Goal: Task Accomplishment & Management: Use online tool/utility

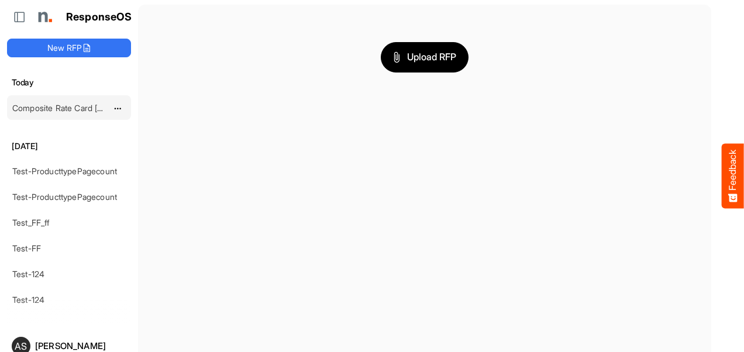
click at [88, 108] on link "Composite Rate Card May 15_smaller (4)" at bounding box center [88, 108] width 152 height 10
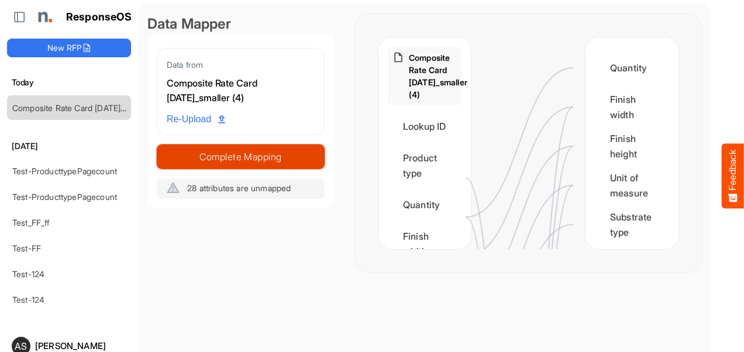
click at [210, 160] on span "Complete Mapping" at bounding box center [240, 157] width 167 height 16
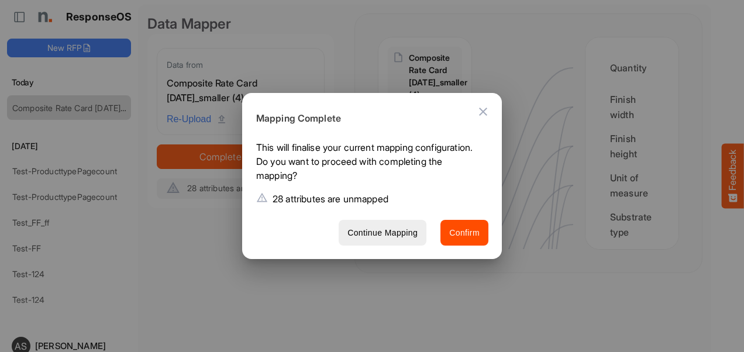
click at [478, 115] on icon "Close dialog" at bounding box center [483, 112] width 14 height 14
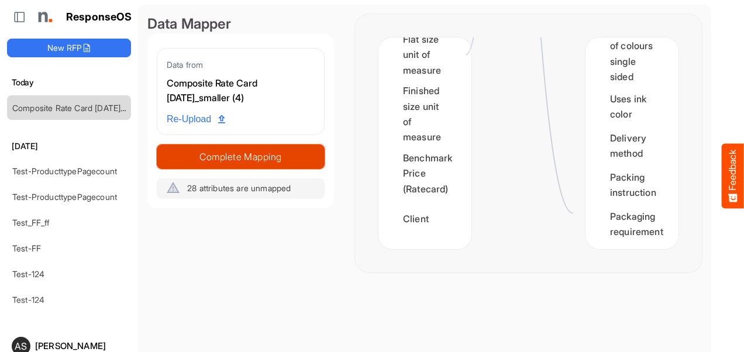
scroll to position [2531, 0]
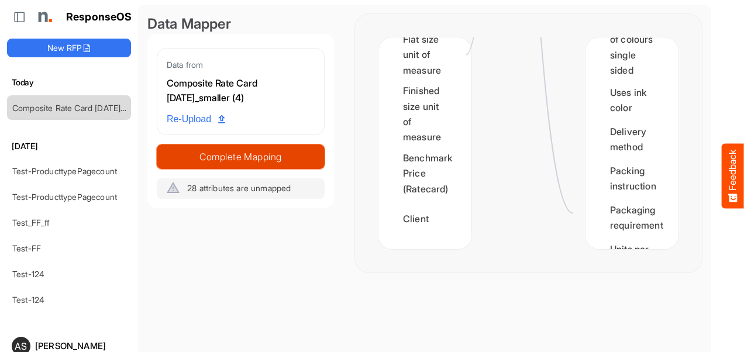
click at [268, 153] on span "Complete Mapping" at bounding box center [240, 157] width 167 height 16
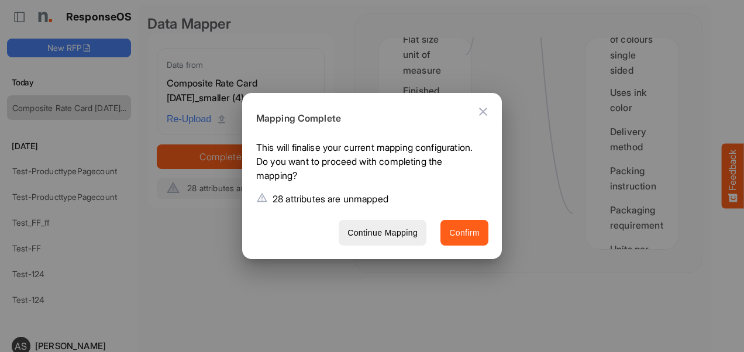
click at [459, 239] on span "Confirm" at bounding box center [464, 233] width 30 height 15
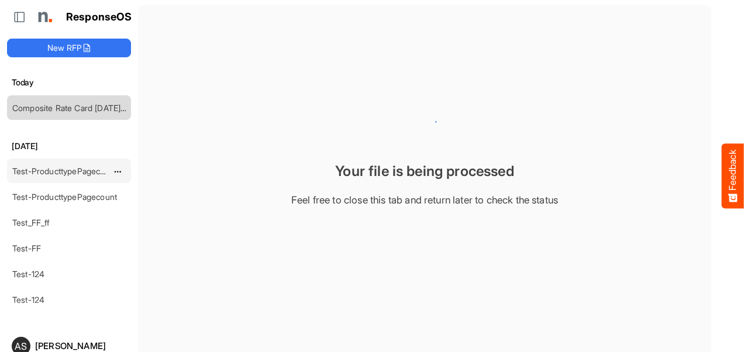
click at [89, 172] on link "Test-ProducttypePagecount" at bounding box center [64, 171] width 105 height 10
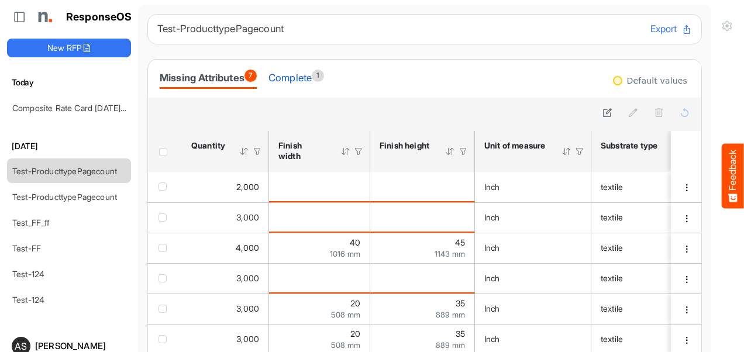
click at [309, 80] on div "Complete 1" at bounding box center [297, 78] width 56 height 16
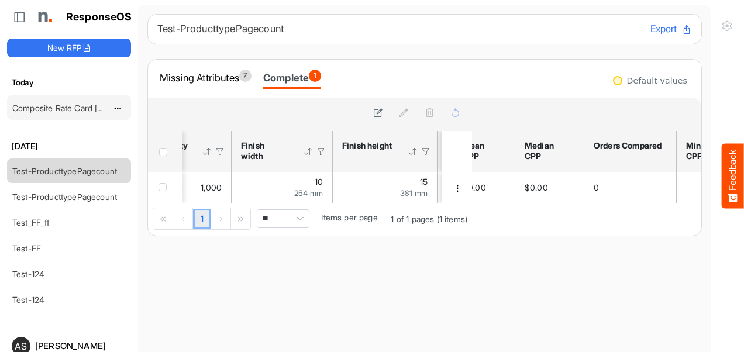
click at [53, 108] on link "Composite Rate Card [DATE]_smaller (4)" at bounding box center [88, 108] width 152 height 10
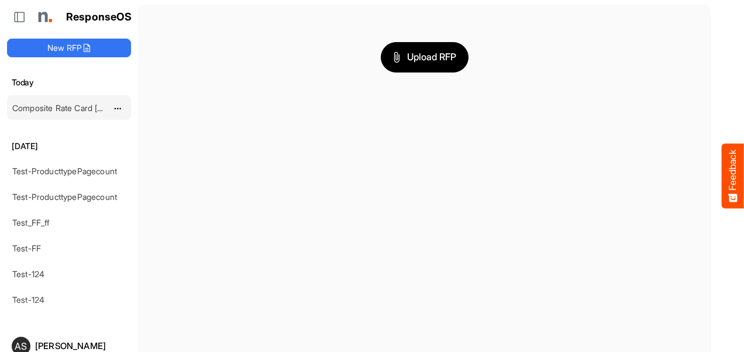
click at [39, 107] on link "Composite Rate Card [DATE]_smaller (4)" at bounding box center [88, 108] width 152 height 10
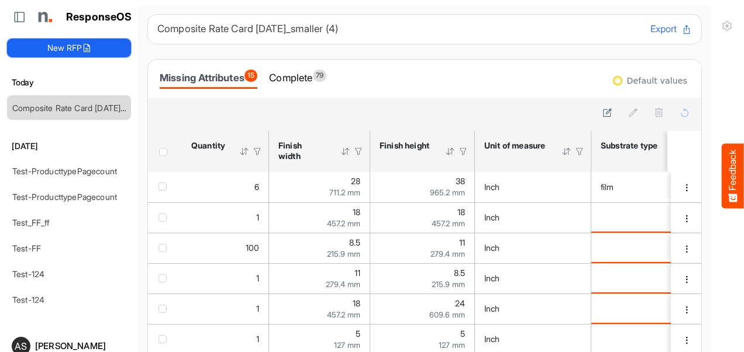
click at [66, 42] on button "New RFP" at bounding box center [69, 48] width 124 height 19
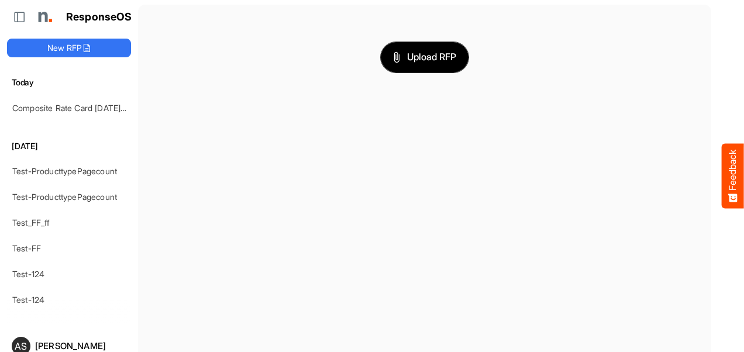
click at [432, 66] on button "Upload RFP" at bounding box center [425, 57] width 88 height 30
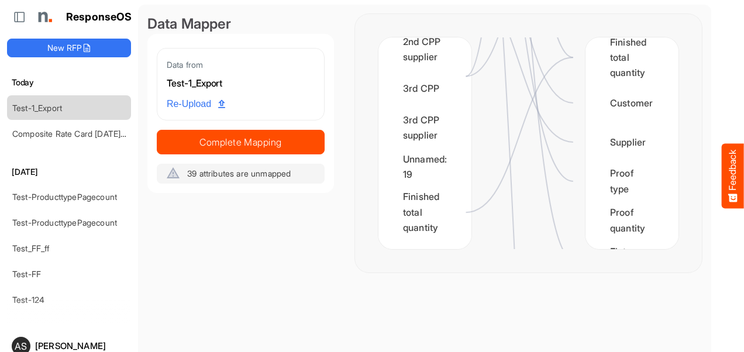
scroll to position [1779, 0]
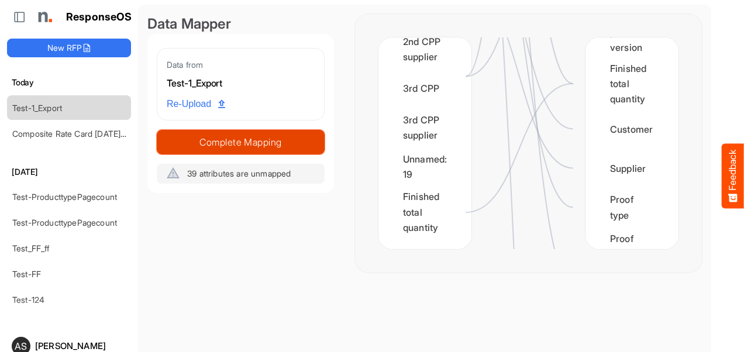
click at [246, 138] on span "Complete Mapping" at bounding box center [240, 142] width 167 height 16
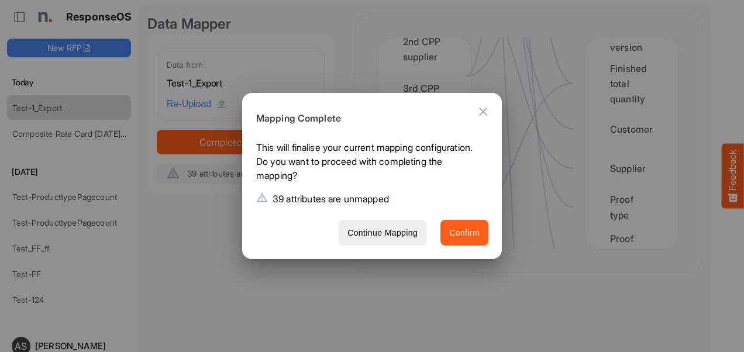
click at [473, 231] on span "Confirm" at bounding box center [464, 233] width 30 height 15
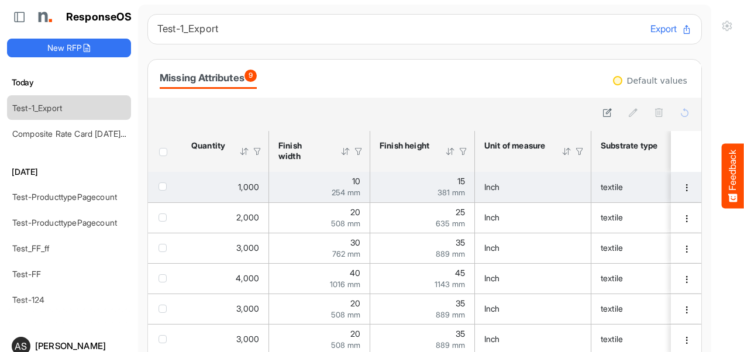
click at [160, 187] on span "checkbox" at bounding box center [163, 187] width 8 height 8
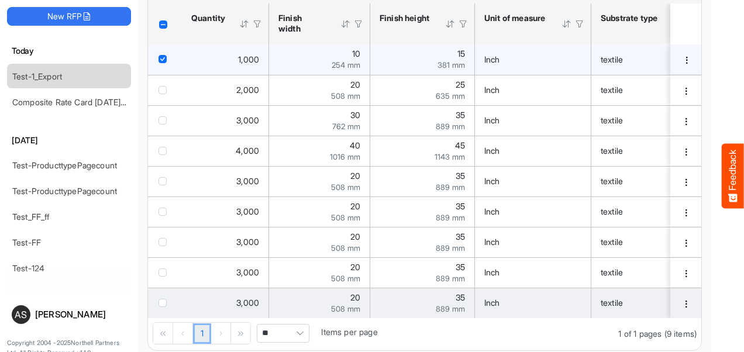
scroll to position [44, 0]
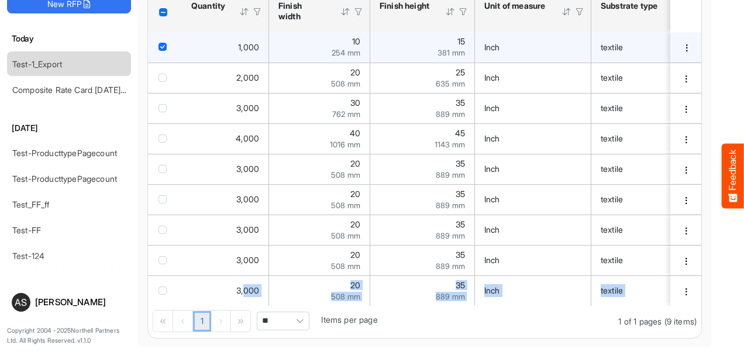
drag, startPoint x: 243, startPoint y: 302, endPoint x: 275, endPoint y: 307, distance: 32.5
click at [275, 307] on div "sfgridd0lha3iye0x_header_table Press Enter to sort. Press Alt Down to open filt…" at bounding box center [425, 164] width 554 height 347
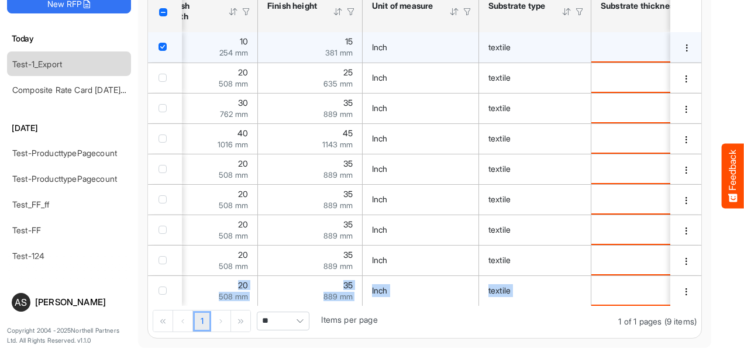
scroll to position [0, 0]
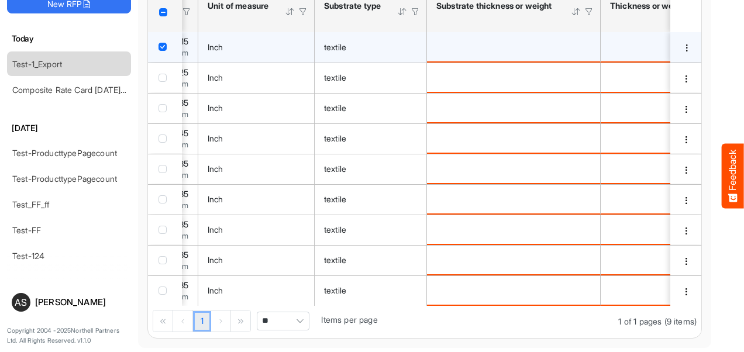
click at [372, 42] on div "textile" at bounding box center [370, 47] width 93 height 13
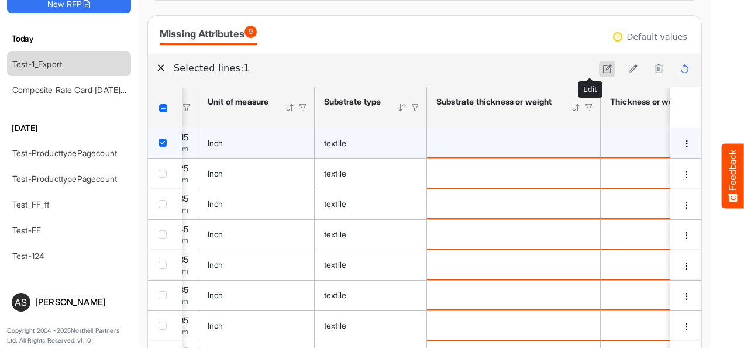
click at [603, 66] on icon at bounding box center [608, 69] width 10 height 10
click at [356, 141] on div "textile" at bounding box center [370, 143] width 93 height 13
click at [410, 143] on icon "textile is template cell Column Header httpsnorthellcomontologiesmapping-rulesm…" at bounding box center [412, 143] width 10 height 10
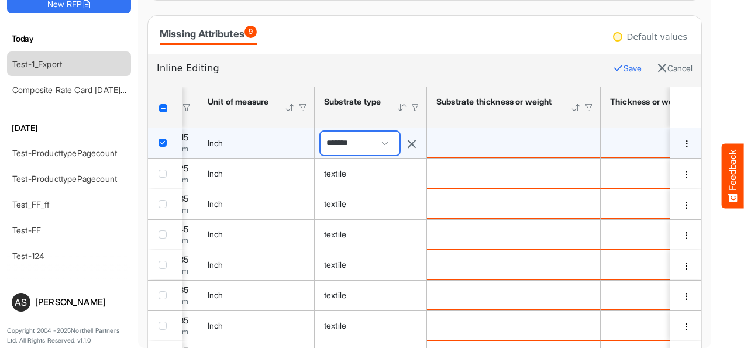
click at [365, 149] on span "*******" at bounding box center [360, 143] width 79 height 23
type input "*******"
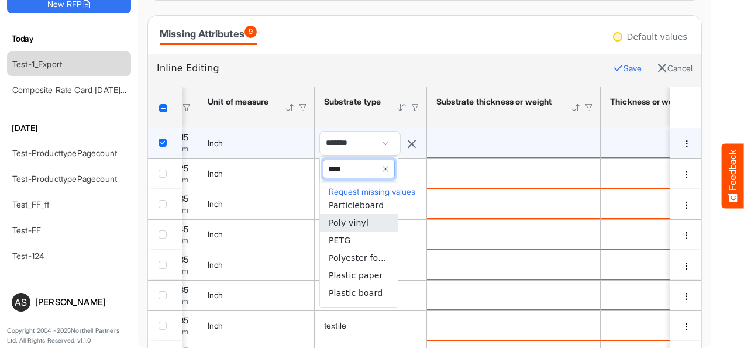
type input "*****"
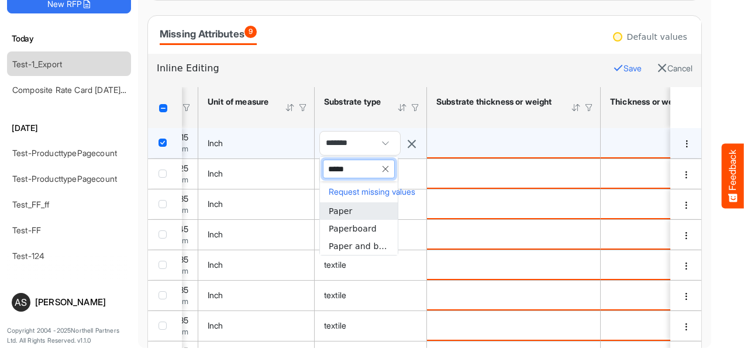
click at [341, 214] on span "Paper" at bounding box center [340, 211] width 23 height 9
type input "*****"
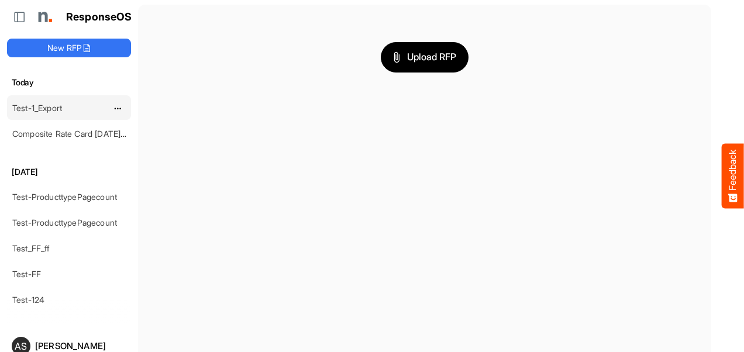
click at [71, 105] on div "Test-1_Export" at bounding box center [60, 107] width 104 height 23
click at [37, 103] on link "Test-1_Export" at bounding box center [37, 108] width 50 height 10
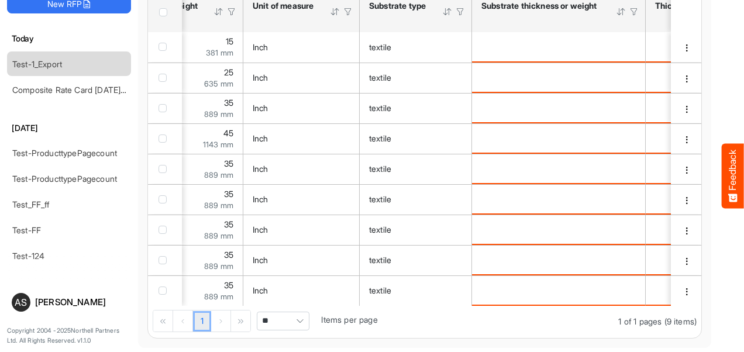
scroll to position [0, 256]
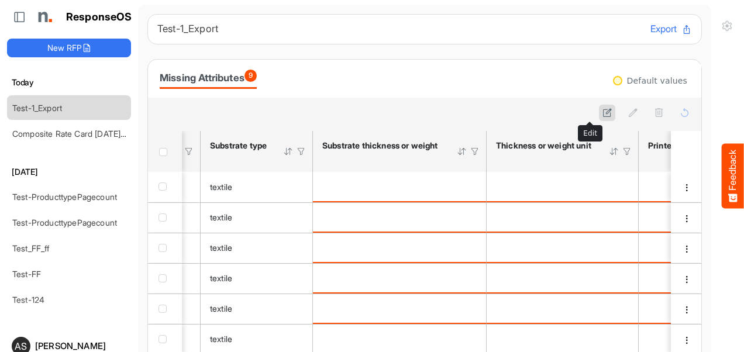
click at [603, 113] on icon at bounding box center [608, 113] width 10 height 10
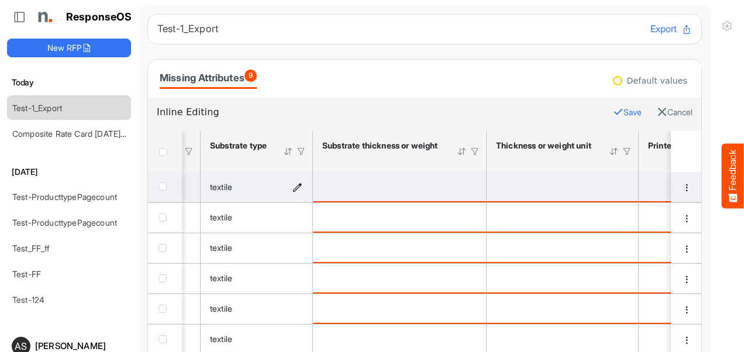
click at [297, 186] on icon "textile is template cell Column Header httpsnorthellcomontologiesmapping-rulesm…" at bounding box center [298, 187] width 10 height 10
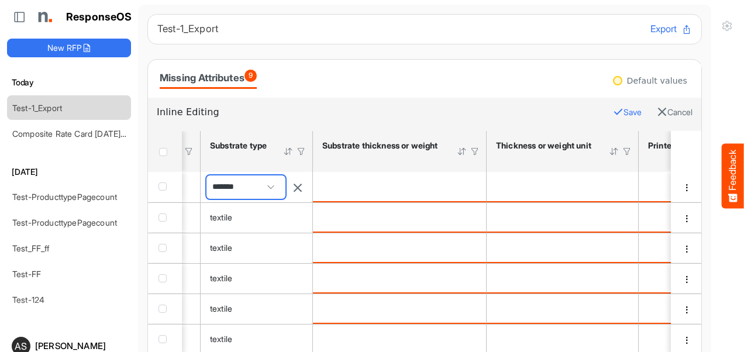
click at [252, 191] on span "*******" at bounding box center [246, 187] width 79 height 23
type input "*******"
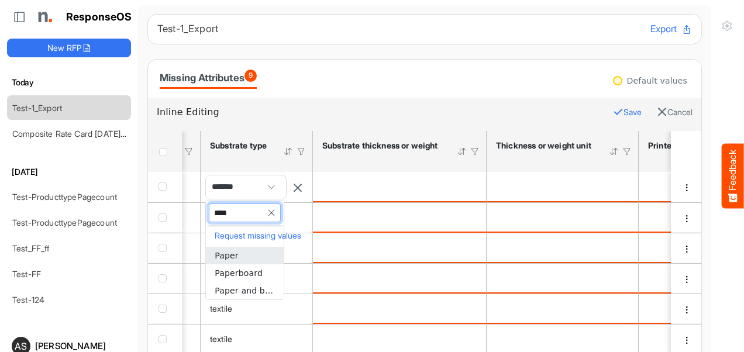
type input "*****"
click at [232, 255] on span "Paper" at bounding box center [226, 255] width 23 height 9
type input "*****"
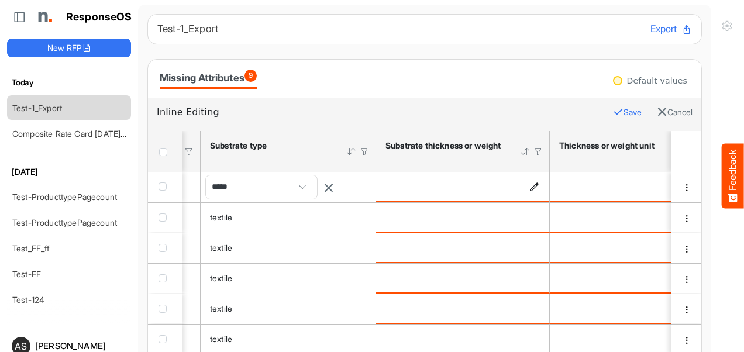
click at [533, 186] on icon "is template cell Column Header httpsnorthellcomontologiesmapping-rulesmaterialh…" at bounding box center [535, 186] width 10 height 10
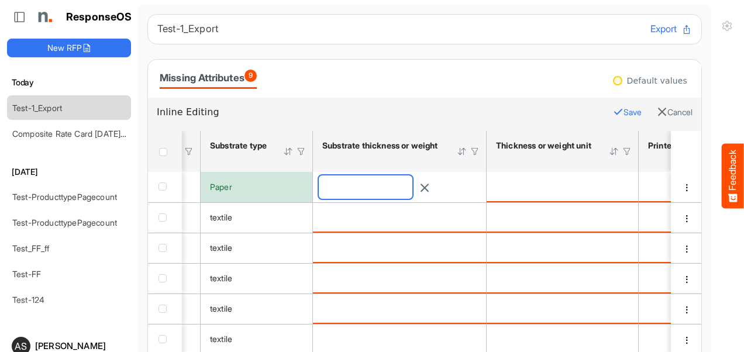
click at [399, 185] on input "number" at bounding box center [366, 187] width 94 height 23
type input "**"
click at [613, 188] on div "is template cell Column Header httpsnorthellcomontologiesmapping-rulesmaterialh…" at bounding box center [562, 186] width 133 height 13
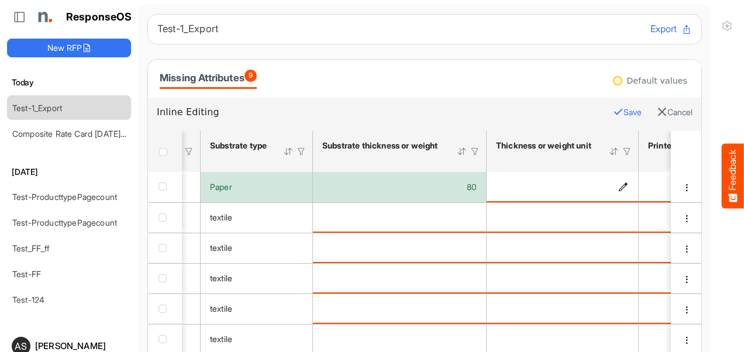
click at [620, 187] on icon "is template cell Column Header httpsnorthellcomontologiesmapping-rulesmaterialh…" at bounding box center [624, 186] width 10 height 10
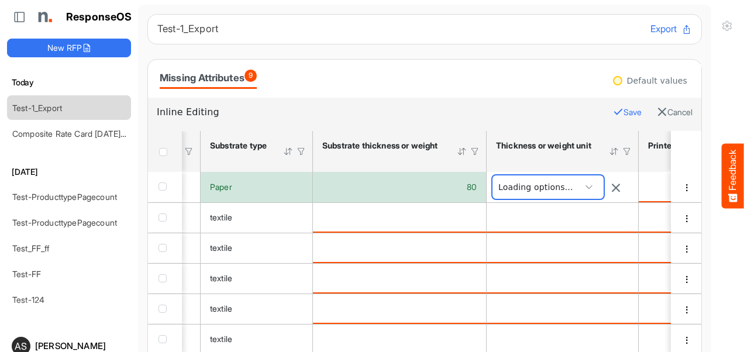
click at [534, 190] on span at bounding box center [548, 187] width 111 height 23
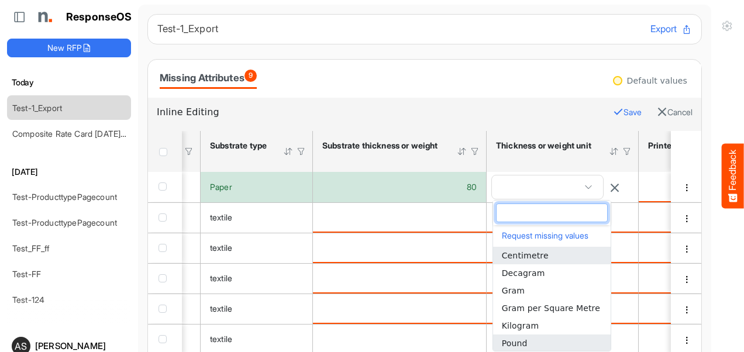
click at [519, 345] on span "Pound" at bounding box center [515, 343] width 26 height 9
type input "*****"
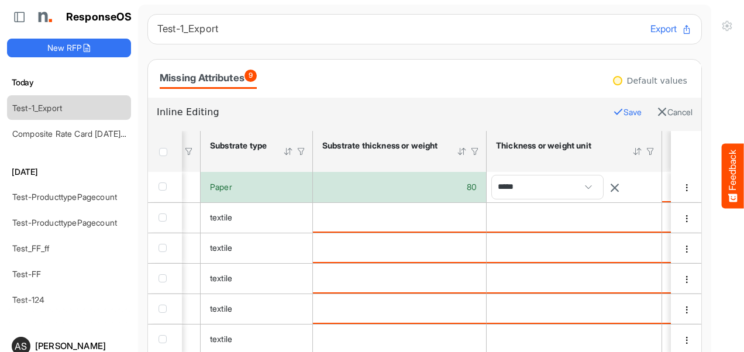
click at [613, 114] on button "Save" at bounding box center [627, 112] width 29 height 15
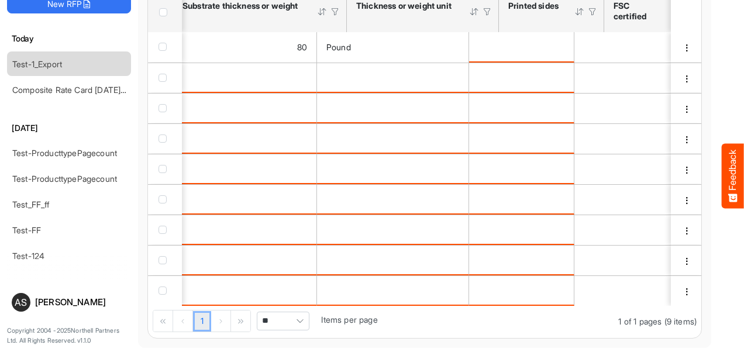
scroll to position [0, 561]
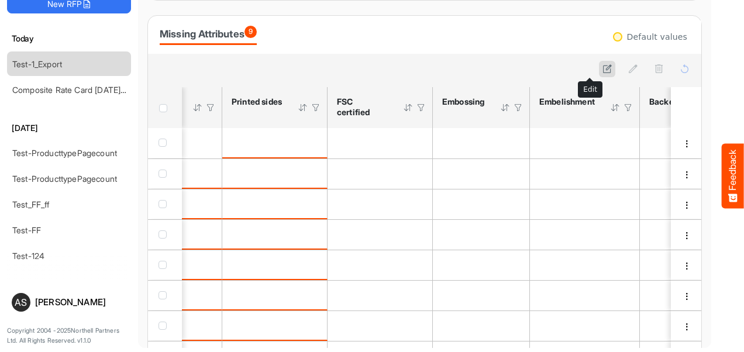
click at [603, 67] on icon at bounding box center [608, 69] width 10 height 10
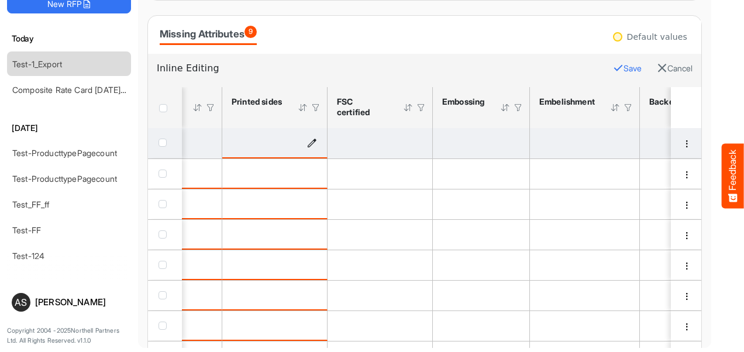
click at [311, 144] on icon "is template cell Column Header httpsnorthellcomontologiesmapping-rulesmanufactu…" at bounding box center [312, 143] width 10 height 10
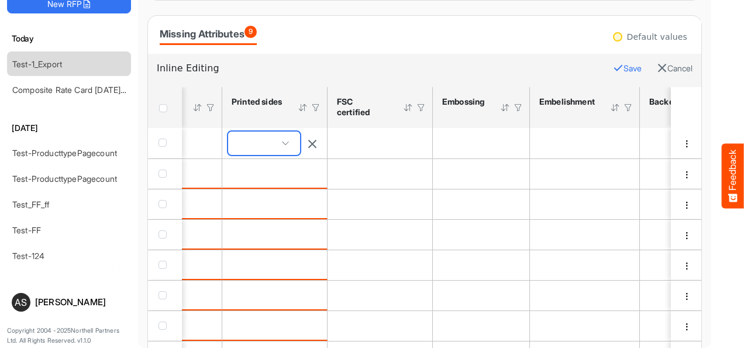
click at [287, 147] on span at bounding box center [264, 143] width 72 height 23
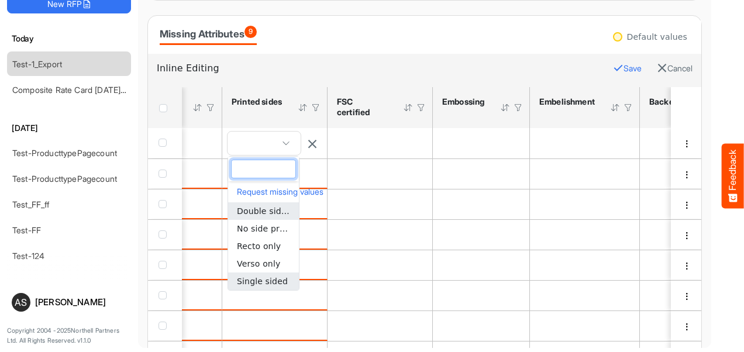
click at [258, 282] on span "Single sided" at bounding box center [262, 281] width 51 height 9
type input "**********"
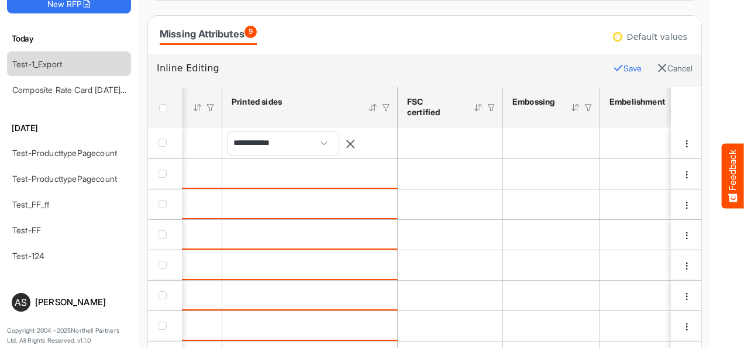
click at [613, 69] on button "Save" at bounding box center [627, 68] width 29 height 15
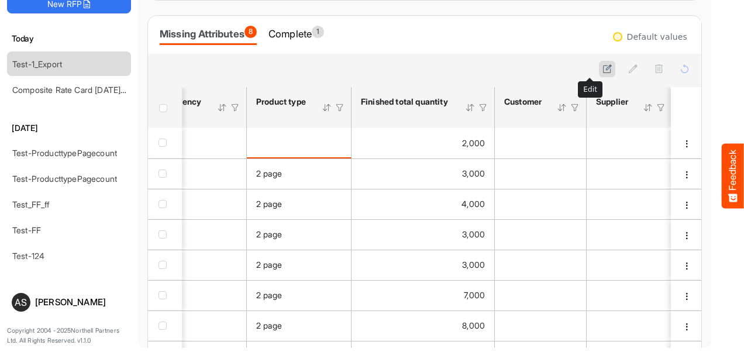
click at [603, 64] on icon at bounding box center [608, 69] width 10 height 10
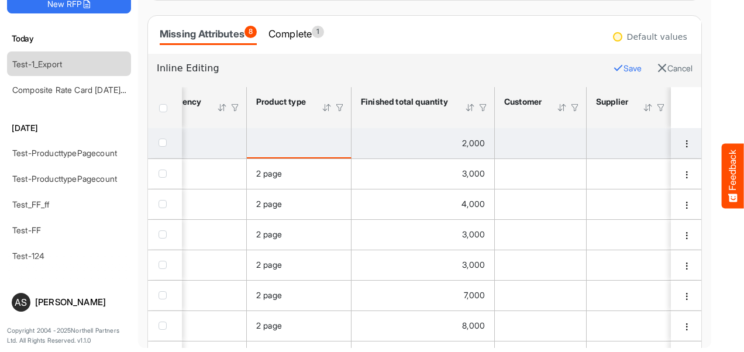
click at [316, 147] on div "is template cell Column Header httpsnorthellcomontologiesmapping-rulesproductha…" at bounding box center [298, 142] width 85 height 13
click at [293, 142] on div "is template cell Column Header httpsnorthellcomontologiesmapping-rulesproductha…" at bounding box center [298, 142] width 85 height 13
click at [278, 139] on div "is template cell Column Header httpsnorthellcomontologiesmapping-rulesproductha…" at bounding box center [298, 142] width 85 height 13
click at [284, 139] on div "is template cell Column Header httpsnorthellcomontologiesmapping-rulesproductha…" at bounding box center [298, 142] width 85 height 13
click at [284, 140] on div "is template cell Column Header httpsnorthellcomontologiesmapping-rulesproductha…" at bounding box center [298, 142] width 85 height 13
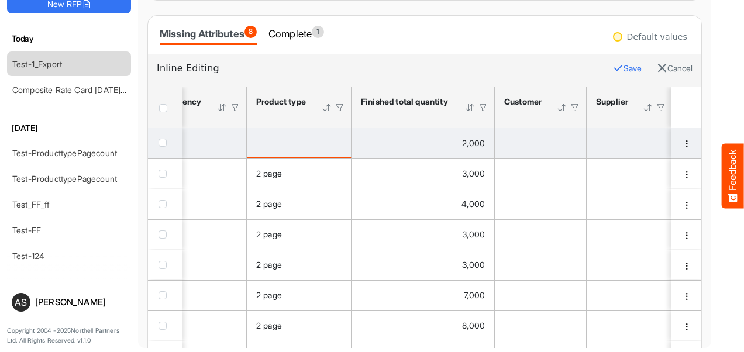
click at [284, 140] on div "is template cell Column Header httpsnorthellcomontologiesmapping-rulesproductha…" at bounding box center [298, 142] width 85 height 13
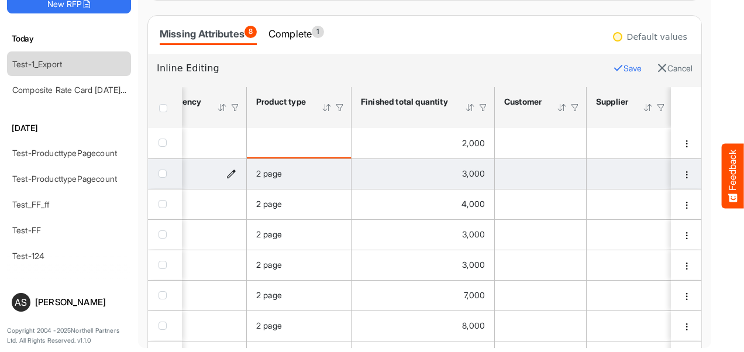
click at [235, 169] on icon "is template cell Column Header httpsnorthellcomontologiesmapping-rulesorderhasc…" at bounding box center [231, 174] width 10 height 10
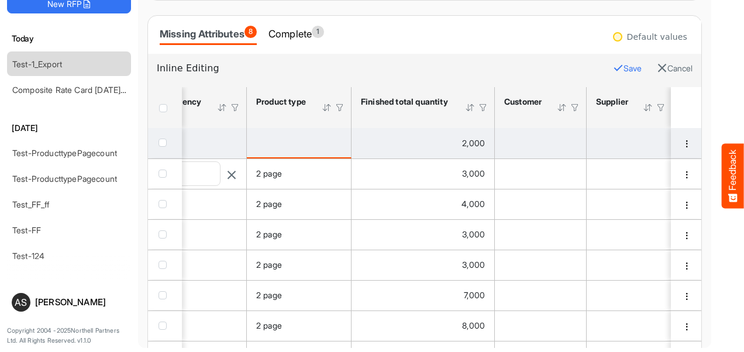
click at [259, 145] on div "is template cell Column Header httpsnorthellcomontologiesmapping-rulesproductha…" at bounding box center [298, 142] width 85 height 13
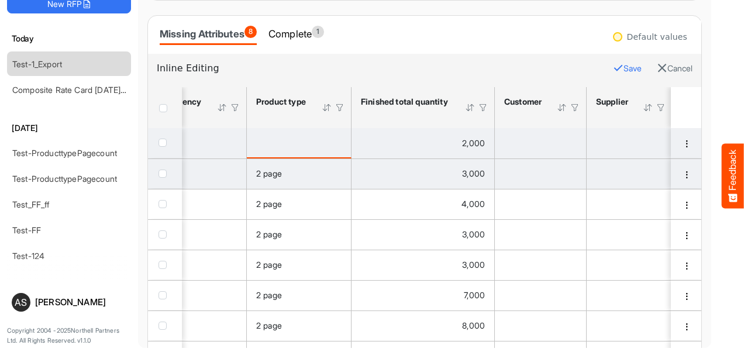
click at [259, 145] on div "is template cell Column Header httpsnorthellcomontologiesmapping-rulesproductha…" at bounding box center [298, 142] width 85 height 13
click at [267, 142] on div "is template cell Column Header httpsnorthellcomontologiesmapping-rulesproductha…" at bounding box center [298, 142] width 85 height 13
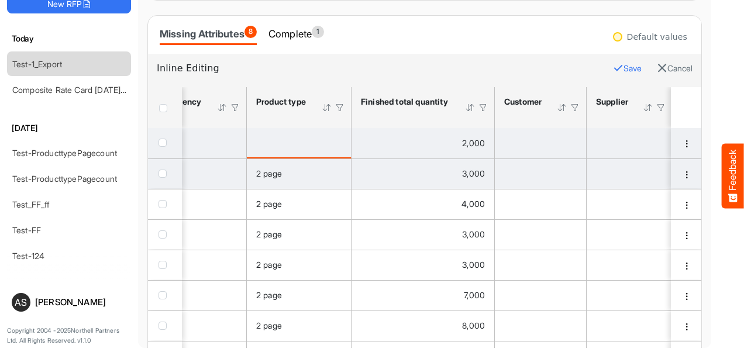
click at [267, 142] on div "is template cell Column Header httpsnorthellcomontologiesmapping-rulesproductha…" at bounding box center [298, 142] width 85 height 13
click at [321, 144] on div "is template cell Column Header httpsnorthellcomontologiesmapping-rulesproductha…" at bounding box center [298, 142] width 85 height 13
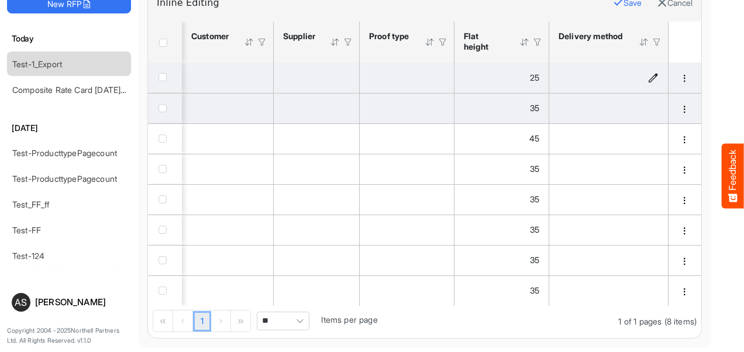
click at [610, 64] on td "is template cell Column Header httpsnorthellcomontologiesmapping-rulesshippingh…" at bounding box center [609, 78] width 119 height 30
click at [648, 73] on icon "is template cell Column Header httpsnorthellcomontologiesmapping-rulesshippingh…" at bounding box center [653, 78] width 10 height 10
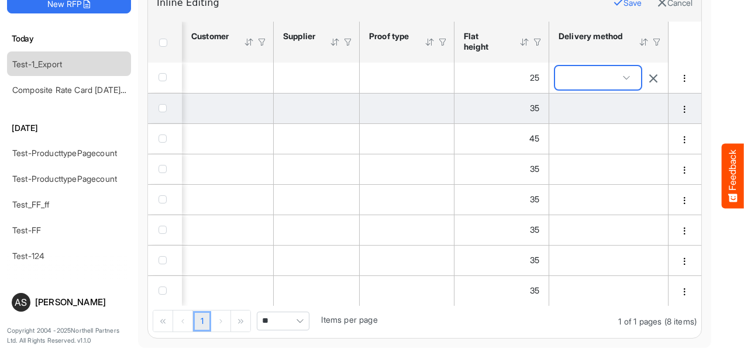
click at [591, 73] on span at bounding box center [598, 77] width 86 height 23
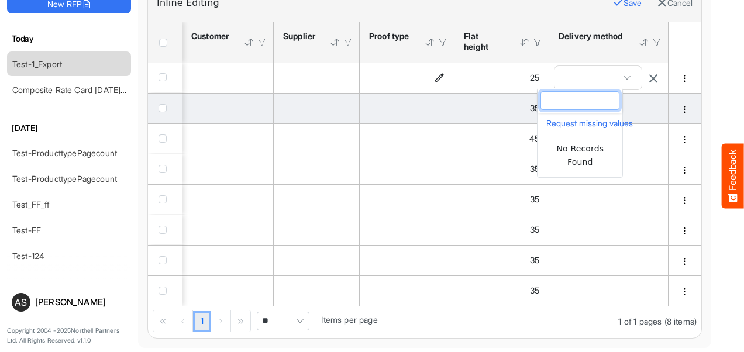
click at [376, 74] on div "is template cell Column Header httpsnorthellcomontologiesmapping-rulesmanufactu…" at bounding box center [406, 77] width 75 height 13
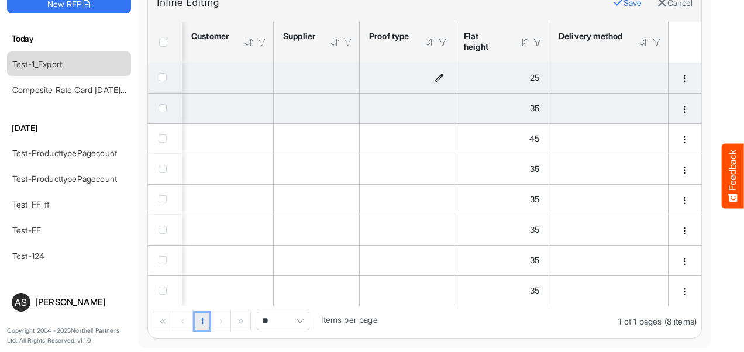
click at [434, 74] on icon "is template cell Column Header httpsnorthellcomontologiesmapping-rulesmanufactu…" at bounding box center [439, 78] width 10 height 10
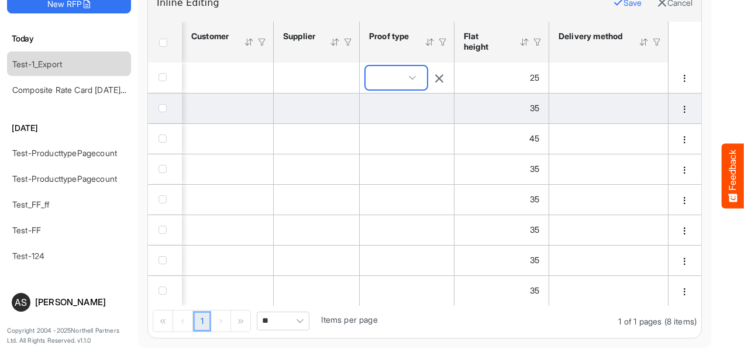
click at [385, 70] on span at bounding box center [396, 77] width 61 height 23
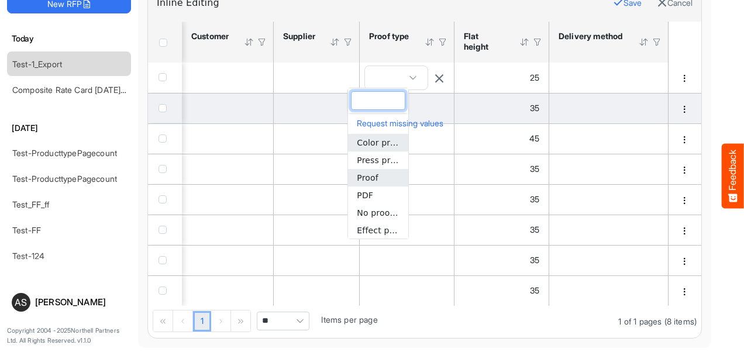
click at [372, 181] on span "Proof" at bounding box center [368, 177] width 22 height 9
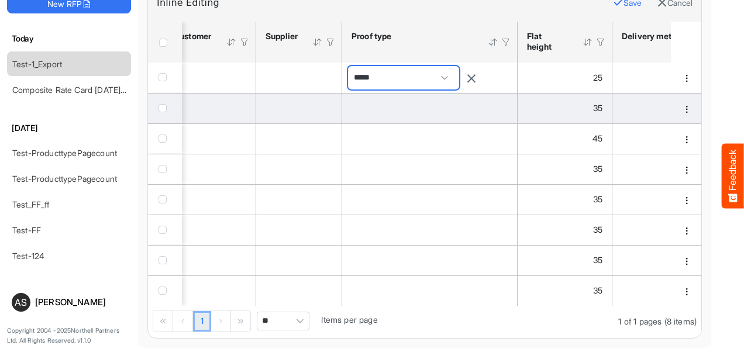
click at [455, 74] on span "*****" at bounding box center [403, 77] width 111 height 23
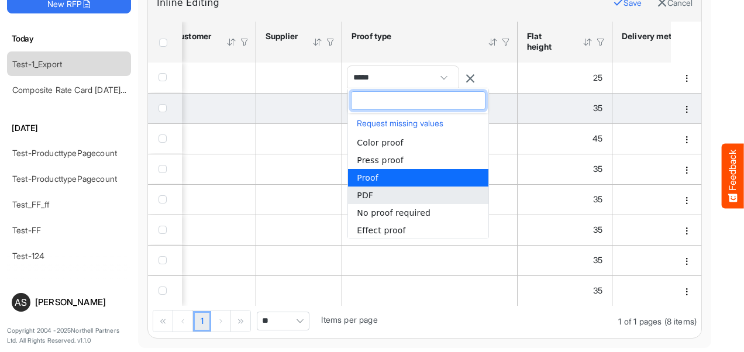
click at [368, 195] on span "PDF" at bounding box center [365, 195] width 16 height 9
type input "***"
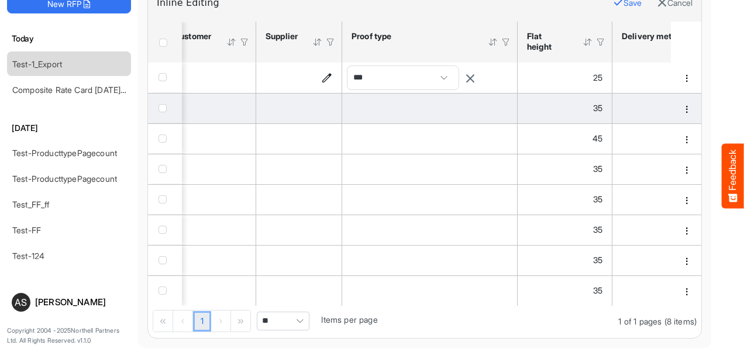
click at [303, 67] on td "is template cell Column Header httpsnorthellcomontologiesmapping-rulesorderhass…" at bounding box center [299, 78] width 86 height 30
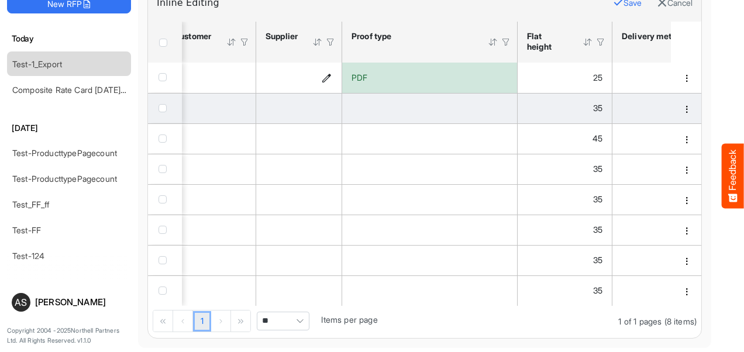
click at [325, 75] on icon "is template cell Column Header httpsnorthellcomontologiesmapping-rulesorderhass…" at bounding box center [327, 78] width 10 height 10
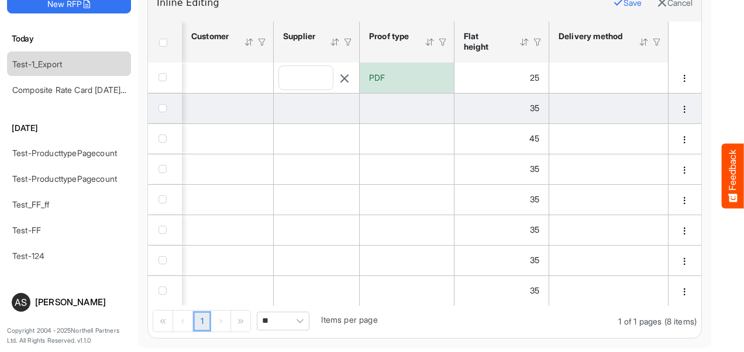
click at [312, 75] on input "text" at bounding box center [306, 77] width 54 height 23
click at [303, 76] on input "text" at bounding box center [306, 77] width 54 height 23
click at [293, 77] on input "text" at bounding box center [306, 77] width 54 height 23
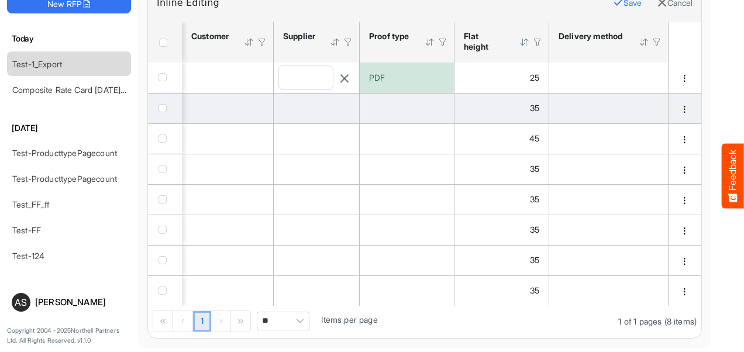
click at [288, 77] on input "text" at bounding box center [306, 77] width 54 height 23
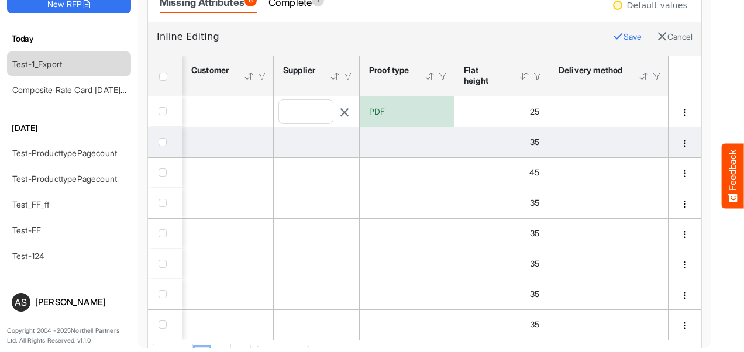
scroll to position [0, 0]
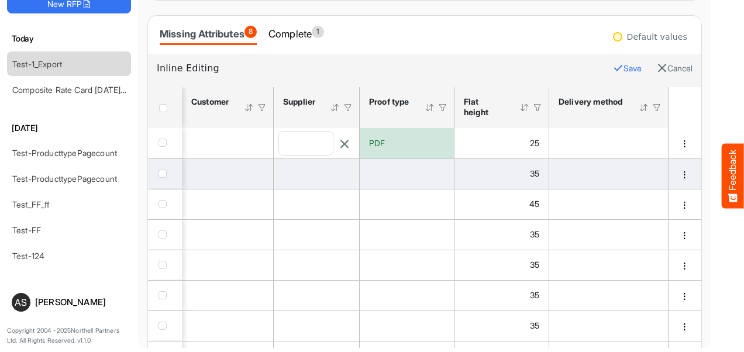
click at [279, 140] on input "text" at bounding box center [306, 143] width 54 height 23
click at [229, 135] on td "is template cell Column Header httpsnorthellcomontologiesmapping-rulesorderhasc…" at bounding box center [228, 143] width 92 height 30
click at [253, 142] on icon "is template cell Column Header httpsnorthellcomontologiesmapping-rulesorderhasc…" at bounding box center [258, 143] width 10 height 10
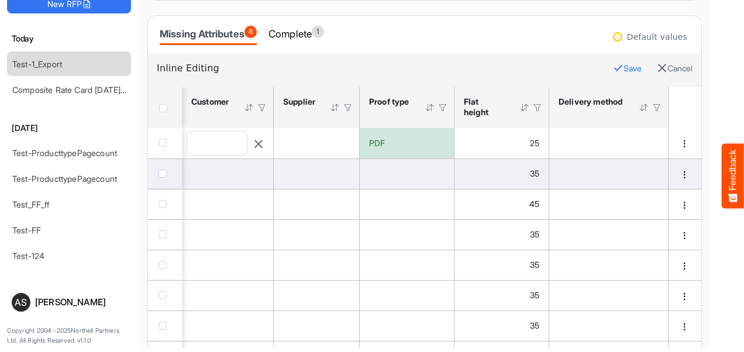
click at [204, 142] on input "text" at bounding box center [217, 143] width 60 height 23
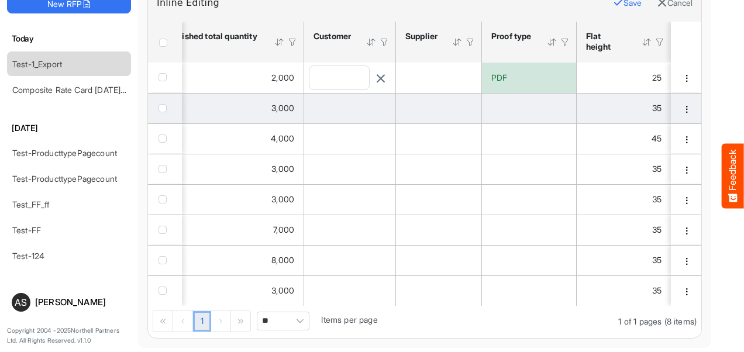
scroll to position [0, 1878]
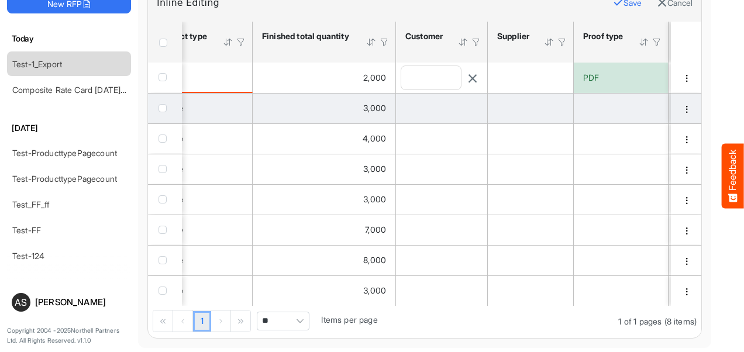
click at [416, 72] on input "text" at bounding box center [431, 77] width 60 height 23
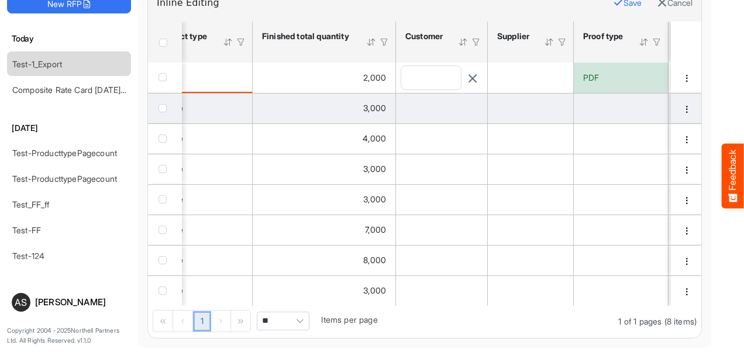
click at [416, 72] on input "text" at bounding box center [431, 77] width 60 height 23
click at [429, 75] on input "text" at bounding box center [431, 77] width 60 height 23
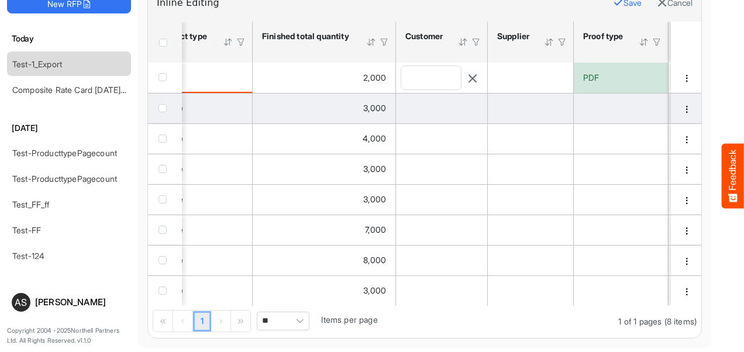
click at [429, 75] on input "text" at bounding box center [431, 77] width 60 height 23
click at [424, 71] on input "text" at bounding box center [431, 77] width 60 height 23
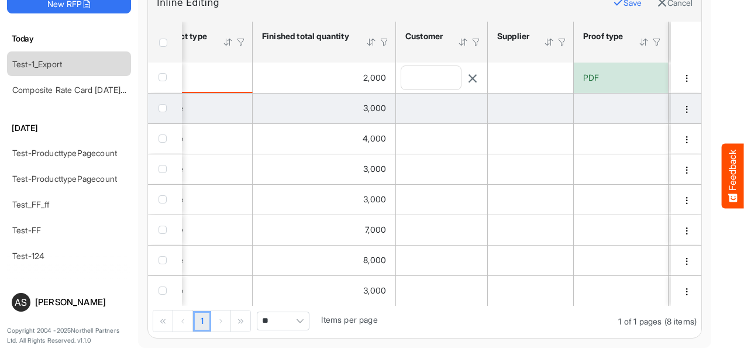
click at [424, 71] on input "text" at bounding box center [431, 77] width 60 height 23
click at [556, 73] on icon "is template cell Column Header httpsnorthellcomontologiesmapping-rulesorderhass…" at bounding box center [559, 78] width 10 height 10
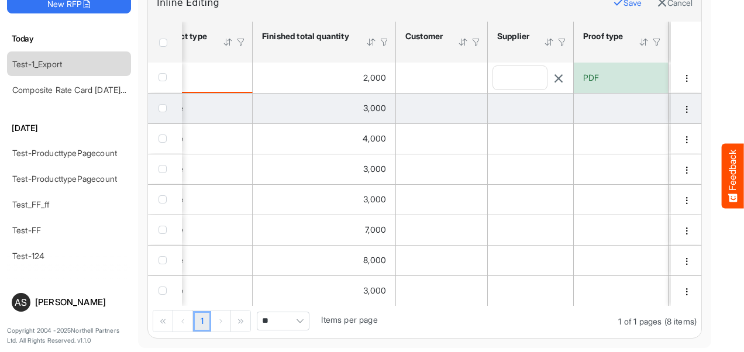
click at [523, 73] on input "text" at bounding box center [520, 77] width 54 height 23
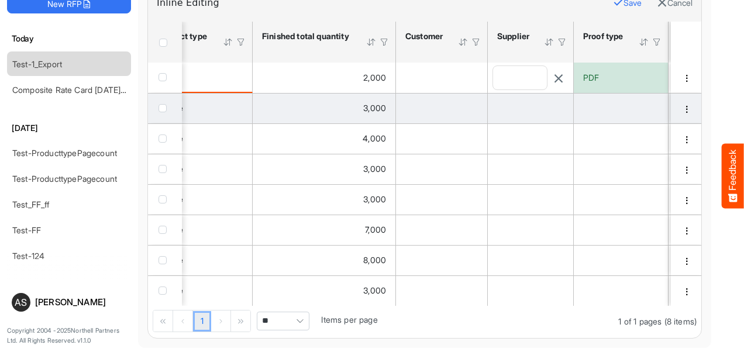
click at [523, 73] on input "text" at bounding box center [520, 77] width 54 height 23
click at [515, 78] on input "text" at bounding box center [520, 77] width 54 height 23
click at [514, 78] on input "text" at bounding box center [520, 77] width 54 height 23
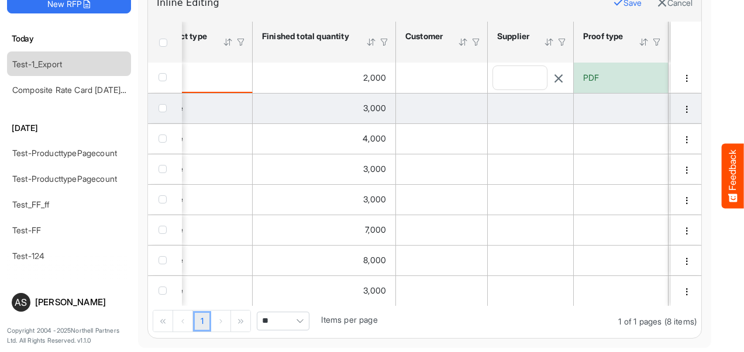
click at [514, 78] on input "text" at bounding box center [520, 77] width 54 height 23
click at [514, 77] on input "text" at bounding box center [520, 77] width 54 height 23
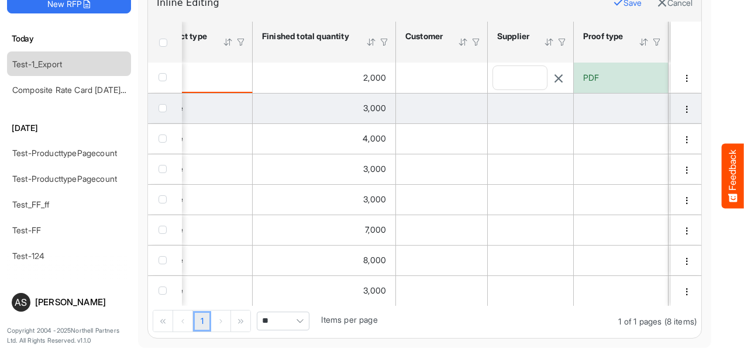
click at [515, 74] on input "text" at bounding box center [520, 77] width 54 height 23
click at [515, 66] on input "text" at bounding box center [520, 77] width 54 height 23
click at [516, 80] on input "text" at bounding box center [520, 77] width 54 height 23
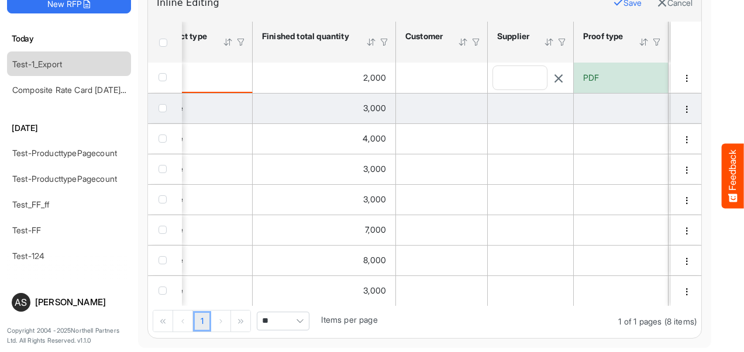
click at [516, 80] on input "text" at bounding box center [520, 77] width 54 height 23
click at [525, 79] on input "text" at bounding box center [520, 77] width 54 height 23
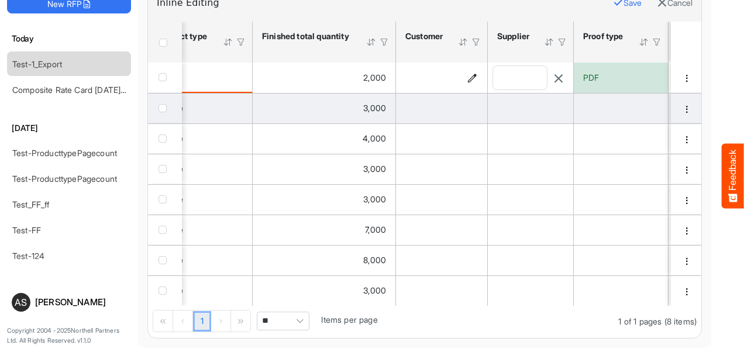
click at [473, 75] on icon "is template cell Column Header httpsnorthellcomontologiesmapping-rulesorderhasc…" at bounding box center [473, 78] width 10 height 10
click at [438, 74] on input "text" at bounding box center [431, 77] width 60 height 23
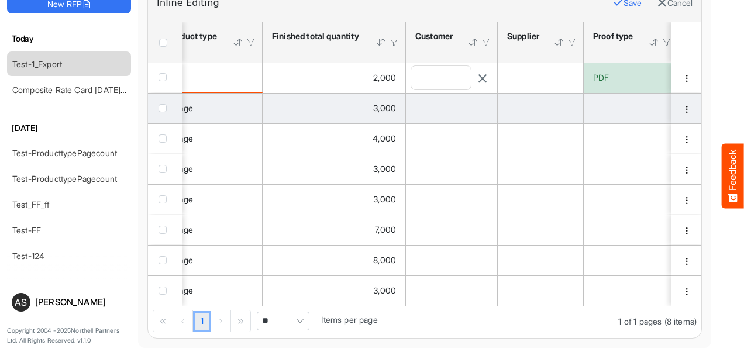
scroll to position [0, 1786]
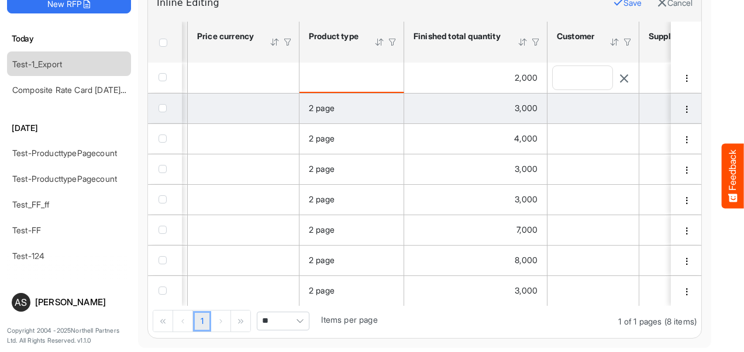
click at [391, 73] on div "is template cell Column Header httpsnorthellcomontologiesmapping-rulesproductha…" at bounding box center [351, 77] width 85 height 13
click at [366, 76] on div "is template cell Column Header httpsnorthellcomontologiesmapping-rulesproductha…" at bounding box center [351, 77] width 85 height 13
click at [366, 72] on div "is template cell Column Header httpsnorthellcomontologiesmapping-rulesproductha…" at bounding box center [351, 77] width 85 height 13
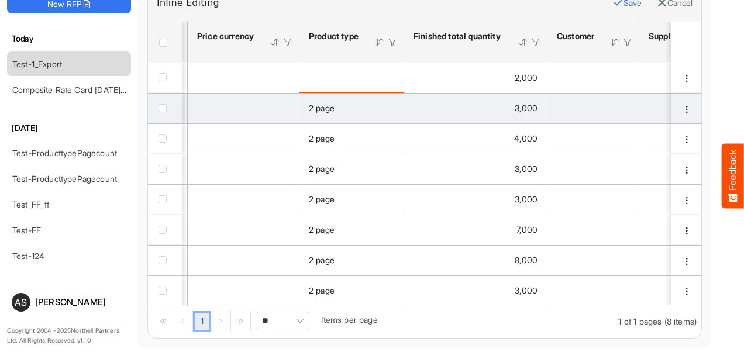
click at [366, 72] on div "is template cell Column Header httpsnorthellcomontologiesmapping-rulesproductha…" at bounding box center [351, 77] width 85 height 13
click at [366, 71] on div "is template cell Column Header httpsnorthellcomontologiesmapping-rulesproductha…" at bounding box center [351, 77] width 85 height 13
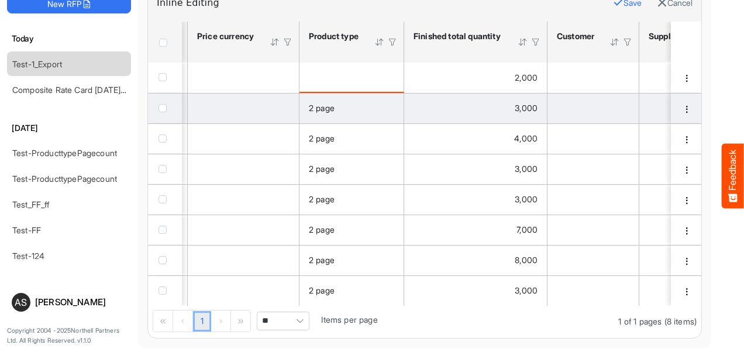
click at [366, 71] on div "is template cell Column Header httpsnorthellcomontologiesmapping-rulesproductha…" at bounding box center [351, 77] width 85 height 13
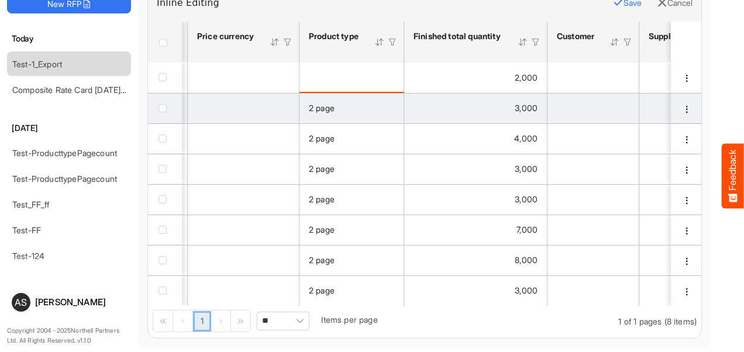
click at [366, 71] on div "is template cell Column Header httpsnorthellcomontologiesmapping-rulesproductha…" at bounding box center [351, 77] width 85 height 13
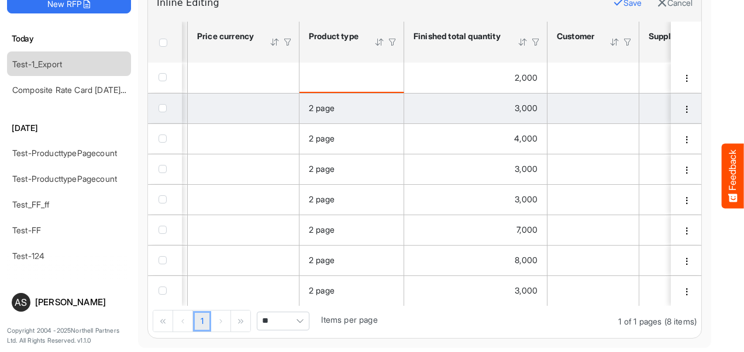
click at [366, 71] on div "is template cell Column Header httpsnorthellcomontologiesmapping-rulesproductha…" at bounding box center [351, 77] width 85 height 13
click at [255, 77] on div "is template cell Column Header httpsnorthellcomontologiesmapping-rulesorderhasc…" at bounding box center [243, 77] width 92 height 13
click at [283, 74] on icon "is template cell Column Header httpsnorthellcomontologiesmapping-rulesorderhasc…" at bounding box center [284, 78] width 10 height 10
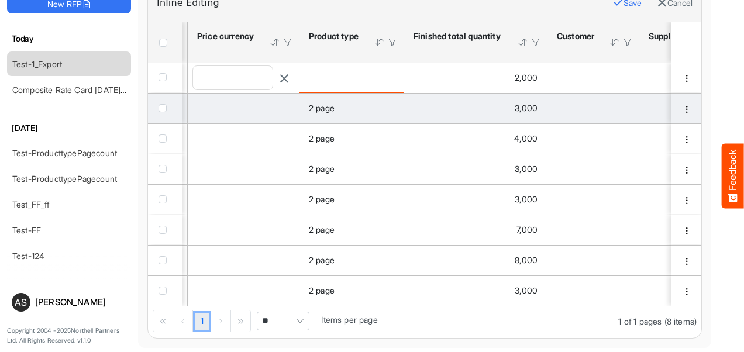
click at [258, 74] on input "text" at bounding box center [233, 77] width 80 height 23
click at [250, 74] on input "text" at bounding box center [233, 77] width 80 height 23
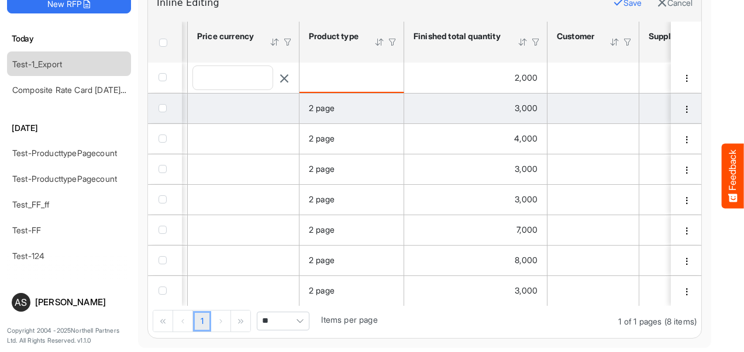
click at [250, 74] on input "text" at bounding box center [233, 77] width 80 height 23
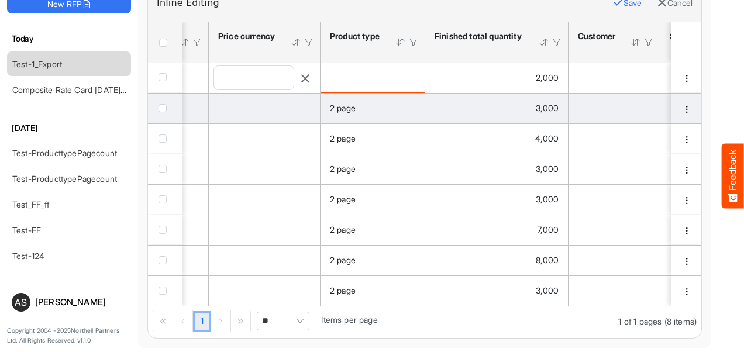
scroll to position [0, 1608]
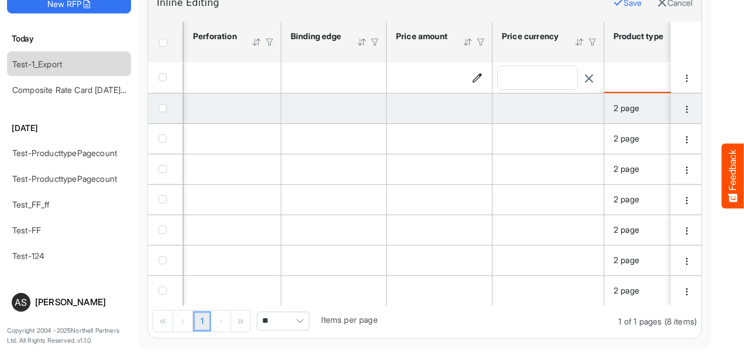
click at [417, 63] on td "is template cell Column Header httpsnorthellcomontologiesmapping-rulesorderhasp…" at bounding box center [440, 78] width 106 height 30
click at [473, 74] on icon "is template cell Column Header httpsnorthellcomontologiesmapping-rulesorderhasp…" at bounding box center [477, 78] width 10 height 10
click at [439, 73] on input "number" at bounding box center [429, 77] width 74 height 23
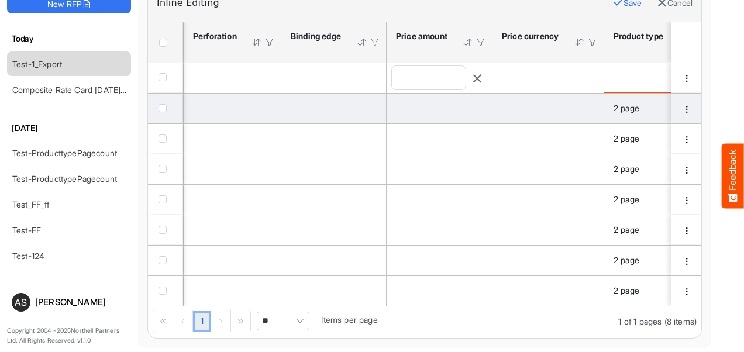
click at [439, 73] on input "number" at bounding box center [429, 77] width 74 height 23
click at [317, 71] on div "is template cell Column Header httpsnorthellcomontologiesmapping-rulesassemblyh…" at bounding box center [334, 77] width 86 height 13
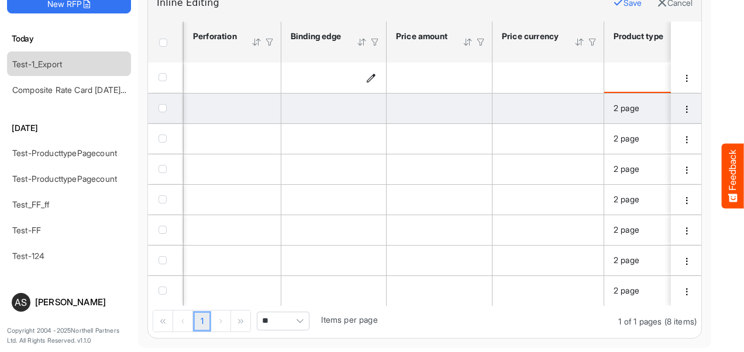
click at [370, 73] on icon "is template cell Column Header httpsnorthellcomontologiesmapping-rulesassemblyh…" at bounding box center [371, 78] width 10 height 10
click at [337, 74] on span at bounding box center [323, 77] width 72 height 23
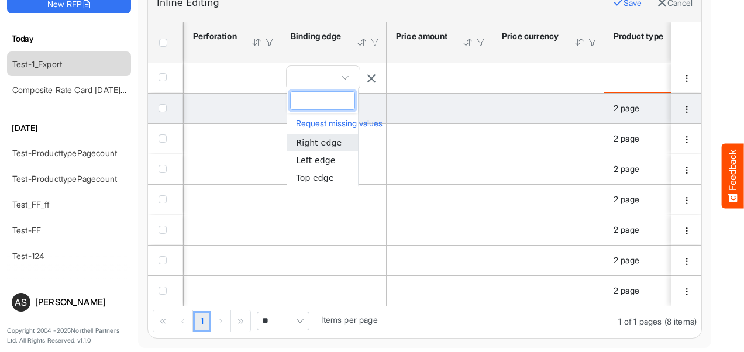
drag, startPoint x: 272, startPoint y: 125, endPoint x: 116, endPoint y: 75, distance: 163.1
click at [156, 81] on tbody "2,000 20 508 mm 25 635 mm Inch textile 2,000 PDF 25 3,000 30 762 mm 35 889 mm I…" at bounding box center [88, 184] width 2569 height 243
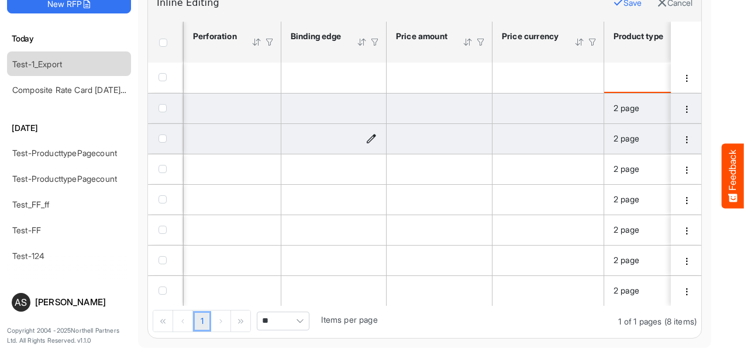
drag, startPoint x: 65, startPoint y: 86, endPoint x: 318, endPoint y: 146, distance: 260.5
click at [318, 146] on div "ResponseOS New RFP Today Test-1_Export Composite Rate Card May 15_smaller (4) Y…" at bounding box center [477, 132] width 955 height 352
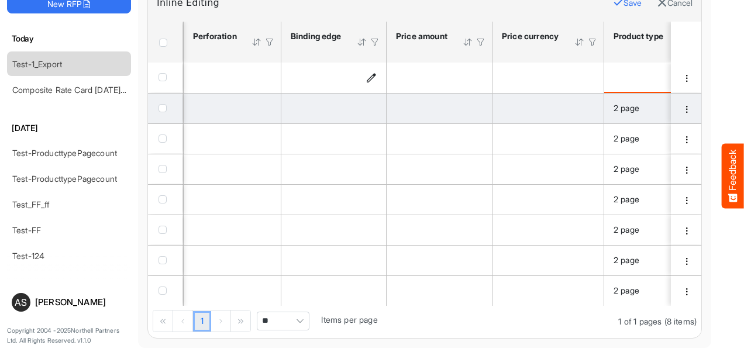
click at [314, 77] on div "is template cell Column Header httpsnorthellcomontologiesmapping-rulesassemblyh…" at bounding box center [334, 77] width 86 height 13
click at [356, 78] on div "is template cell Column Header httpsnorthellcomontologiesmapping-rulesassemblyh…" at bounding box center [334, 77] width 86 height 13
click at [613, 0] on button "Save" at bounding box center [627, 2] width 29 height 15
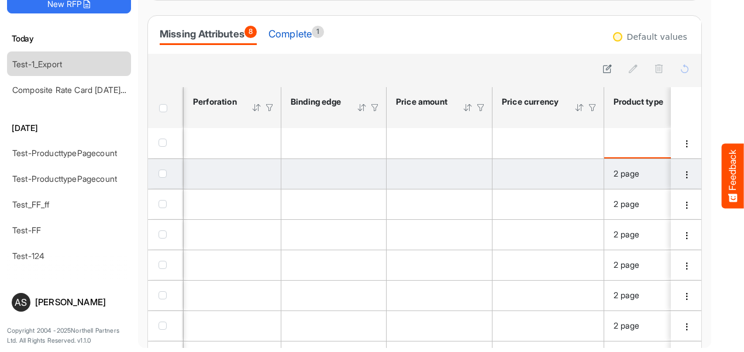
click at [291, 36] on div "Complete 1" at bounding box center [297, 34] width 56 height 16
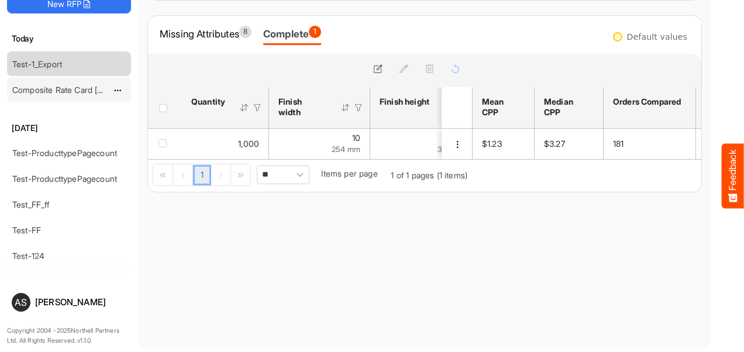
click at [39, 91] on link "Composite Rate Card [DATE]_smaller (4)" at bounding box center [88, 90] width 152 height 10
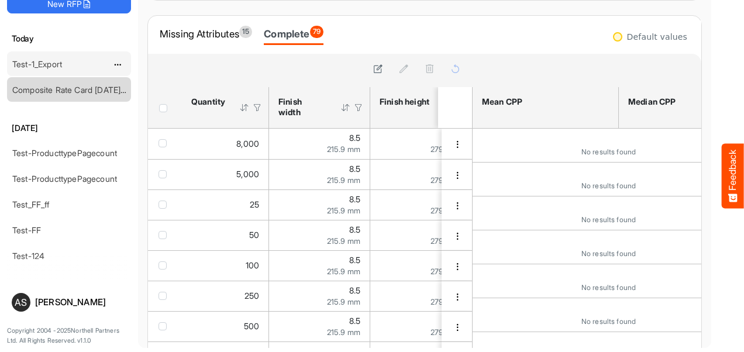
click at [42, 66] on link "Test-1_Export" at bounding box center [37, 64] width 50 height 10
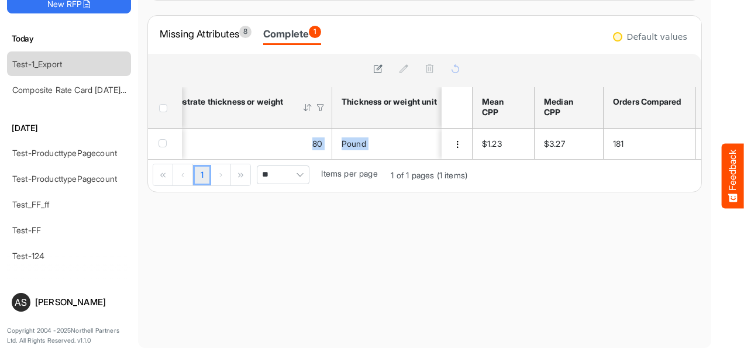
drag, startPoint x: 239, startPoint y: 158, endPoint x: 265, endPoint y: 163, distance: 26.3
click at [265, 163] on div "sfgridno2cnpyonuh_header_table Press Enter to sort. Press Alt Down to open filt…" at bounding box center [310, 139] width 324 height 105
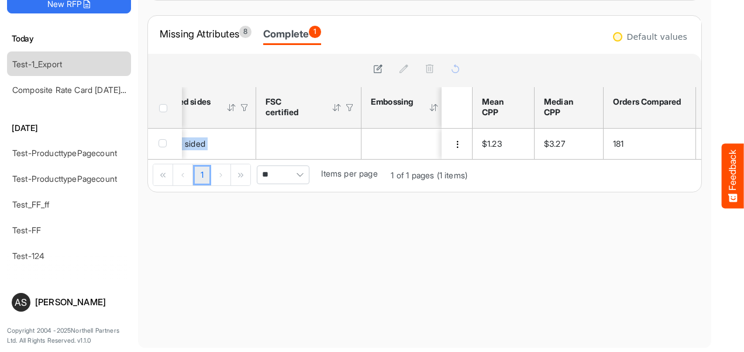
click at [265, 165] on div "1 1 of 1 pages (1 items) ** Items per page" at bounding box center [310, 176] width 324 height 32
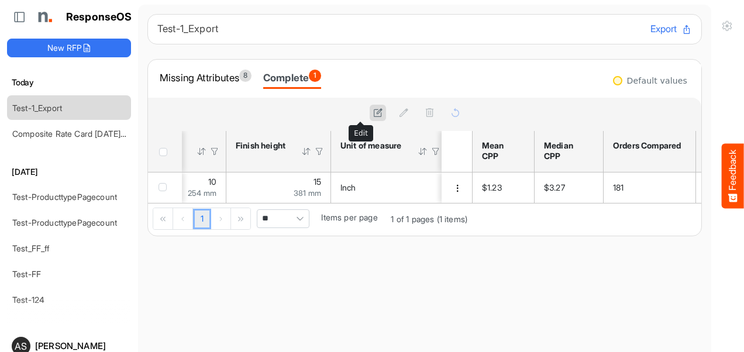
click at [373, 112] on icon at bounding box center [378, 113] width 10 height 10
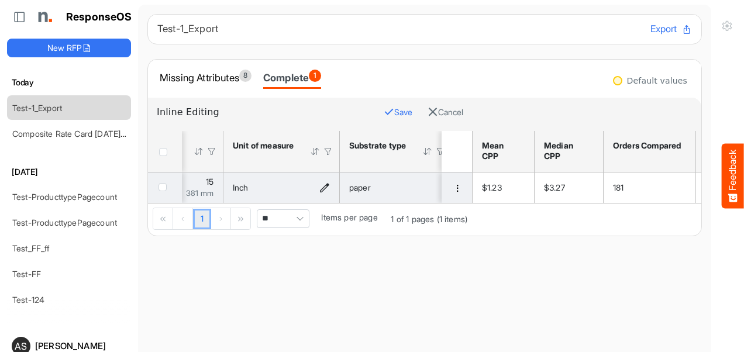
click at [310, 186] on div "Inch" at bounding box center [281, 187] width 97 height 13
click at [323, 187] on icon "Inch is template cell Column Header httpsnorthellcomontologiesmapping-rulesmeas…" at bounding box center [325, 188] width 10 height 10
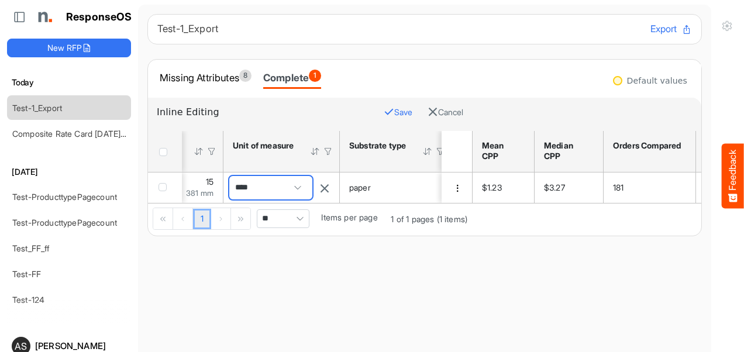
click at [272, 190] on span "****" at bounding box center [270, 187] width 83 height 23
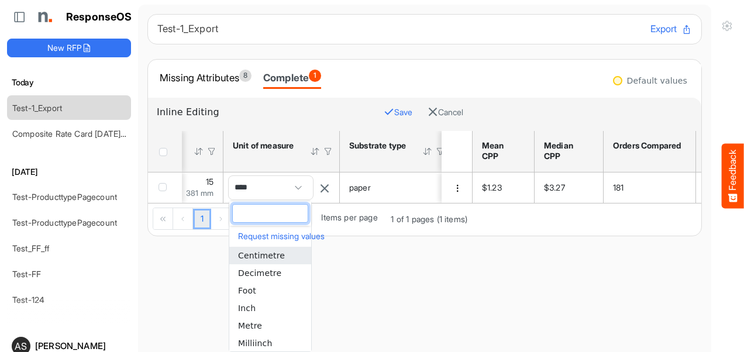
click at [265, 255] on span "Centimetre" at bounding box center [261, 255] width 47 height 9
type input "**********"
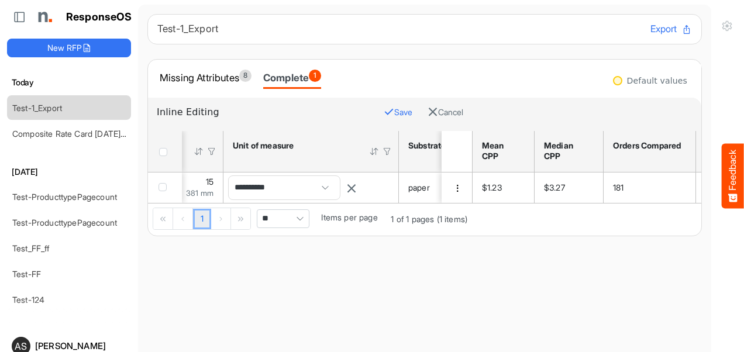
click at [384, 109] on button "Save" at bounding box center [398, 112] width 29 height 15
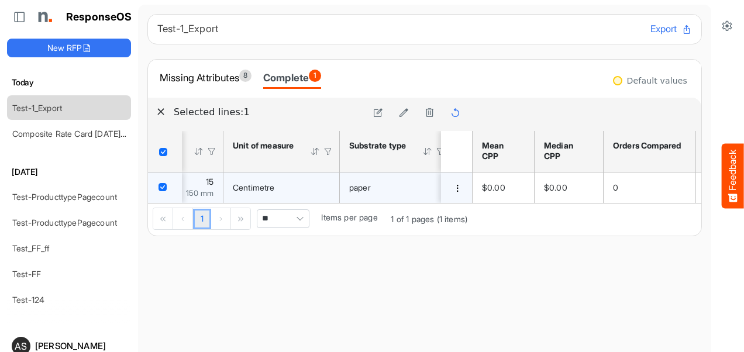
click at [272, 184] on span "Centimetre" at bounding box center [254, 188] width 42 height 10
click at [399, 109] on icon at bounding box center [404, 113] width 10 height 10
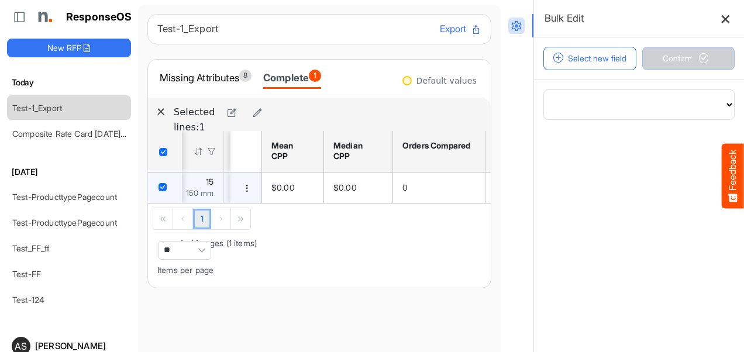
click at [721, 18] on icon at bounding box center [726, 18] width 10 height 10
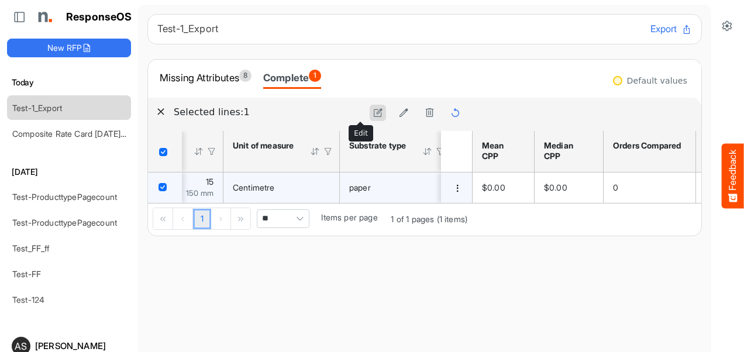
click at [373, 112] on icon at bounding box center [378, 113] width 10 height 10
click at [321, 187] on icon "Centimetre is template cell Column Header httpsnorthellcomontologiesmapping-rul…" at bounding box center [325, 188] width 10 height 10
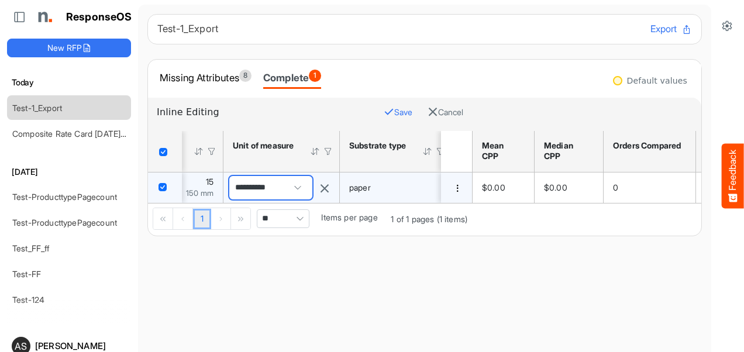
click at [267, 186] on span "**********" at bounding box center [270, 187] width 83 height 23
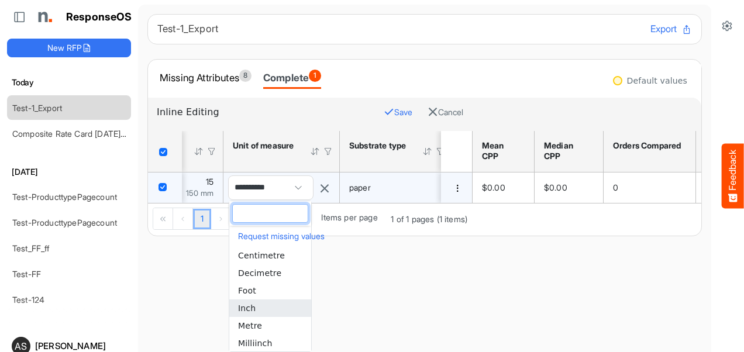
click at [252, 306] on span "Inch" at bounding box center [247, 308] width 18 height 9
type input "****"
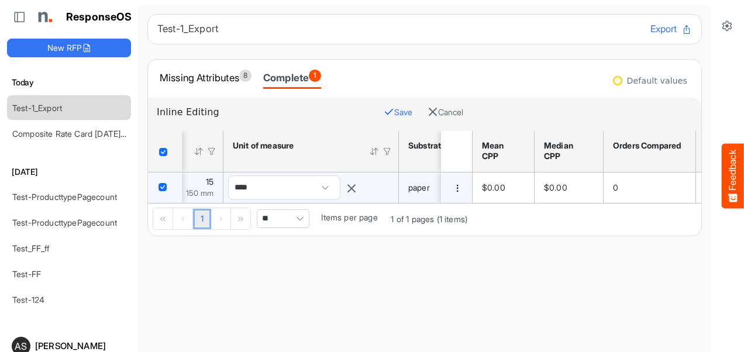
click at [384, 114] on button "Save" at bounding box center [398, 112] width 29 height 15
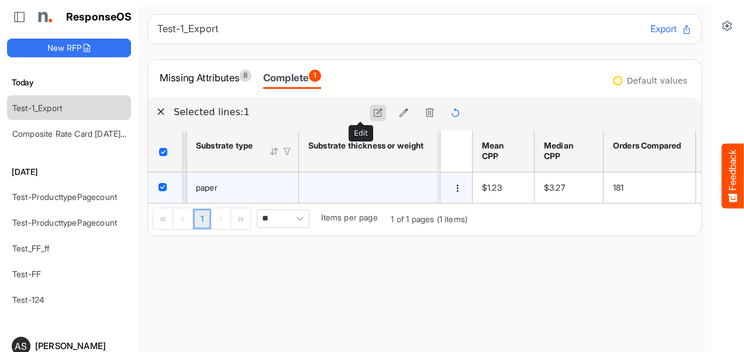
click at [373, 112] on icon at bounding box center [378, 113] width 10 height 10
click at [280, 192] on icon "paper is template cell Column Header httpsnorthellcomontologiesmapping-rulesmat…" at bounding box center [284, 188] width 10 height 10
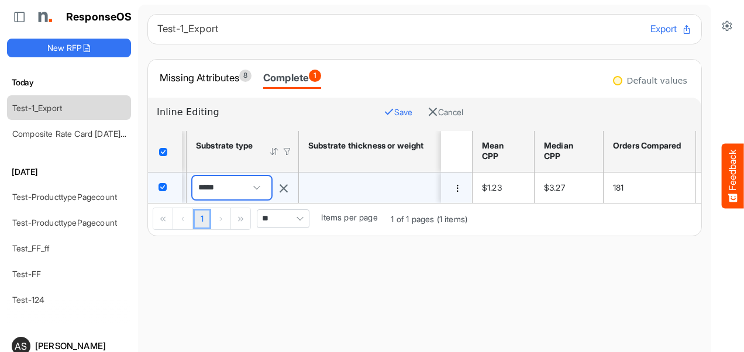
click at [248, 191] on span "*****" at bounding box center [232, 187] width 79 height 23
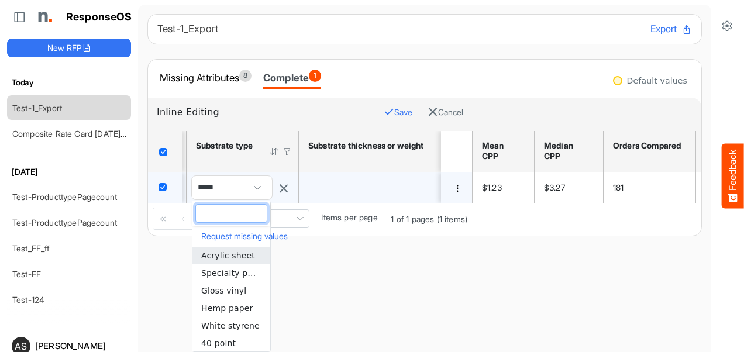
click at [230, 257] on span "Acrylic sheet" at bounding box center [228, 255] width 54 height 9
type input "**********"
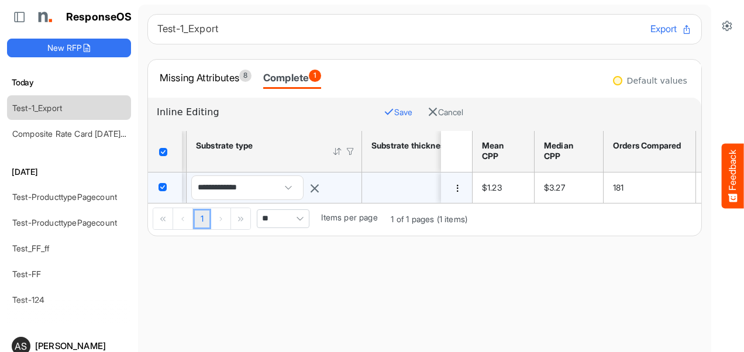
click at [384, 109] on button "Save" at bounding box center [398, 112] width 29 height 15
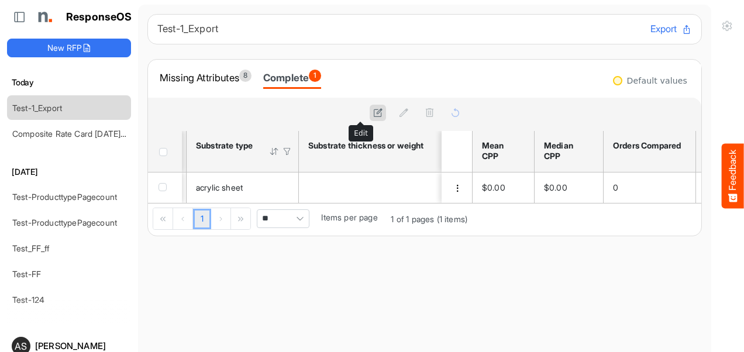
click at [373, 115] on icon at bounding box center [378, 113] width 10 height 10
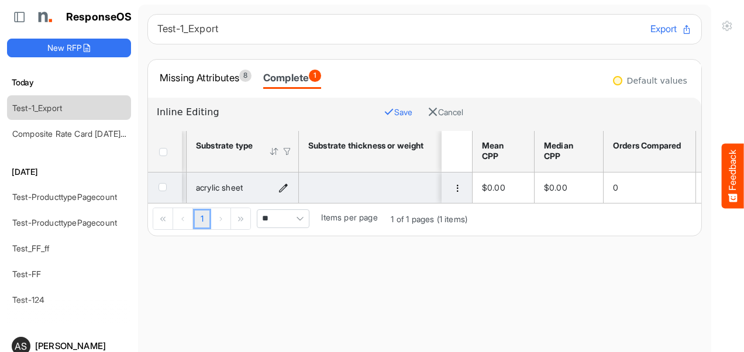
click at [281, 187] on icon "acrylic sheet is template cell Column Header httpsnorthellcomontologiesmapping-…" at bounding box center [284, 188] width 10 height 10
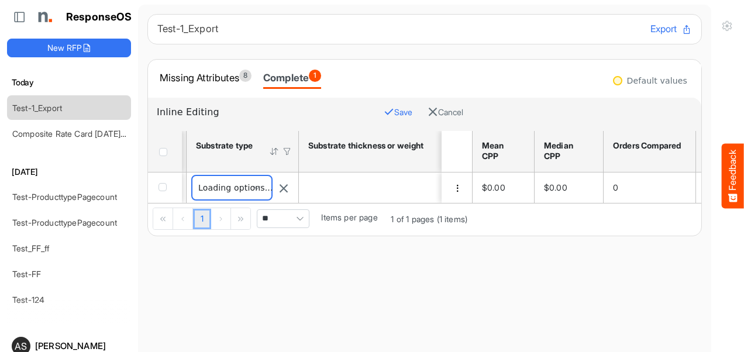
click at [253, 191] on span "**********" at bounding box center [232, 187] width 79 height 23
type input "**********"
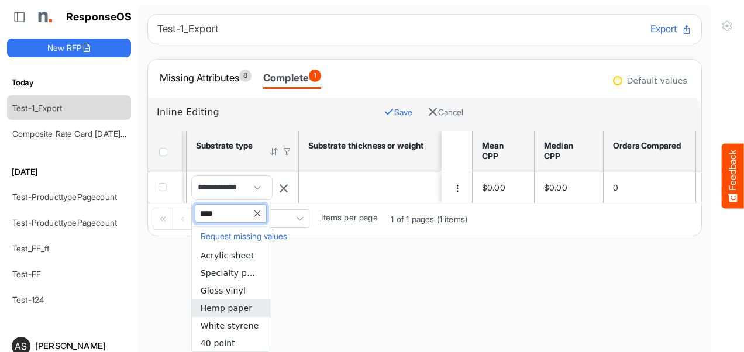
type input "*****"
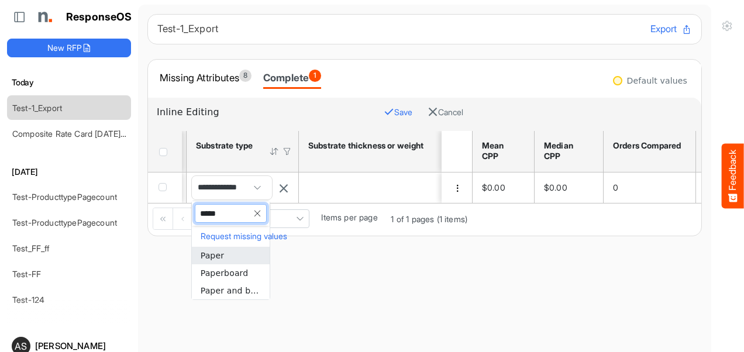
click at [229, 259] on li "Paper" at bounding box center [231, 256] width 78 height 18
type input "*****"
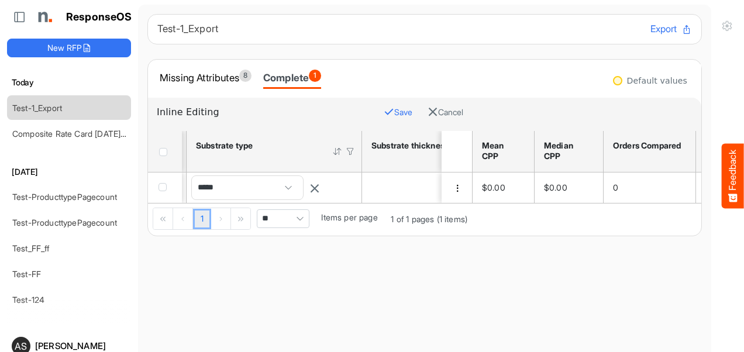
click at [384, 110] on button "Save" at bounding box center [398, 112] width 29 height 15
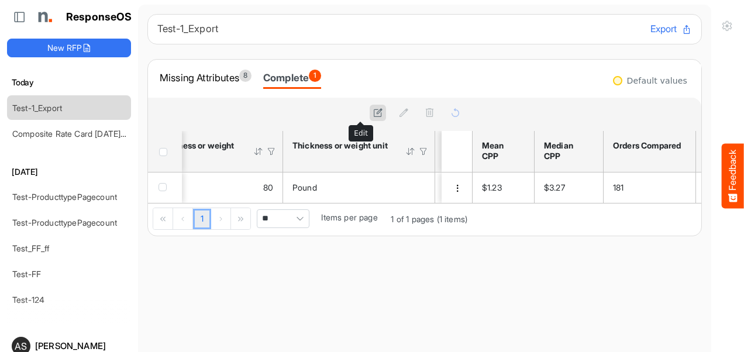
click at [373, 113] on icon at bounding box center [378, 113] width 10 height 10
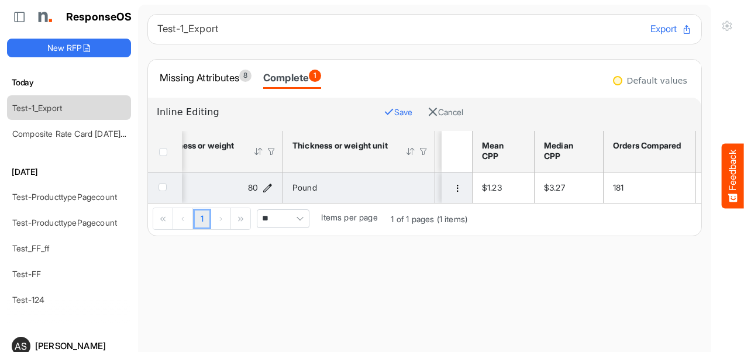
click at [267, 187] on icon "80 is template cell Column Header httpsnorthellcomontologiesmapping-rulesmateri…" at bounding box center [268, 188] width 10 height 10
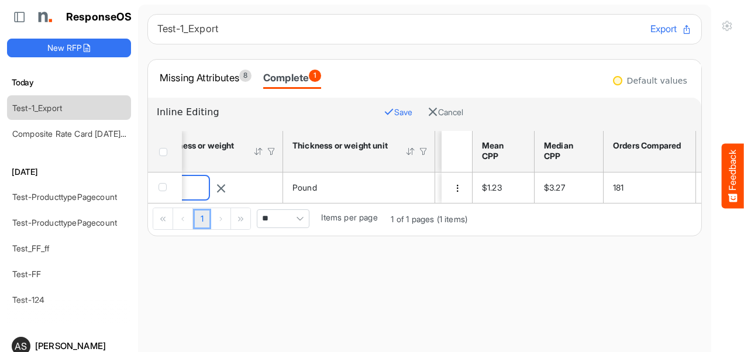
click at [209, 187] on input "**" at bounding box center [162, 187] width 94 height 23
type input "*"
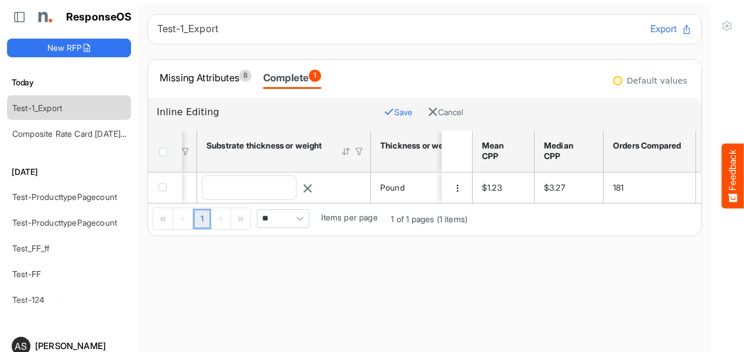
scroll to position [0, 503]
click at [384, 108] on button "Save" at bounding box center [398, 112] width 29 height 15
click at [373, 112] on icon at bounding box center [378, 113] width 10 height 10
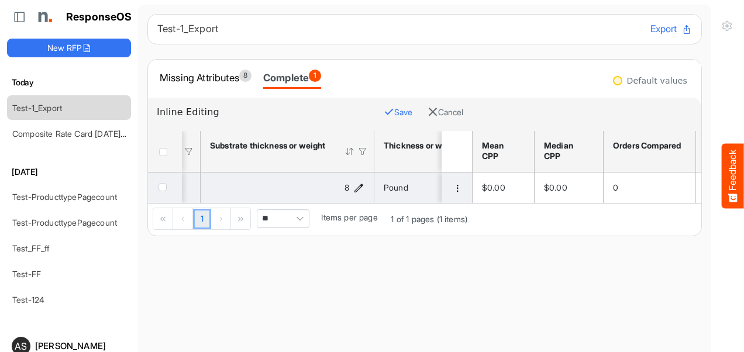
click at [358, 187] on icon "8 is template cell Column Header httpsnorthellcomontologiesmapping-rulesmateria…" at bounding box center [359, 188] width 10 height 10
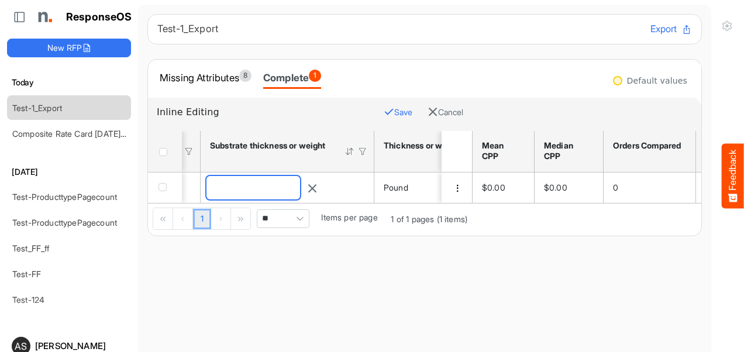
click at [276, 187] on input "*" at bounding box center [254, 187] width 94 height 23
type input "***"
click at [384, 116] on icon "button" at bounding box center [389, 112] width 11 height 11
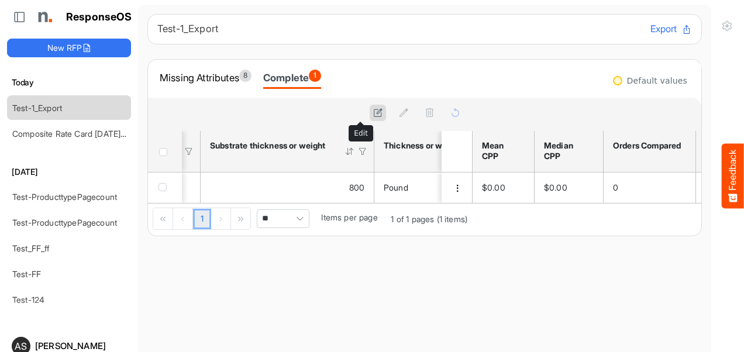
click at [373, 111] on icon at bounding box center [378, 113] width 10 height 10
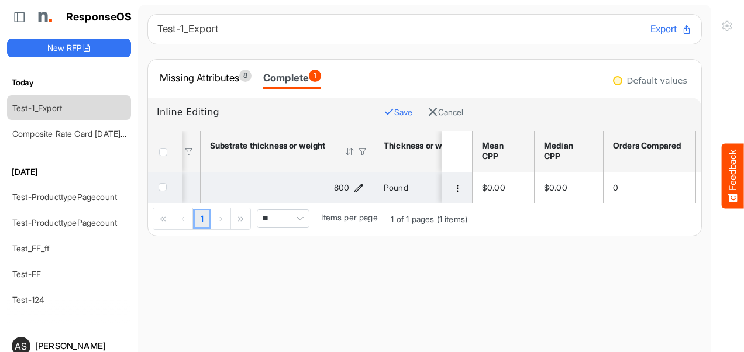
click at [355, 186] on icon "800 is template cell Column Header httpsnorthellcomontologiesmapping-rulesmater…" at bounding box center [359, 188] width 10 height 10
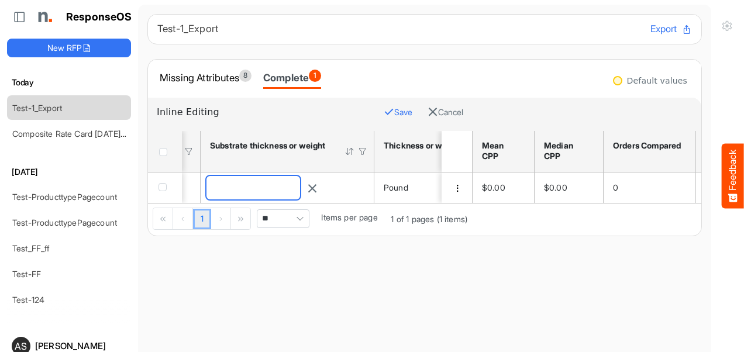
click at [295, 184] on input "***" at bounding box center [254, 187] width 94 height 23
type input "**"
click at [384, 110] on icon "button" at bounding box center [389, 112] width 11 height 11
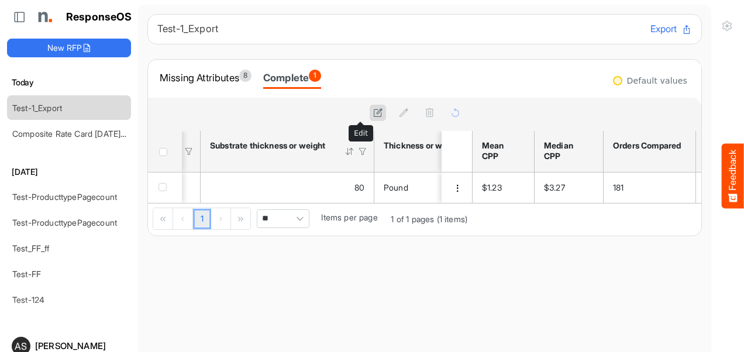
click at [373, 111] on icon at bounding box center [378, 113] width 10 height 10
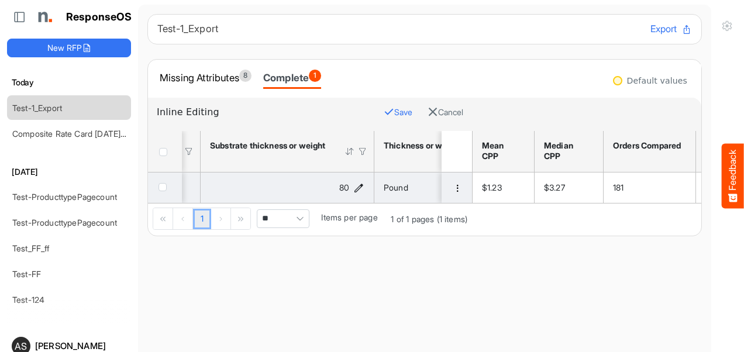
click at [356, 188] on icon "80 is template cell Column Header httpsnorthellcomontologiesmapping-rulesmateri…" at bounding box center [359, 188] width 10 height 10
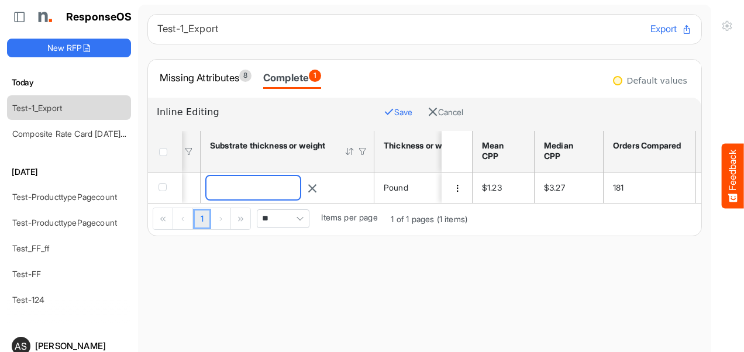
click at [277, 190] on input "**" at bounding box center [254, 187] width 94 height 23
type input "*"
type input "**"
click at [384, 114] on button "Save" at bounding box center [398, 112] width 29 height 15
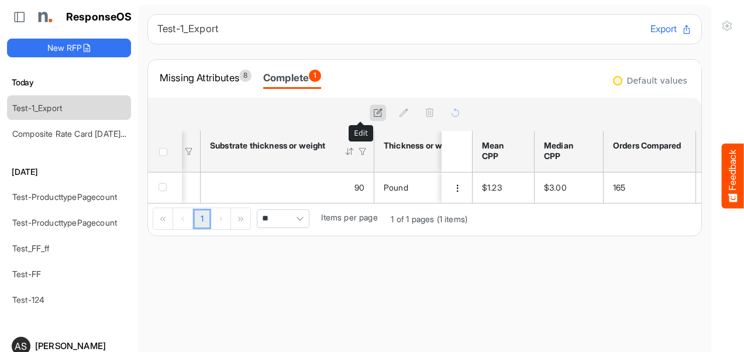
click at [373, 113] on icon at bounding box center [378, 113] width 10 height 10
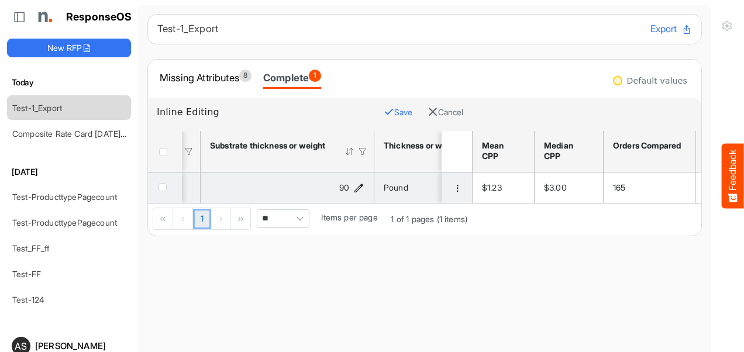
click at [358, 188] on icon "90 is template cell Column Header httpsnorthellcomontologiesmapping-rulesmateri…" at bounding box center [359, 188] width 10 height 10
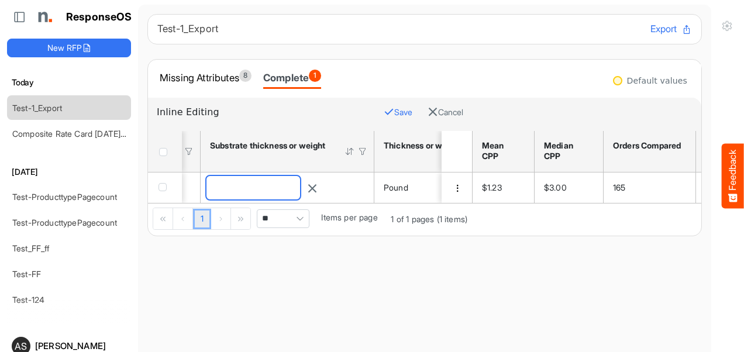
click at [276, 186] on input "**" at bounding box center [254, 187] width 94 height 23
type input "*"
type input "**"
click at [384, 114] on button "Save" at bounding box center [398, 112] width 29 height 15
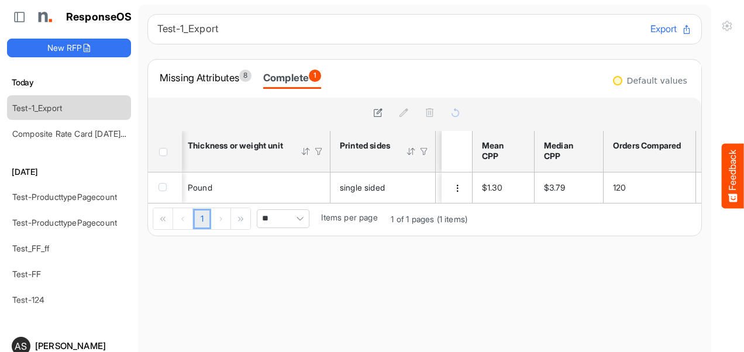
scroll to position [0, 680]
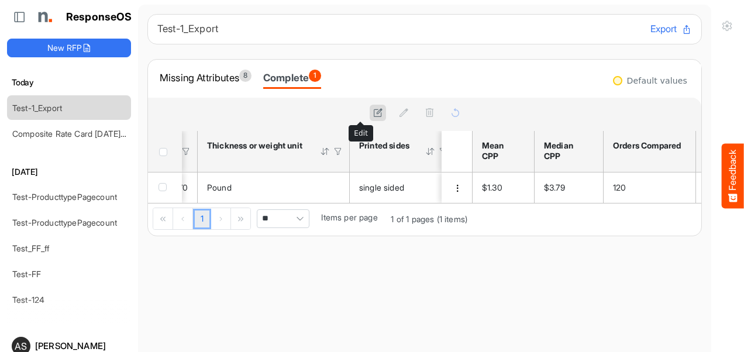
click at [373, 114] on icon at bounding box center [378, 113] width 10 height 10
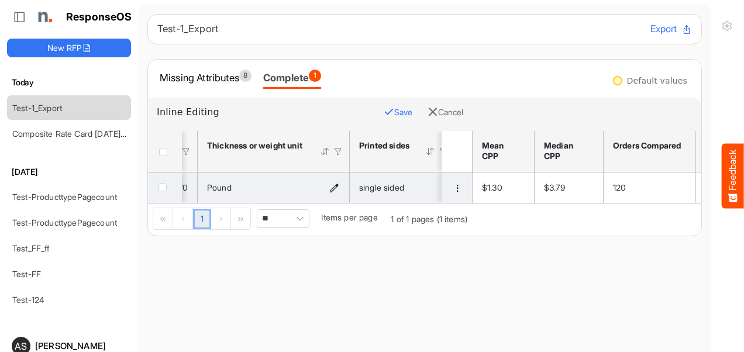
click at [333, 188] on icon "Pound is template cell Column Header httpsnorthellcomontologiesmapping-rulesmat…" at bounding box center [335, 188] width 10 height 10
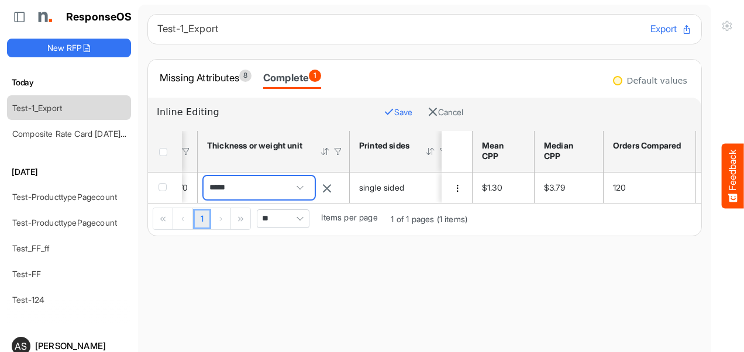
click at [267, 188] on span "*****" at bounding box center [259, 187] width 111 height 23
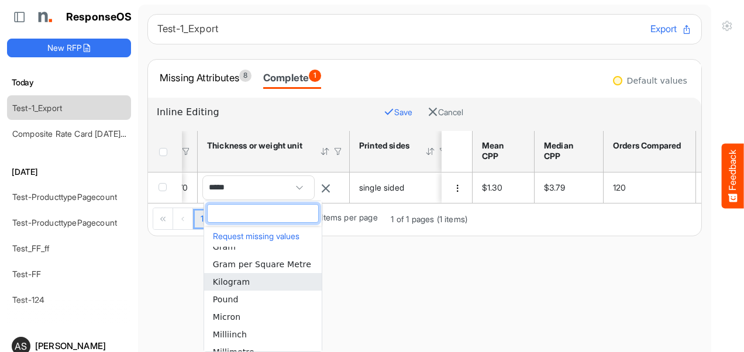
scroll to position [59, 0]
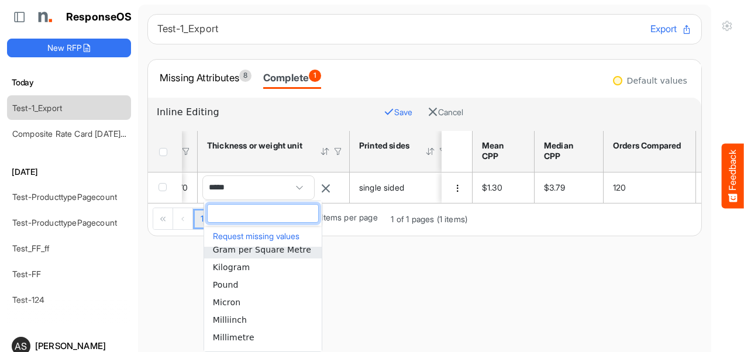
click at [243, 248] on span "Gram per Square Metre" at bounding box center [262, 249] width 98 height 9
type input "**********"
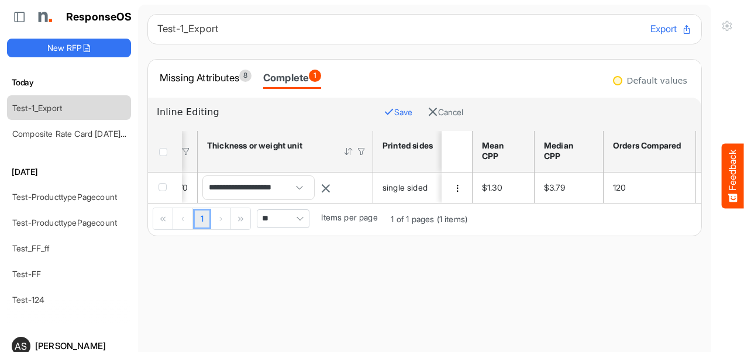
click at [384, 111] on button "Save" at bounding box center [398, 112] width 29 height 15
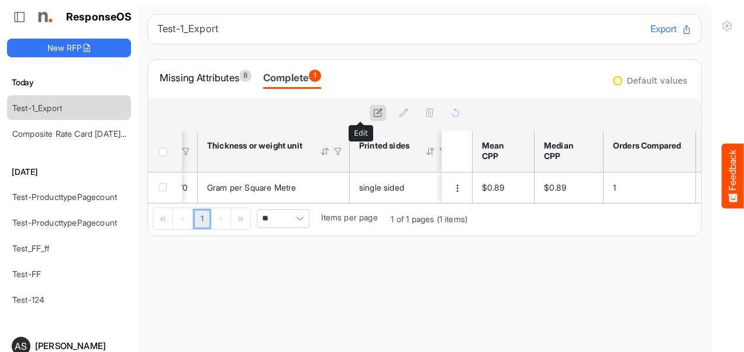
click at [373, 115] on icon at bounding box center [378, 113] width 10 height 10
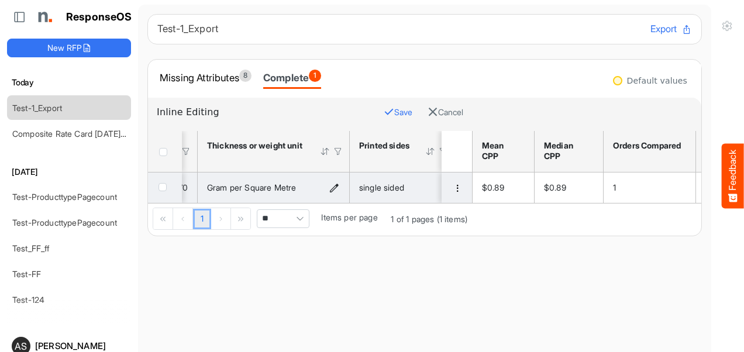
click at [333, 190] on icon "Gram per Square Metre is template cell Column Header httpsnorthellcomontologies…" at bounding box center [335, 188] width 10 height 10
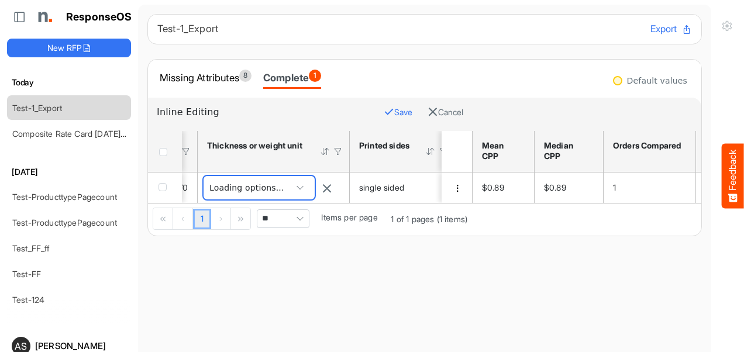
click at [254, 190] on span "**********" at bounding box center [259, 187] width 111 height 23
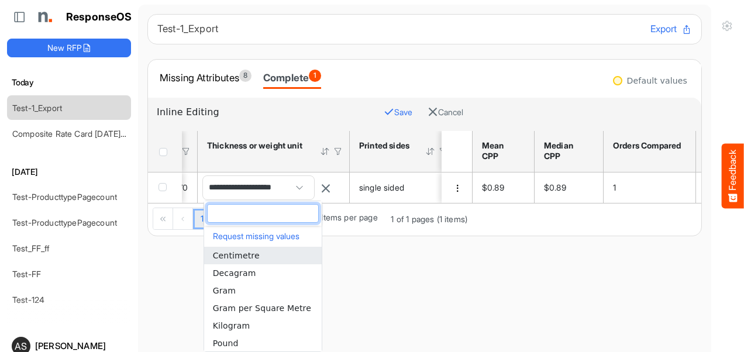
click at [249, 257] on span "Centimetre" at bounding box center [236, 255] width 47 height 9
type input "**********"
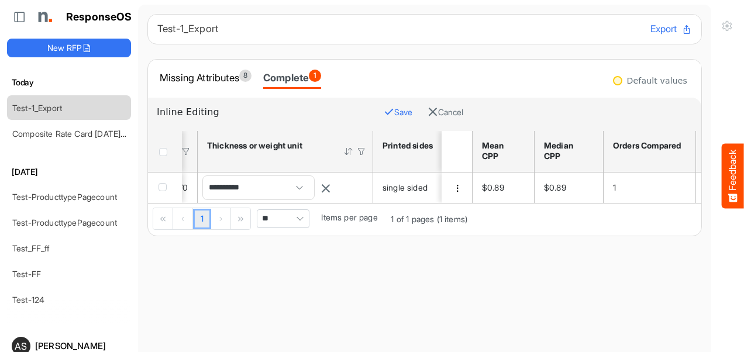
click at [384, 108] on button "Save" at bounding box center [398, 112] width 29 height 15
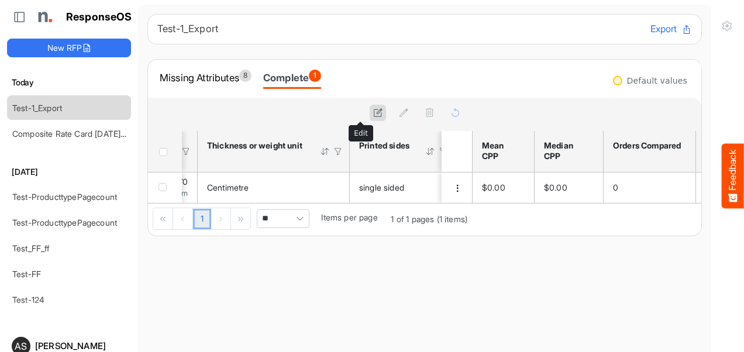
click at [373, 115] on icon at bounding box center [378, 113] width 10 height 10
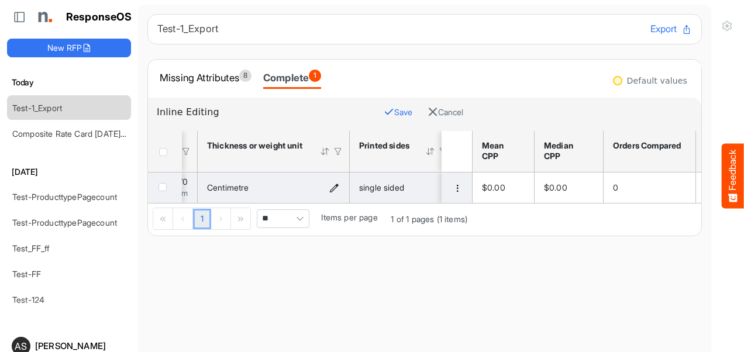
click at [330, 188] on icon "Centimetre is template cell Column Header httpsnorthellcomontologiesmapping-rul…" at bounding box center [335, 188] width 10 height 10
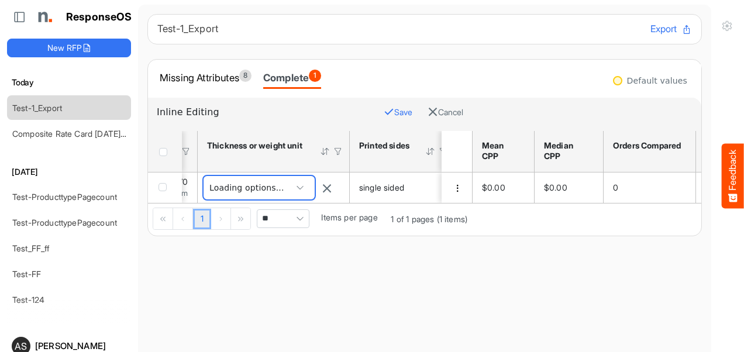
click at [263, 188] on span "**********" at bounding box center [259, 187] width 111 height 23
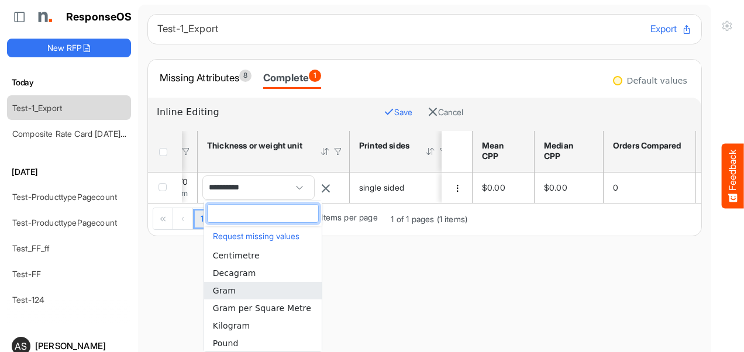
click at [246, 294] on li "Gram" at bounding box center [263, 291] width 118 height 18
type input "****"
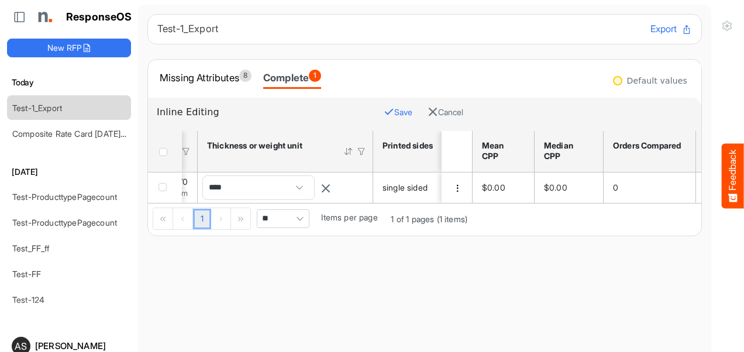
click at [384, 114] on icon "button" at bounding box center [389, 112] width 11 height 11
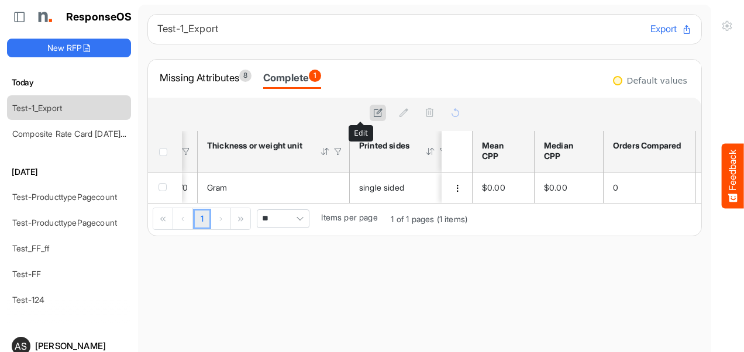
click at [373, 117] on icon at bounding box center [378, 113] width 10 height 10
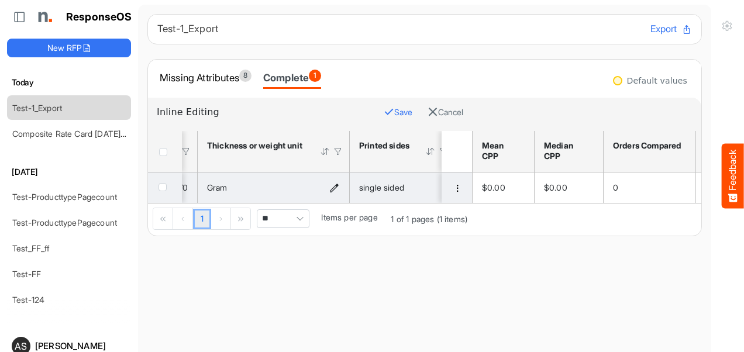
click at [335, 187] on icon "Gram is template cell Column Header httpsnorthellcomontologiesmapping-rulesmate…" at bounding box center [335, 188] width 10 height 10
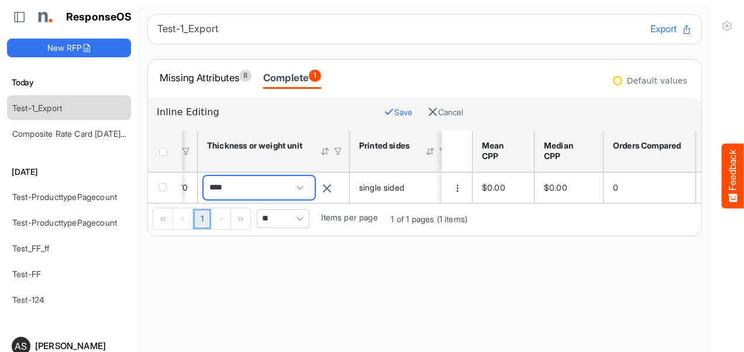
click at [281, 195] on span "****" at bounding box center [259, 187] width 111 height 23
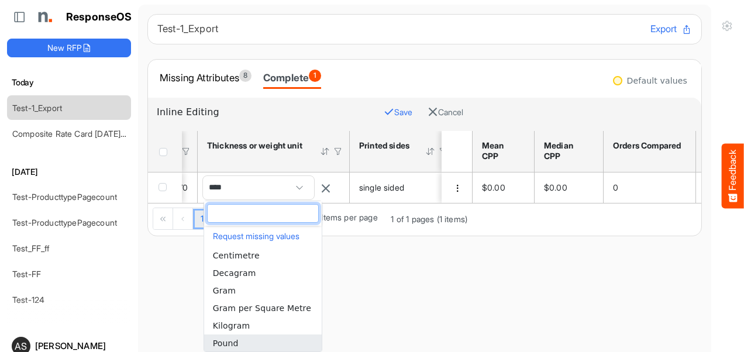
click at [235, 339] on span "Pound" at bounding box center [226, 343] width 26 height 9
type input "*****"
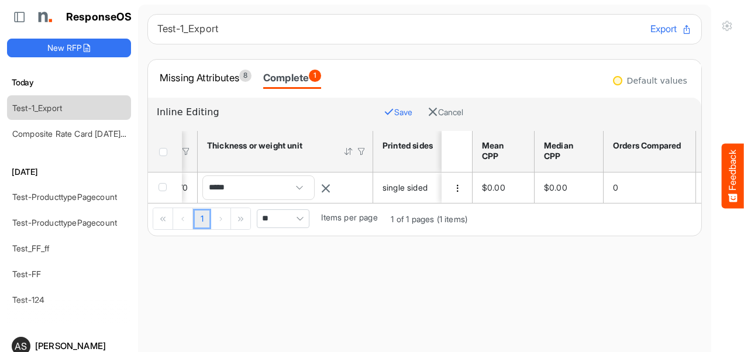
click at [384, 113] on button "Save" at bounding box center [398, 112] width 29 height 15
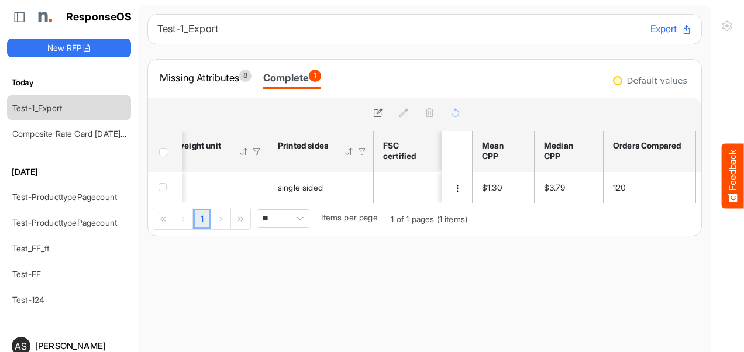
scroll to position [0, 821]
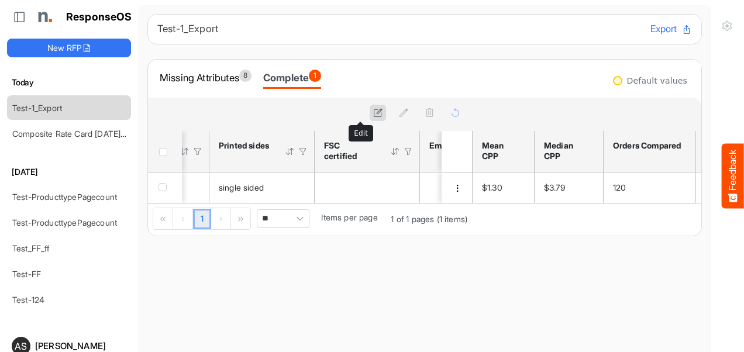
click at [373, 112] on icon at bounding box center [378, 113] width 10 height 10
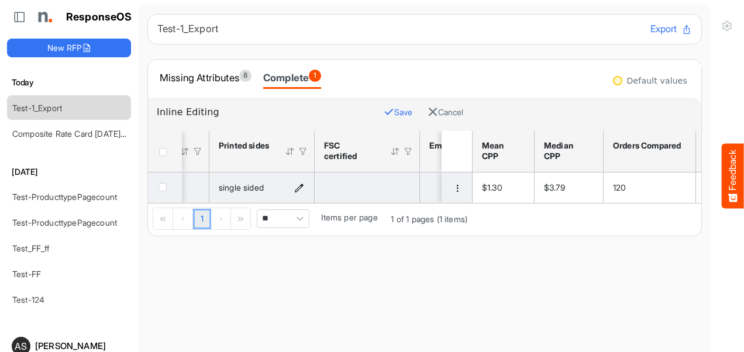
click at [298, 186] on icon "single sided is template cell Column Header httpsnorthellcomontologiesmapping-r…" at bounding box center [299, 188] width 10 height 10
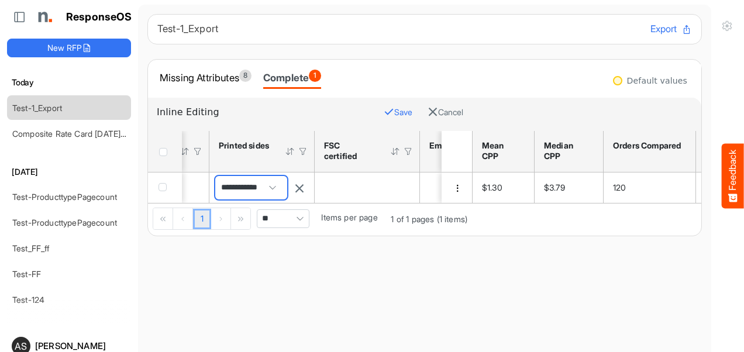
click at [248, 191] on span "**********" at bounding box center [251, 187] width 72 height 23
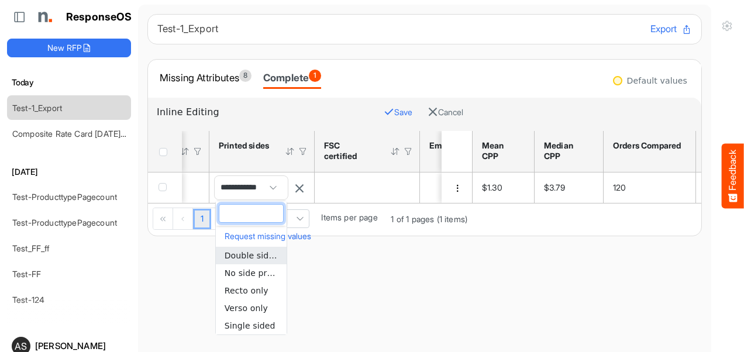
click at [246, 253] on span "Double sided" at bounding box center [252, 255] width 55 height 9
type input "**********"
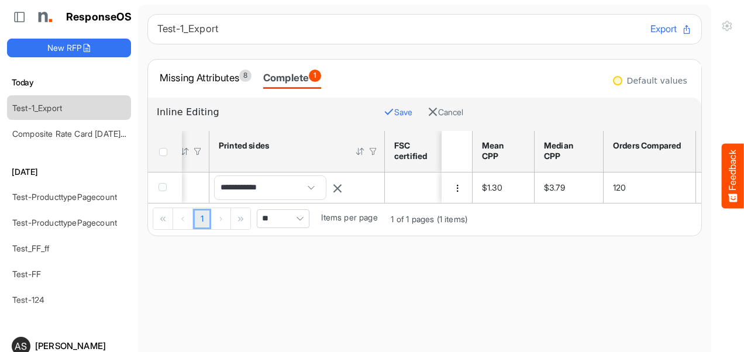
click at [384, 109] on icon "button" at bounding box center [389, 112] width 11 height 11
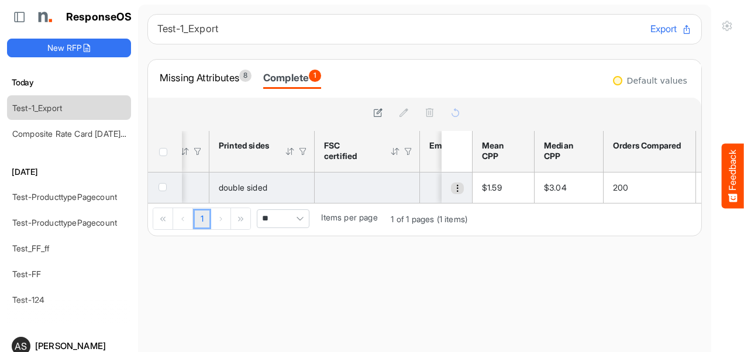
click at [454, 191] on span "dropdownbutton" at bounding box center [458, 188] width 8 height 8
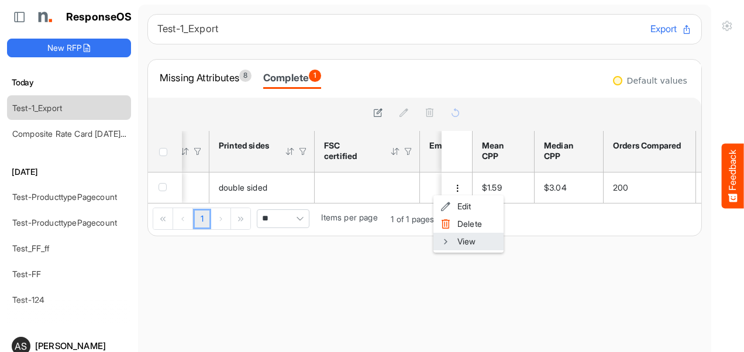
click at [448, 240] on span at bounding box center [446, 242] width 11 height 18
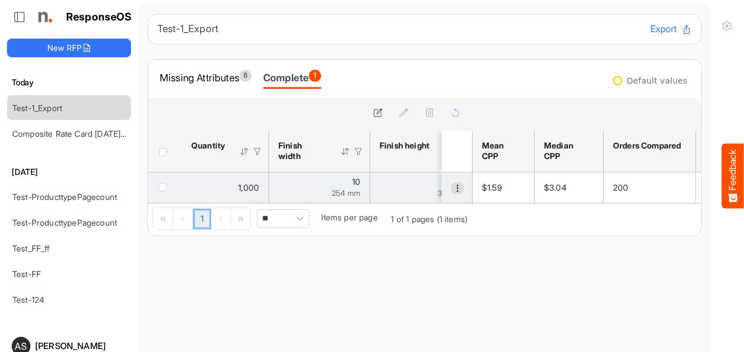
click at [454, 187] on span "dropdownbutton" at bounding box center [458, 188] width 8 height 8
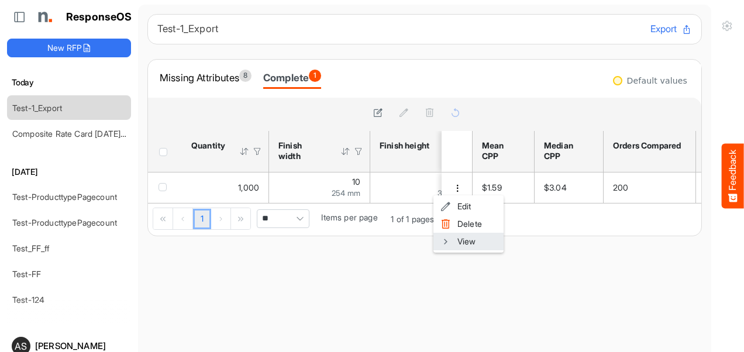
click at [446, 242] on span at bounding box center [446, 242] width 11 height 18
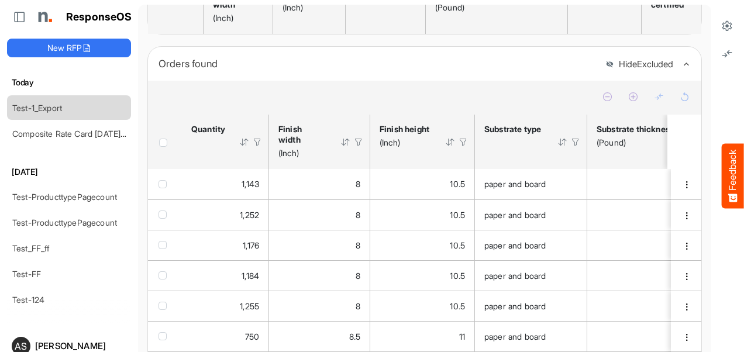
scroll to position [117, 0]
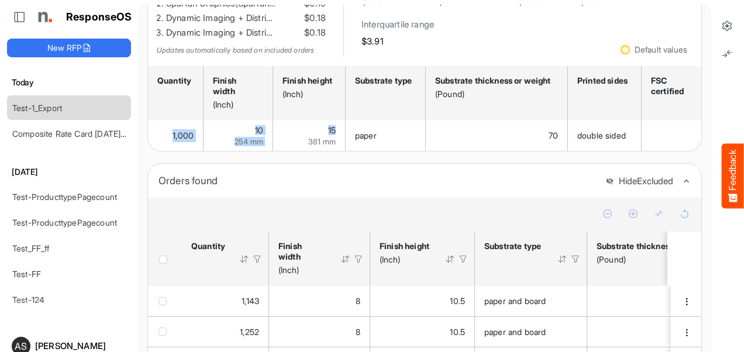
drag, startPoint x: 274, startPoint y: 153, endPoint x: 303, endPoint y: 155, distance: 28.7
click at [303, 151] on div "1,000 10 254 mm 15 381 mm paper 70 double sided 2 page 1,000 15" at bounding box center [425, 136] width 554 height 30
click at [722, 27] on icon at bounding box center [728, 26] width 12 height 12
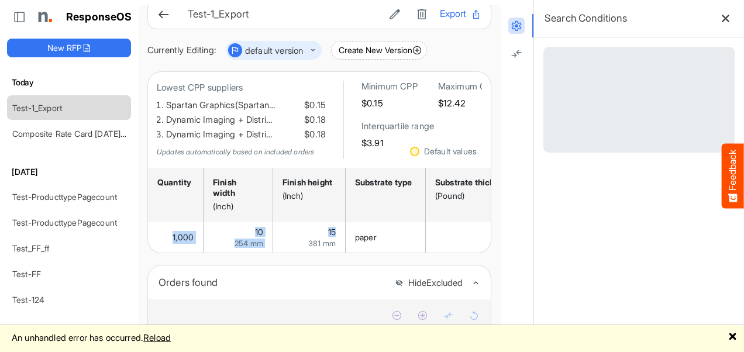
scroll to position [0, 0]
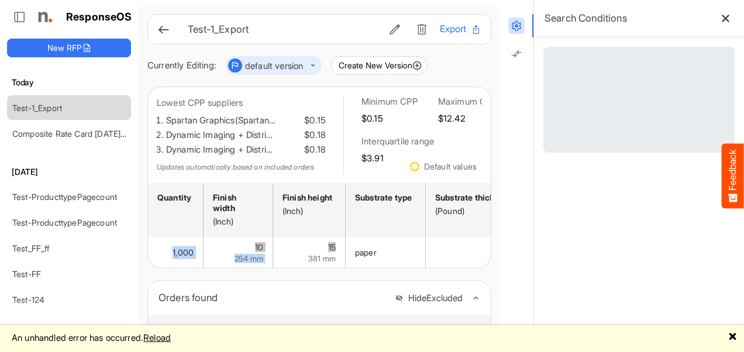
click at [737, 185] on button "Feedback" at bounding box center [733, 176] width 22 height 65
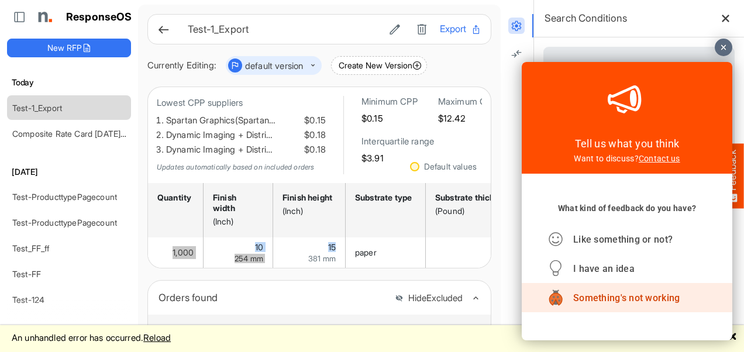
click at [622, 300] on span "Something's not working" at bounding box center [627, 298] width 107 height 11
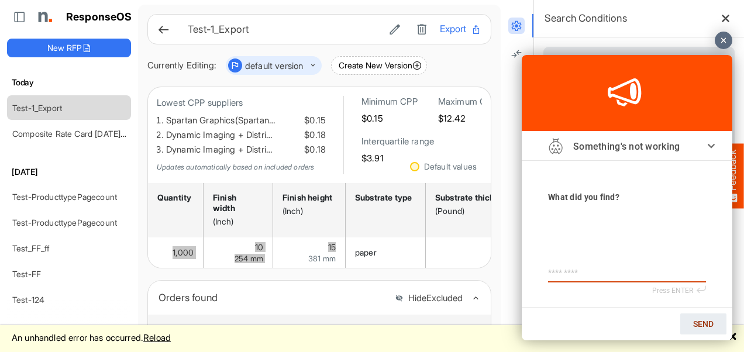
click at [561, 270] on textarea at bounding box center [627, 273] width 158 height 10
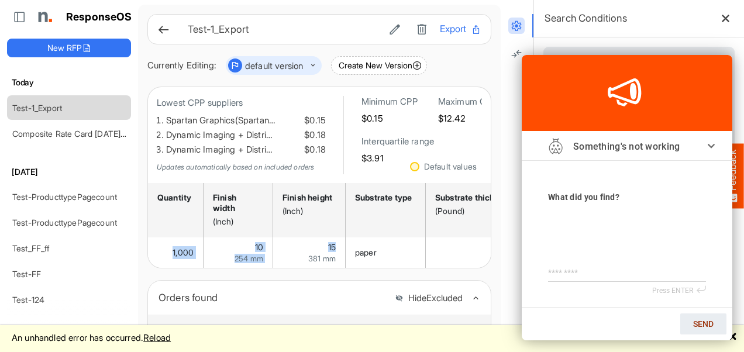
drag, startPoint x: 151, startPoint y: 341, endPoint x: 13, endPoint y: 337, distance: 138.2
click at [13, 337] on div "An unhandled error has occurred. Reload 🗙" at bounding box center [372, 338] width 744 height 27
copy div "An unhandled error has occurred"
click at [554, 275] on textarea at bounding box center [627, 273] width 158 height 10
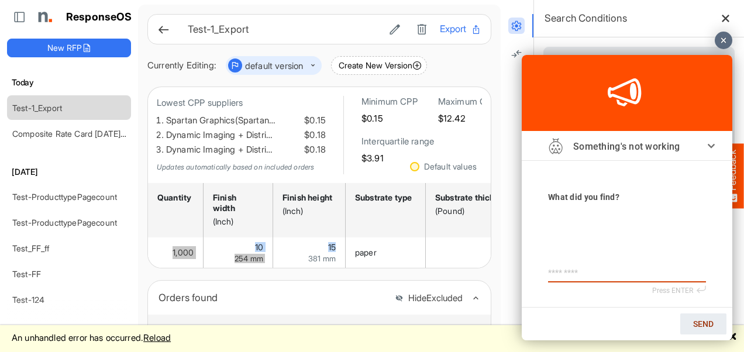
paste textarea "**********"
type textarea "**********"
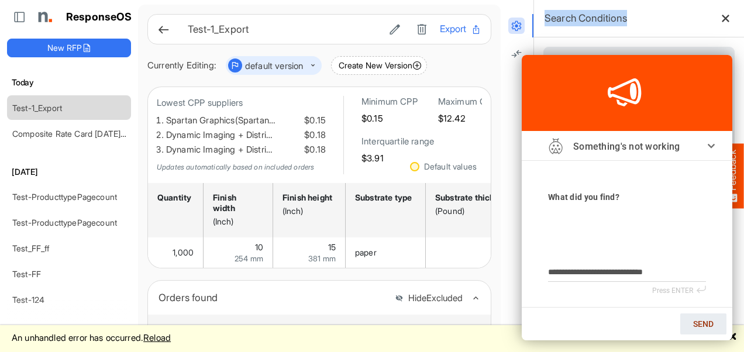
drag, startPoint x: 632, startPoint y: 20, endPoint x: 536, endPoint y: 17, distance: 95.4
click at [536, 17] on div "Search Conditions" at bounding box center [639, 18] width 210 height 37
copy h6 "Search Conditions"
click at [682, 272] on textarea "**********" at bounding box center [627, 273] width 158 height 10
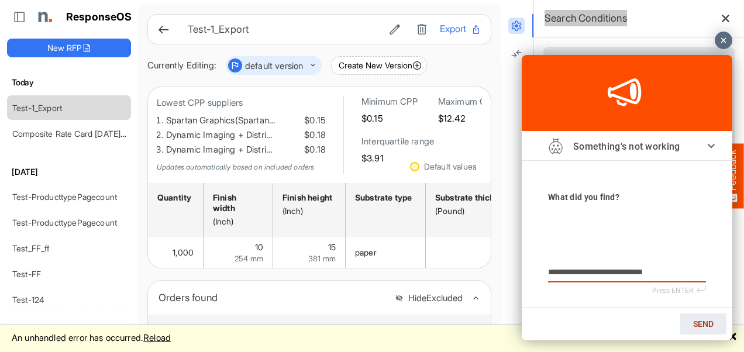
type textarea "**********"
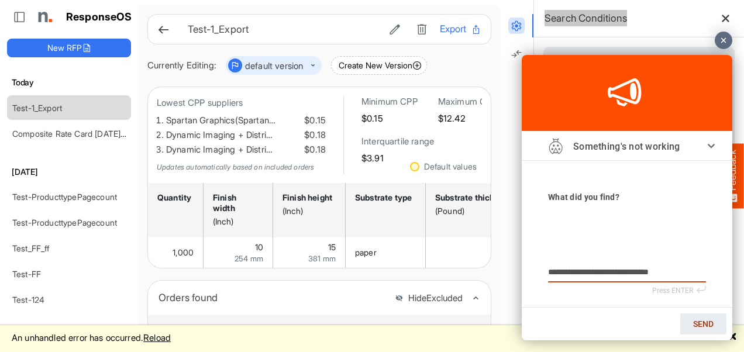
type textarea "**********"
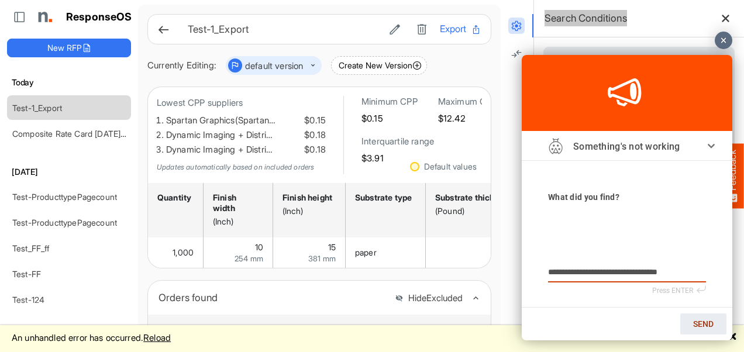
type textarea "**********"
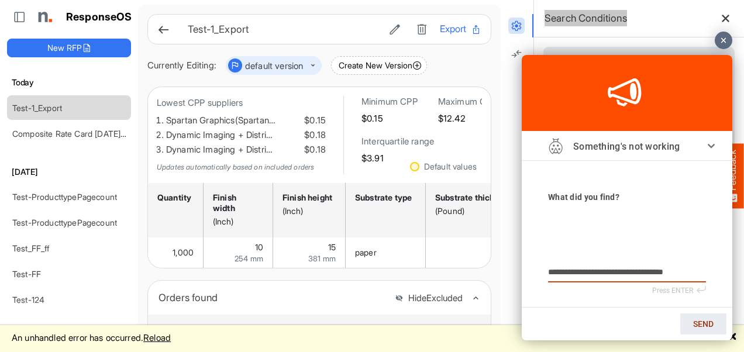
type textarea "**********"
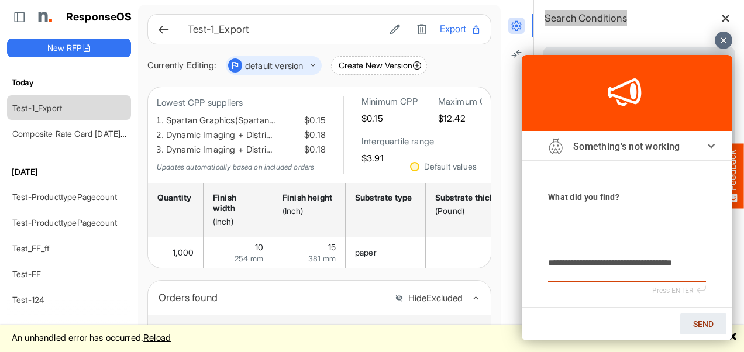
type textarea "**********"
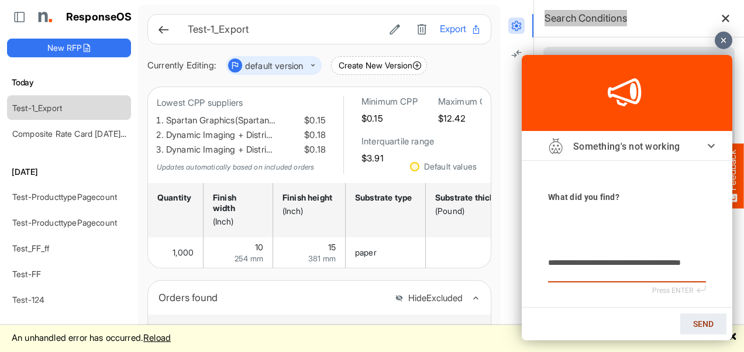
type textarea "**********"
paste textarea "**********"
type textarea "**********"
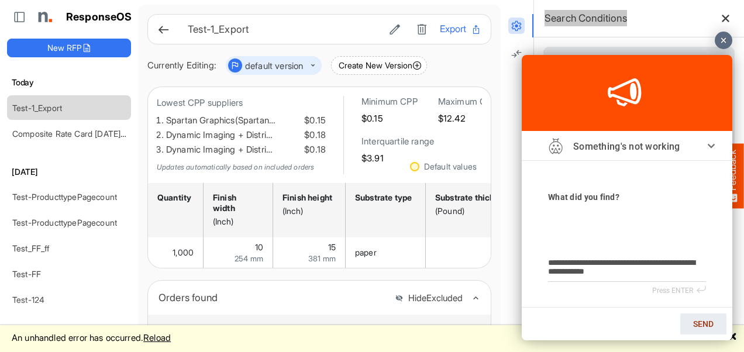
click at [700, 328] on span "SEND" at bounding box center [704, 324] width 20 height 9
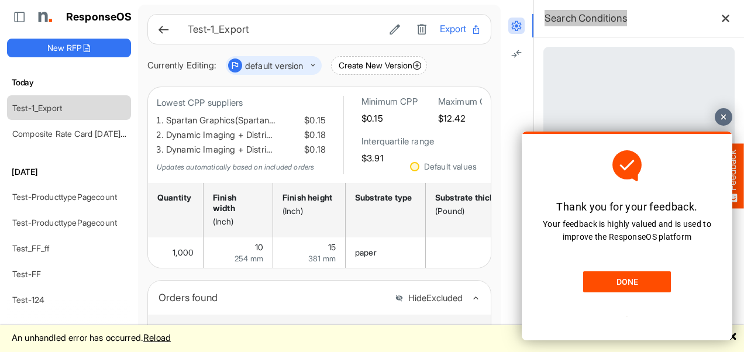
click at [654, 278] on link "DONE" at bounding box center [628, 282] width 88 height 21
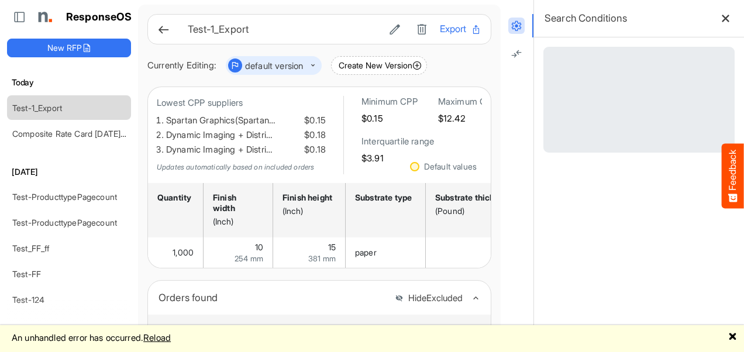
click at [736, 341] on link "🗙" at bounding box center [733, 337] width 9 height 15
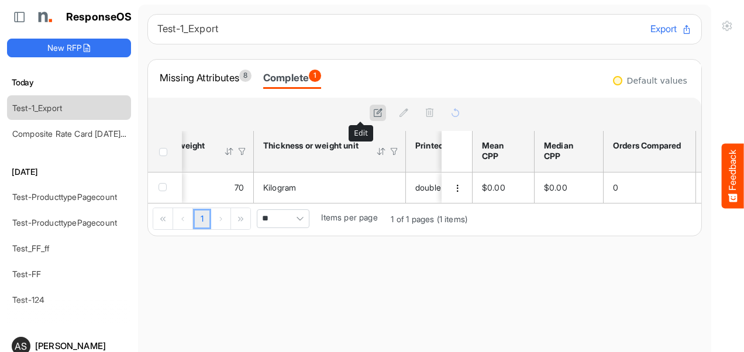
click at [373, 115] on icon at bounding box center [378, 113] width 10 height 10
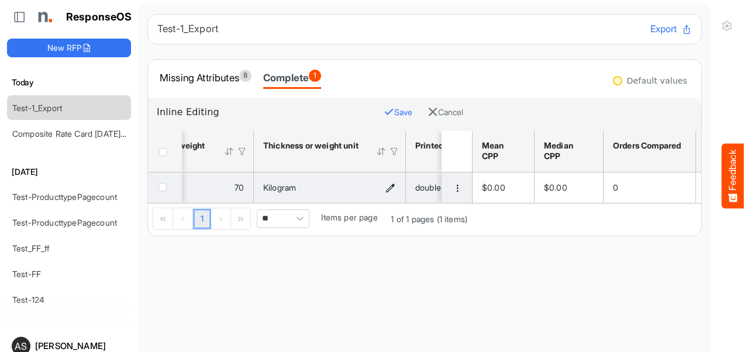
click at [390, 188] on icon "Kilogram is template cell Column Header httpsnorthellcomontologiesmapping-rules…" at bounding box center [391, 188] width 10 height 10
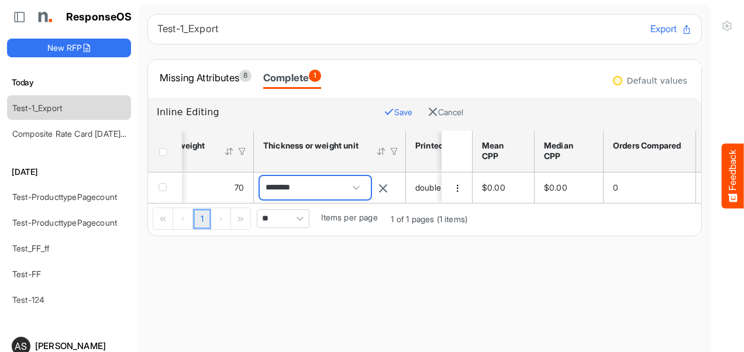
click at [327, 188] on span "********" at bounding box center [315, 187] width 111 height 23
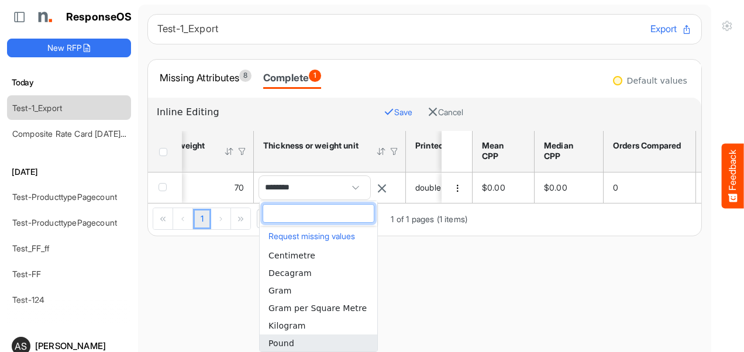
click at [286, 342] on span "Pound" at bounding box center [282, 343] width 26 height 9
type input "*****"
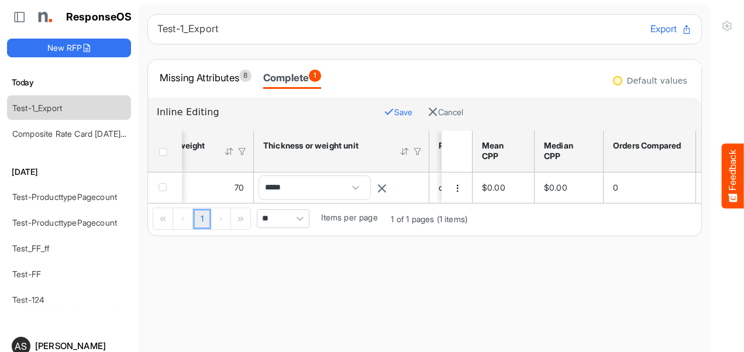
click at [384, 112] on button "Save" at bounding box center [398, 112] width 29 height 15
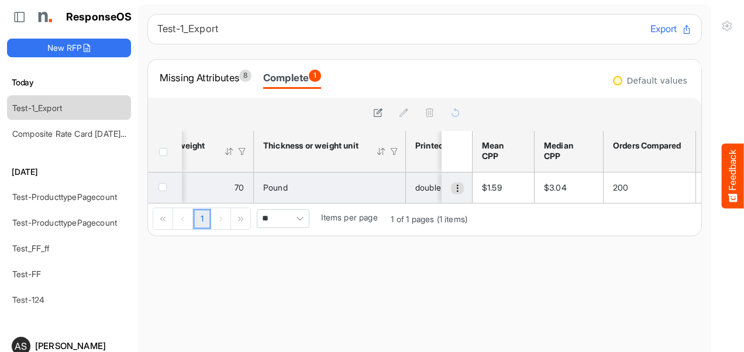
click at [454, 188] on span "dropdownbutton" at bounding box center [458, 188] width 8 height 8
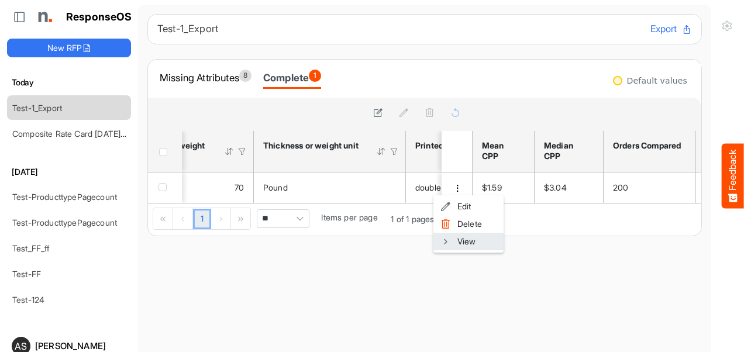
click at [445, 243] on span at bounding box center [446, 242] width 11 height 18
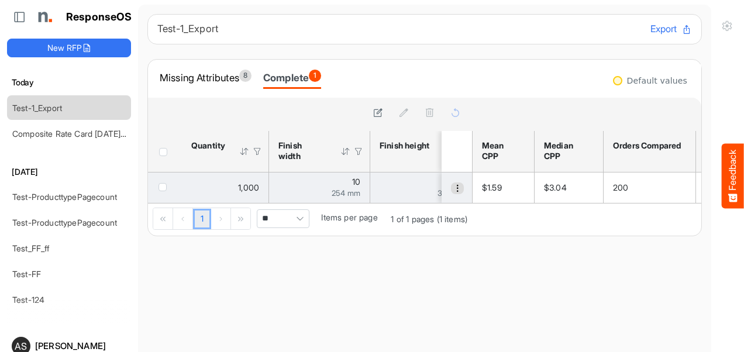
click at [454, 187] on span "dropdownbutton" at bounding box center [458, 188] width 8 height 8
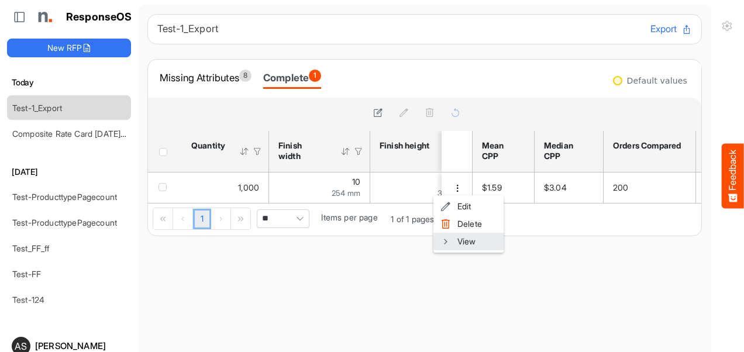
click at [447, 239] on span at bounding box center [446, 242] width 11 height 18
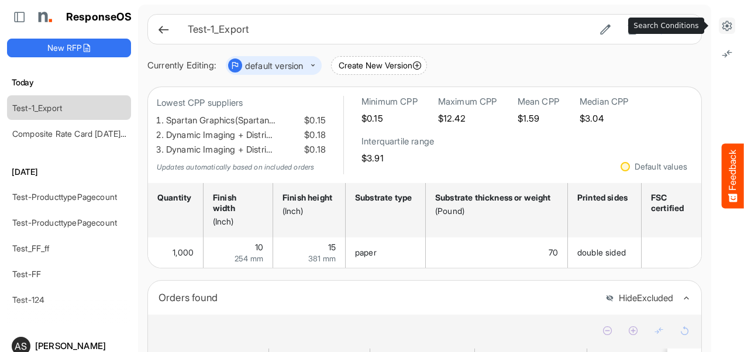
click at [722, 23] on icon at bounding box center [728, 26] width 12 height 12
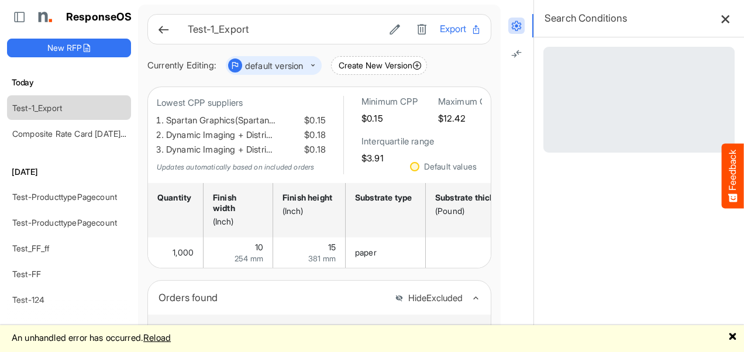
click at [721, 18] on icon at bounding box center [726, 18] width 10 height 10
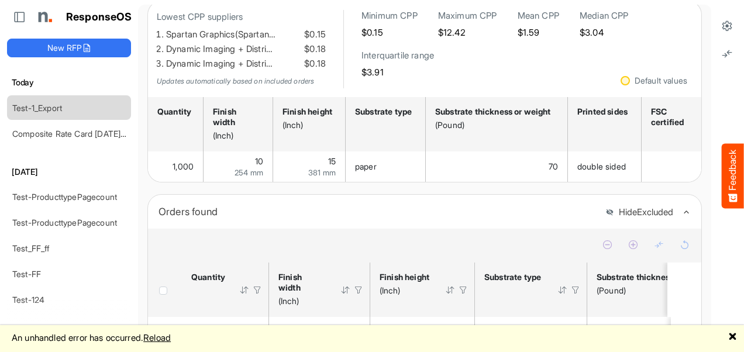
scroll to position [176, 0]
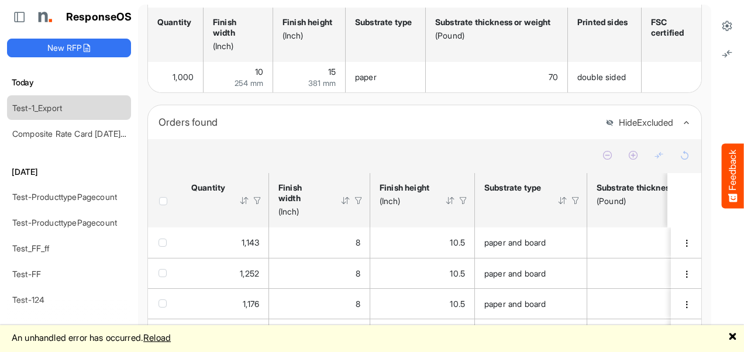
click at [732, 336] on link "🗙" at bounding box center [733, 337] width 9 height 15
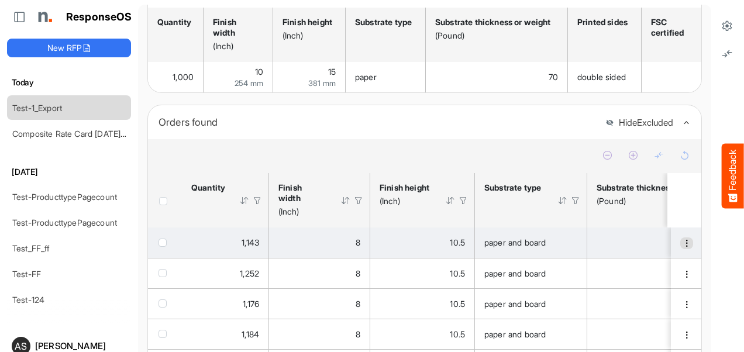
click at [683, 248] on span "dropdownbutton" at bounding box center [687, 243] width 8 height 8
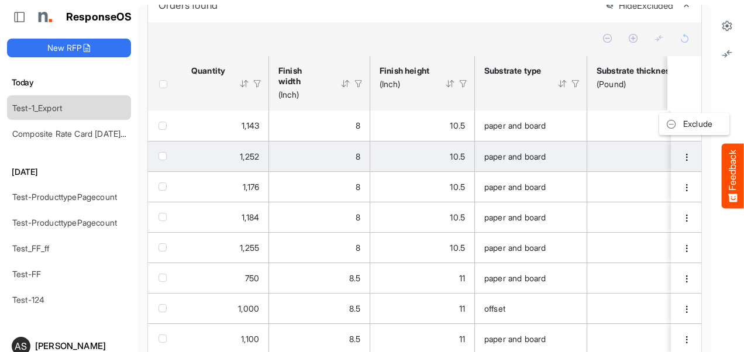
scroll to position [351, 0]
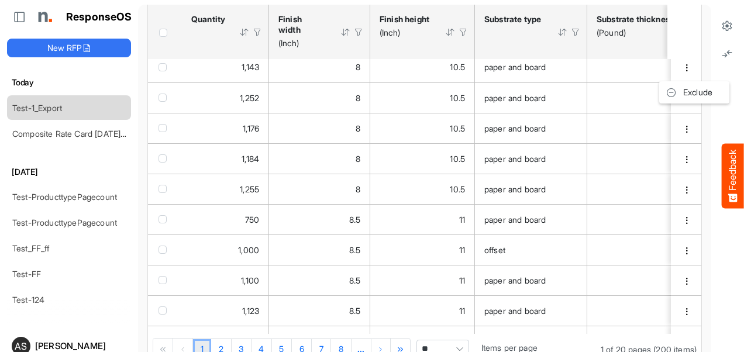
click at [712, 197] on div at bounding box center [728, 198] width 33 height 397
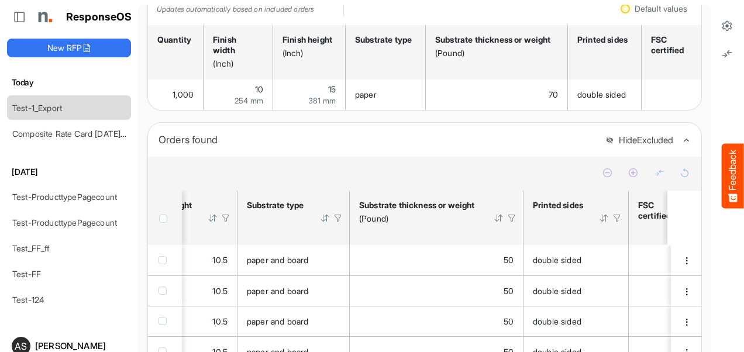
scroll to position [176, 0]
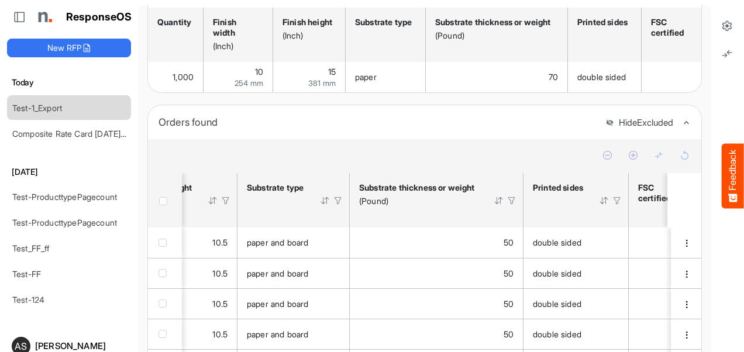
click at [510, 206] on div at bounding box center [512, 200] width 11 height 11
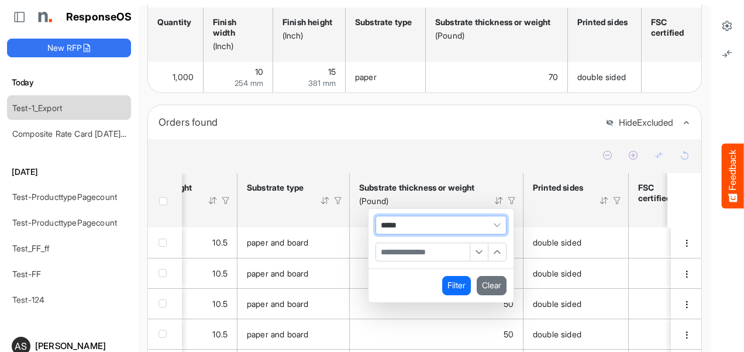
click at [394, 257] on input "Filter Value" at bounding box center [423, 252] width 94 height 18
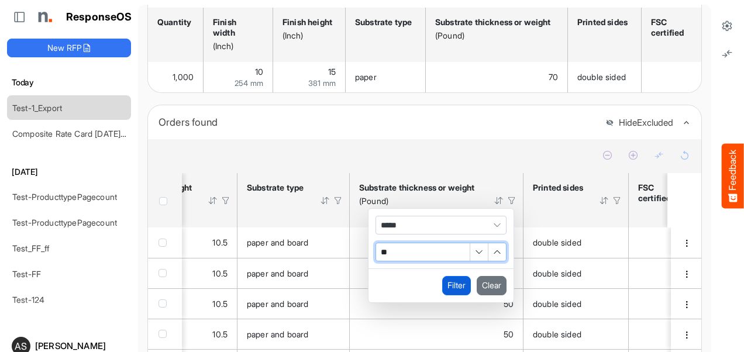
type input "**"
click at [448, 290] on button "Filter" at bounding box center [456, 285] width 29 height 19
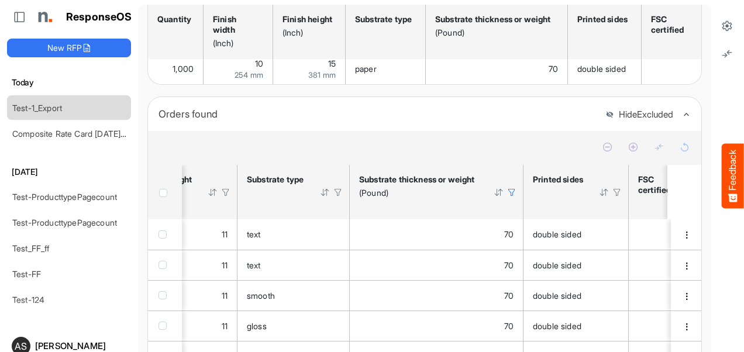
scroll to position [117, 0]
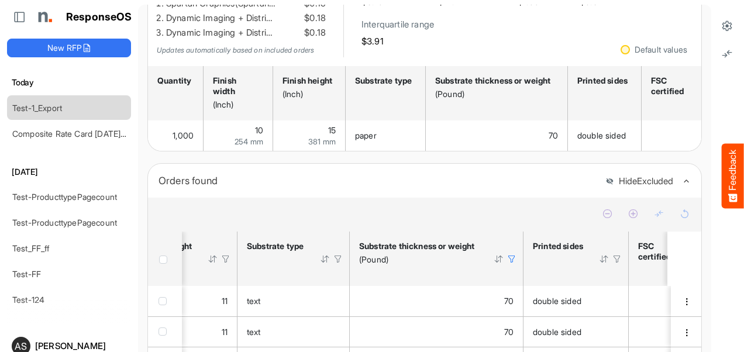
click at [510, 265] on div at bounding box center [512, 259] width 11 height 11
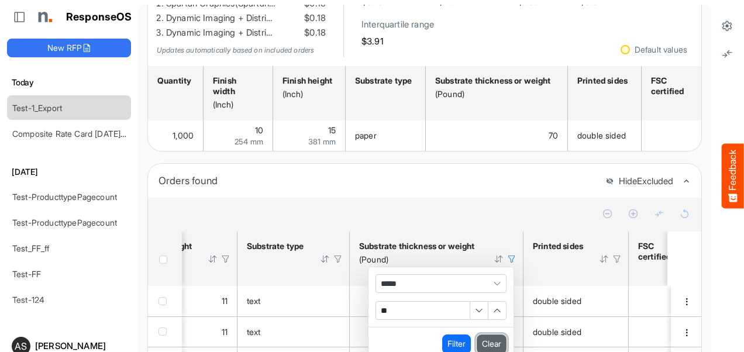
click at [490, 345] on button "Clear" at bounding box center [492, 344] width 30 height 19
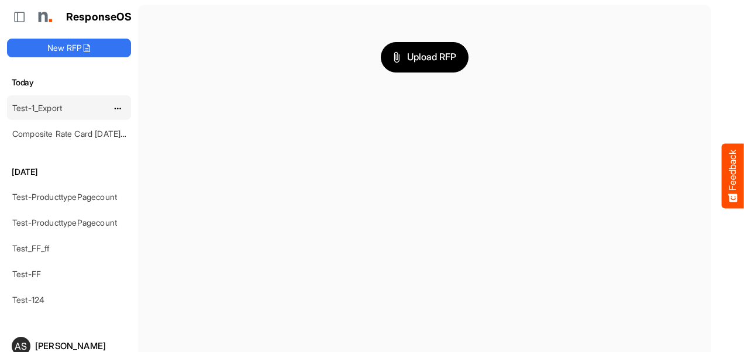
click at [54, 109] on link "Test-1_Export" at bounding box center [37, 108] width 50 height 10
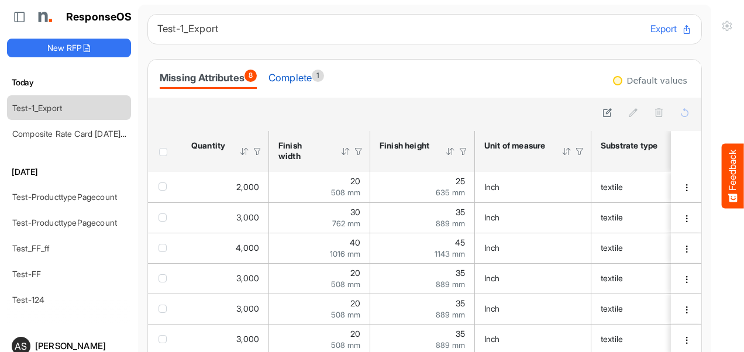
click at [313, 79] on div "Complete 1" at bounding box center [297, 78] width 56 height 16
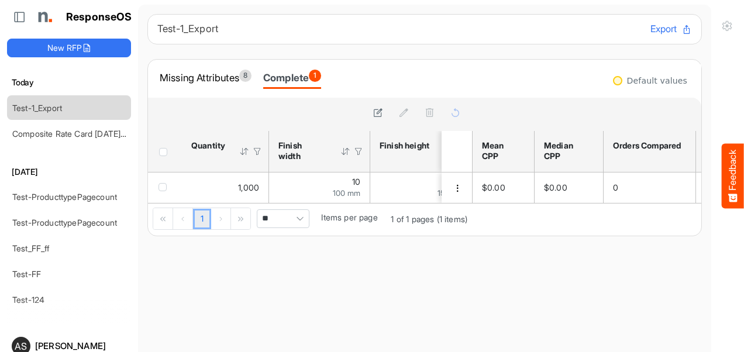
drag, startPoint x: 170, startPoint y: 203, endPoint x: 205, endPoint y: 204, distance: 34.6
click at [205, 203] on div "1,000 10 100 mm 15 150 mm Centimetre paper 50 Gram per Square Metre double side…" at bounding box center [310, 188] width 324 height 30
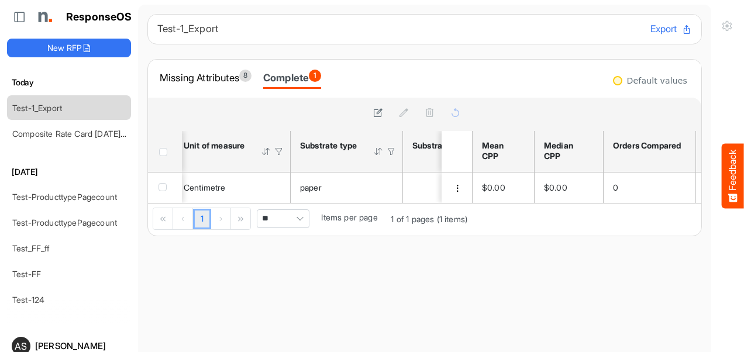
scroll to position [0, 252]
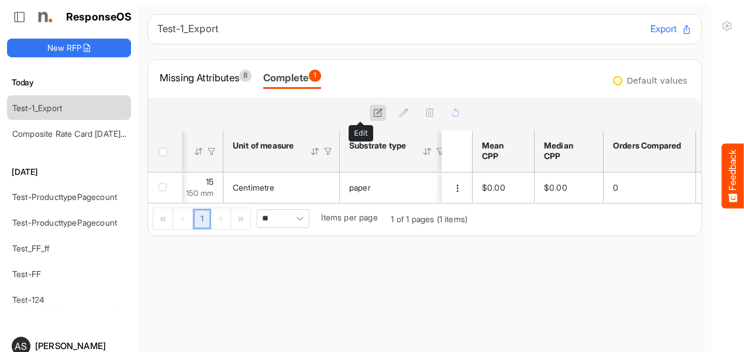
click at [373, 114] on icon at bounding box center [378, 113] width 10 height 10
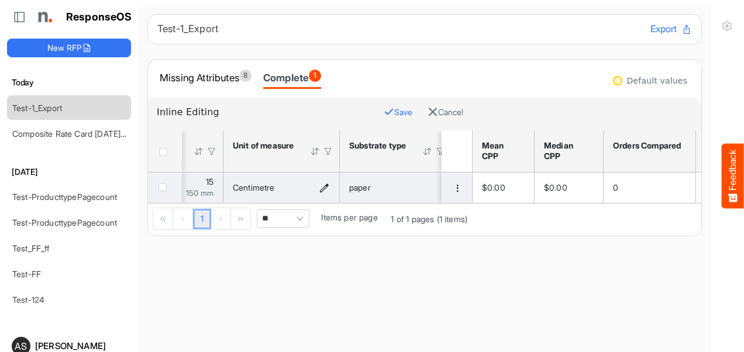
click at [321, 188] on icon "Centimetre is template cell Column Header httpsnorthellcomontologiesmapping-rul…" at bounding box center [325, 188] width 10 height 10
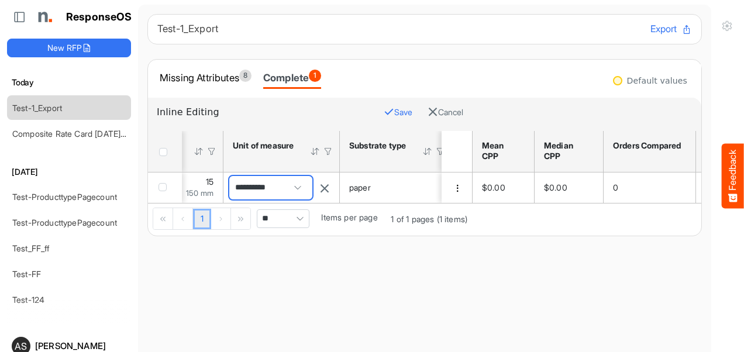
click at [258, 190] on span "**********" at bounding box center [270, 187] width 83 height 23
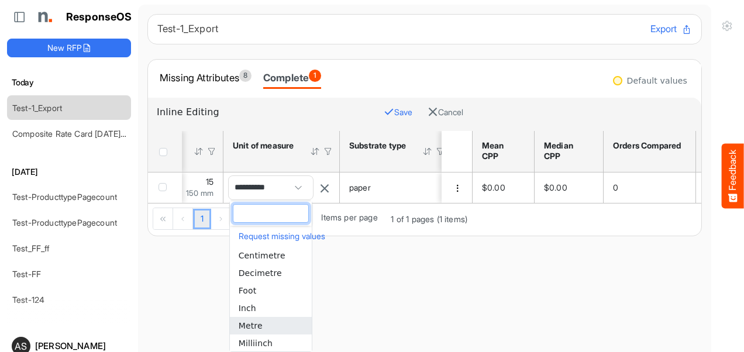
scroll to position [53, 0]
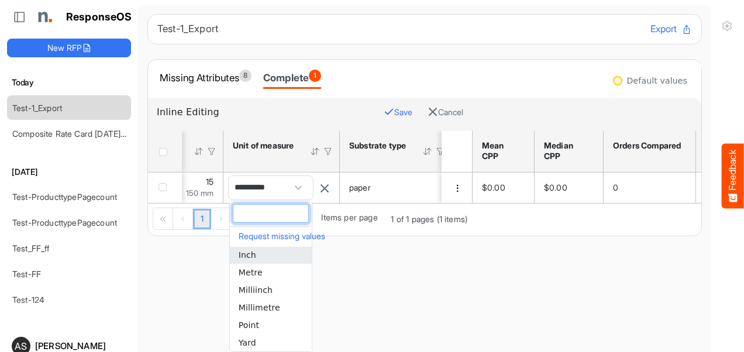
click at [250, 258] on span "Inch" at bounding box center [248, 254] width 18 height 9
type input "****"
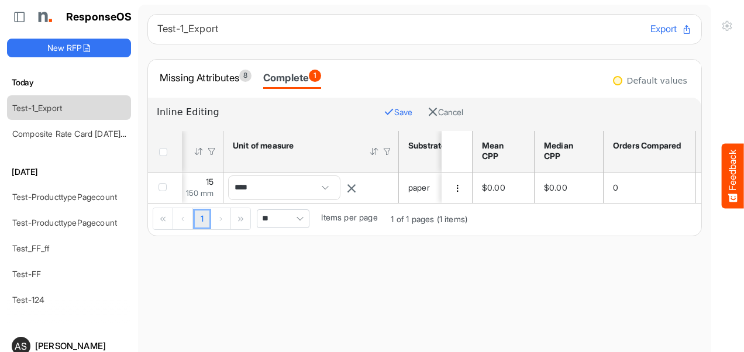
click at [384, 109] on button "Save" at bounding box center [398, 112] width 29 height 15
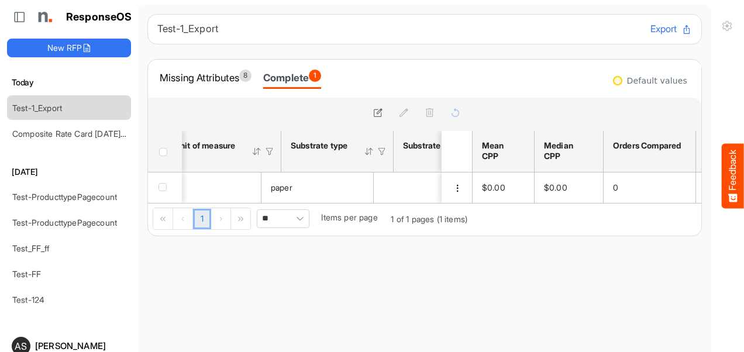
scroll to position [0, 334]
click at [242, 153] on div at bounding box center [242, 151] width 11 height 11
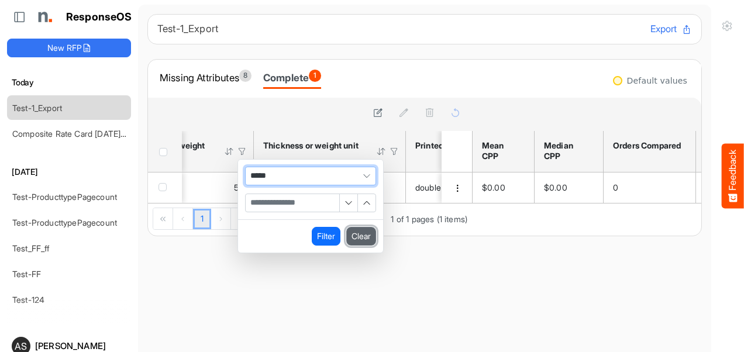
click at [354, 236] on button "Clear" at bounding box center [361, 236] width 30 height 19
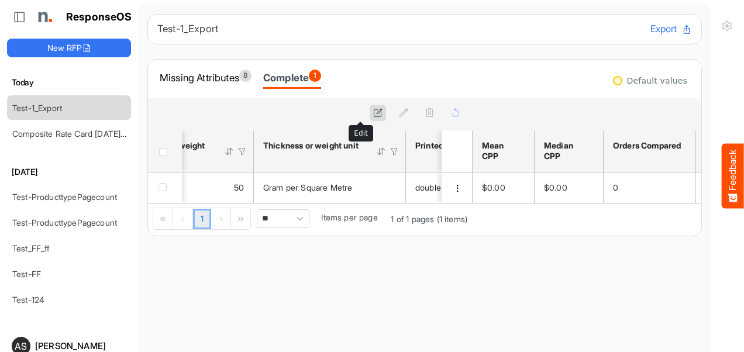
click at [373, 109] on icon at bounding box center [378, 113] width 10 height 10
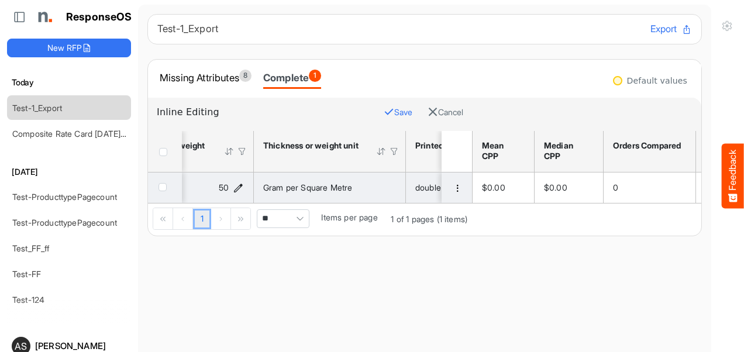
click at [239, 187] on icon "50 is template cell Column Header httpsnorthellcomontologiesmapping-rulesmateri…" at bounding box center [239, 188] width 10 height 10
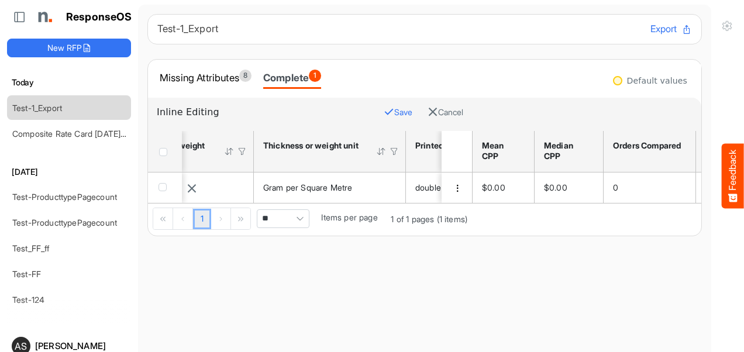
click at [180, 190] on input "**" at bounding box center [133, 187] width 94 height 23
type input "*"
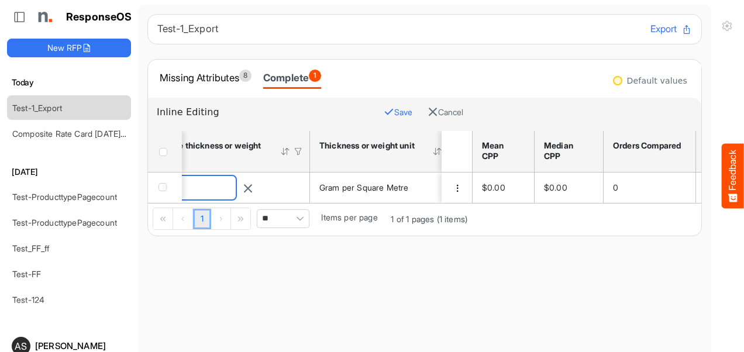
type input "**"
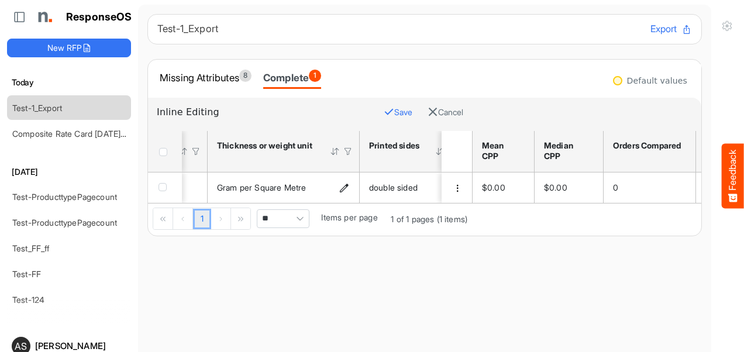
click at [342, 187] on icon "Gram per Square Metre is template cell Column Header httpsnorthellcomontologies…" at bounding box center [344, 188] width 10 height 10
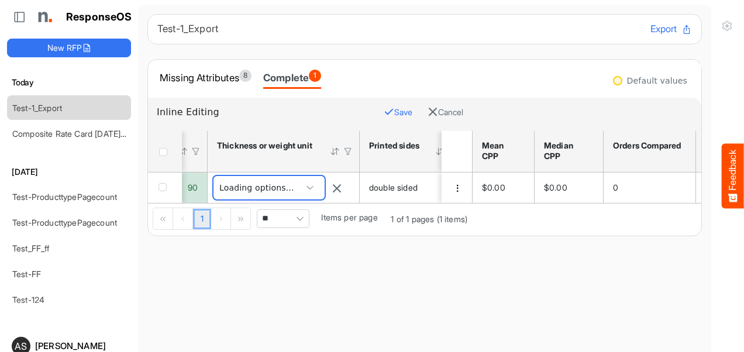
click at [280, 184] on span "**********" at bounding box center [269, 187] width 111 height 23
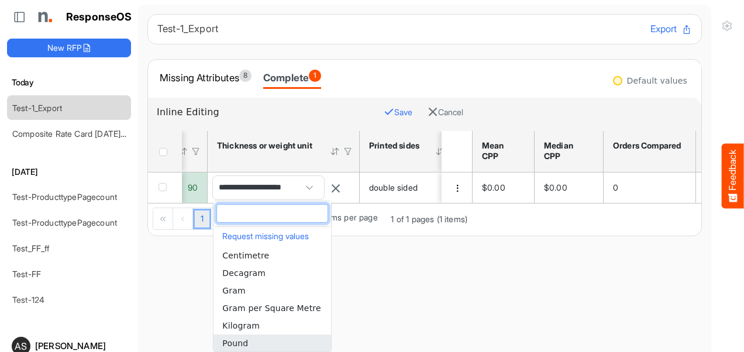
click at [243, 341] on span "Pound" at bounding box center [235, 343] width 26 height 9
type input "*****"
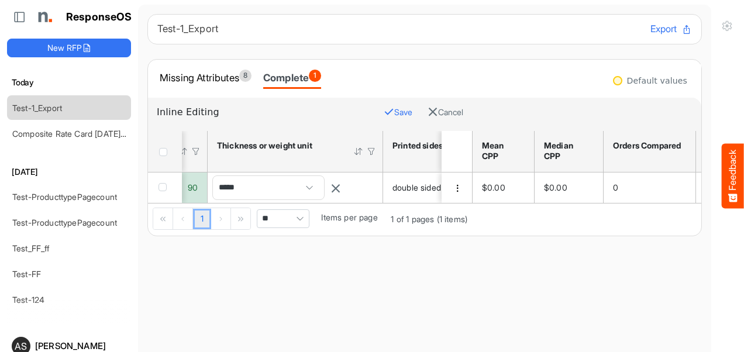
click at [384, 118] on button "Save" at bounding box center [398, 112] width 29 height 15
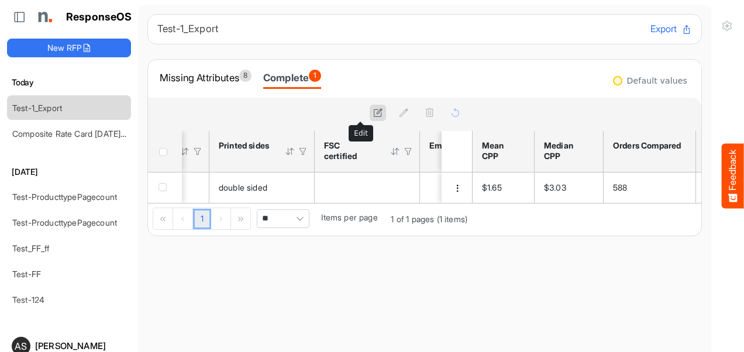
click at [373, 112] on icon at bounding box center [378, 113] width 10 height 10
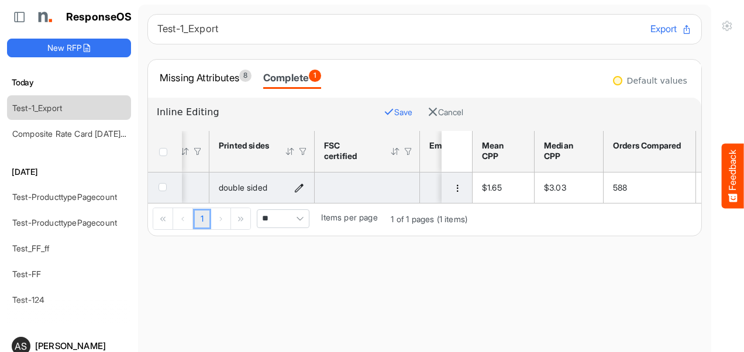
click at [297, 188] on icon "double sided is template cell Column Header httpsnorthellcomontologiesmapping-r…" at bounding box center [299, 188] width 10 height 10
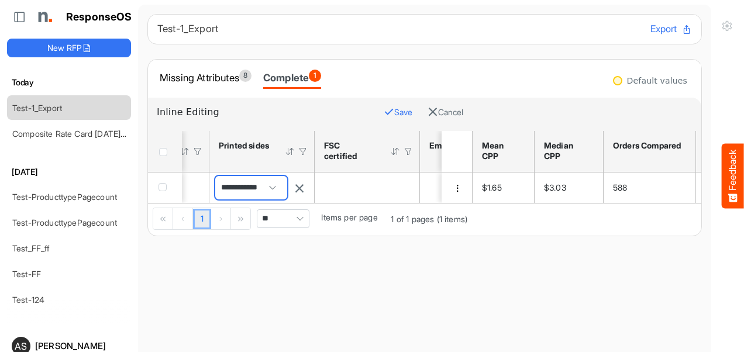
click at [263, 188] on span "**********" at bounding box center [251, 187] width 72 height 23
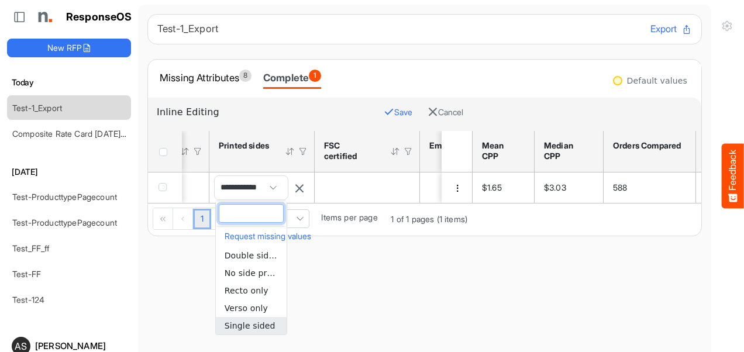
click at [243, 323] on span "Single sided" at bounding box center [250, 325] width 51 height 9
type input "**********"
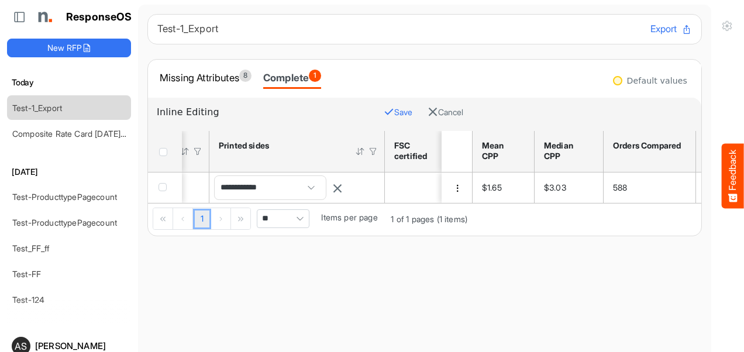
click at [384, 108] on icon "button" at bounding box center [389, 112] width 11 height 11
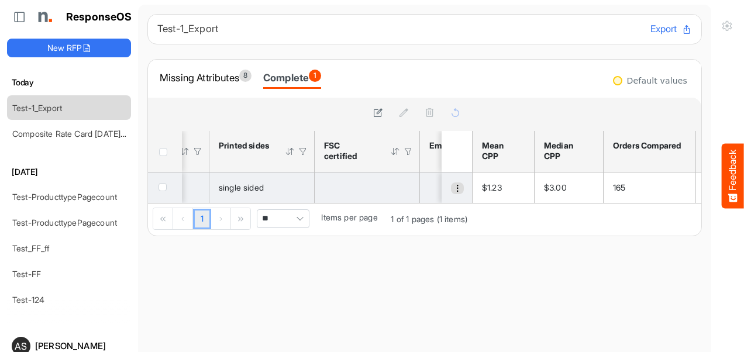
click at [454, 185] on span "dropdownbutton" at bounding box center [458, 188] width 8 height 8
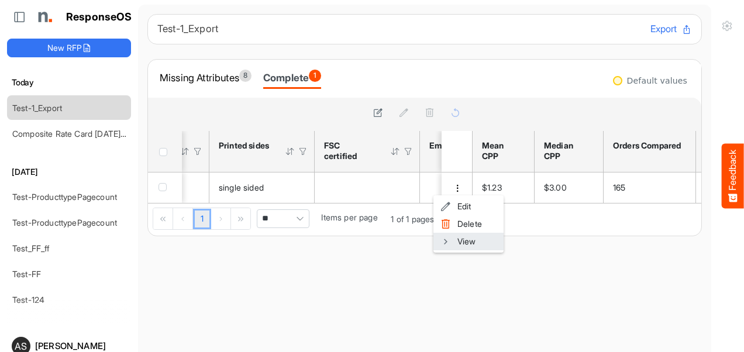
click at [452, 238] on li "View" at bounding box center [469, 242] width 70 height 18
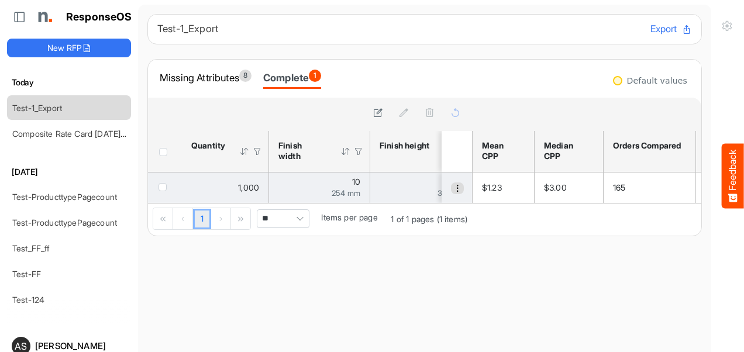
click at [454, 188] on span "dropdownbutton" at bounding box center [458, 188] width 8 height 8
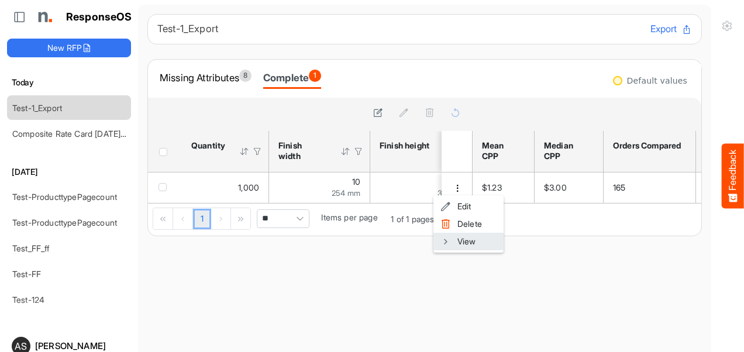
click at [444, 243] on span at bounding box center [446, 242] width 11 height 18
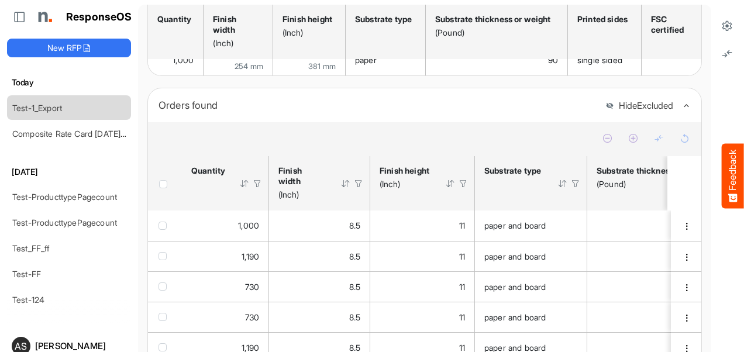
scroll to position [176, 0]
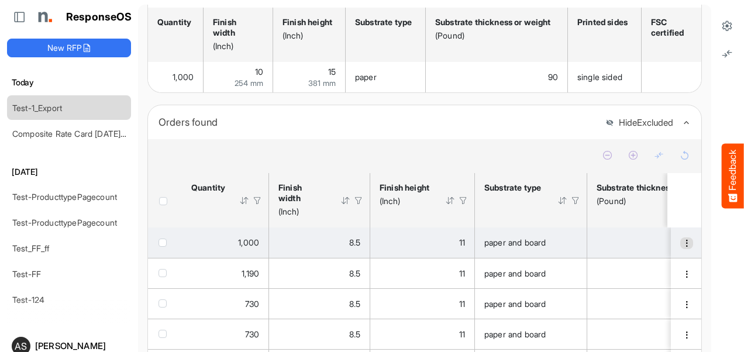
click at [683, 248] on span "dropdownbutton" at bounding box center [687, 243] width 8 height 8
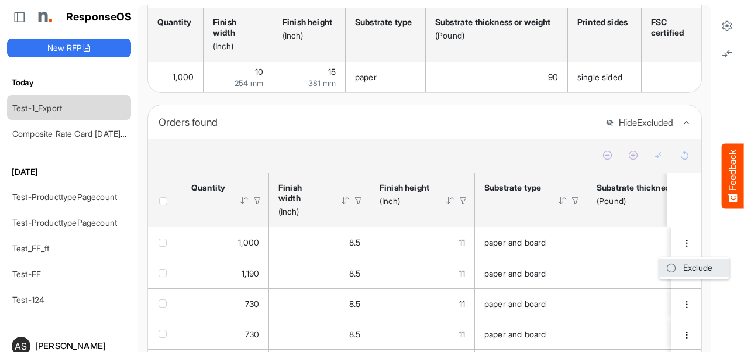
click at [677, 267] on span at bounding box center [672, 268] width 11 height 18
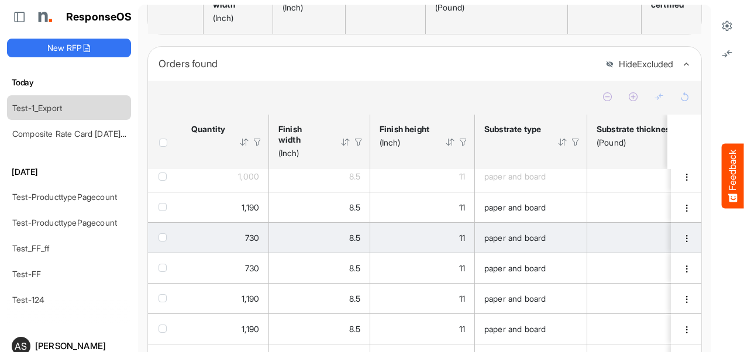
scroll to position [0, 0]
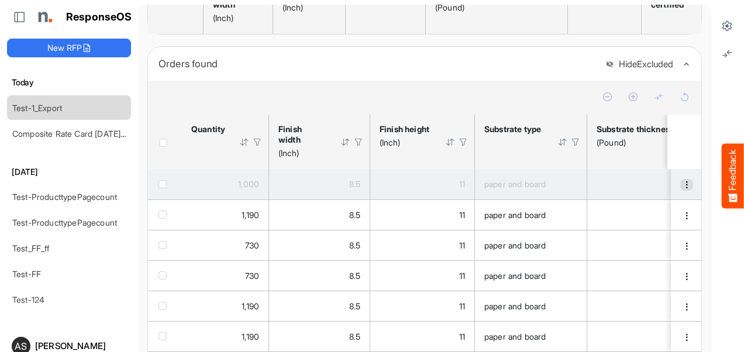
click at [683, 189] on span "dropdownbutton" at bounding box center [687, 185] width 8 height 8
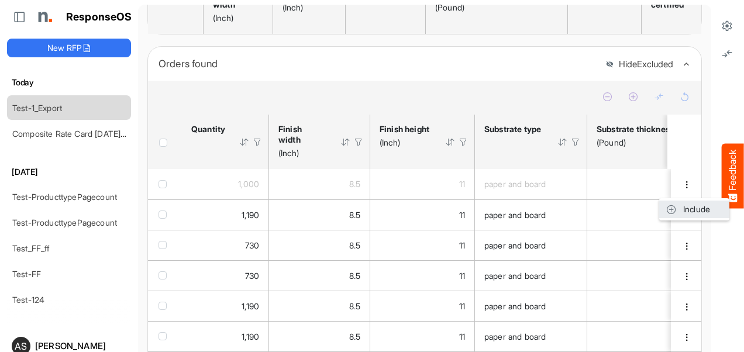
click at [675, 208] on span at bounding box center [672, 210] width 11 height 18
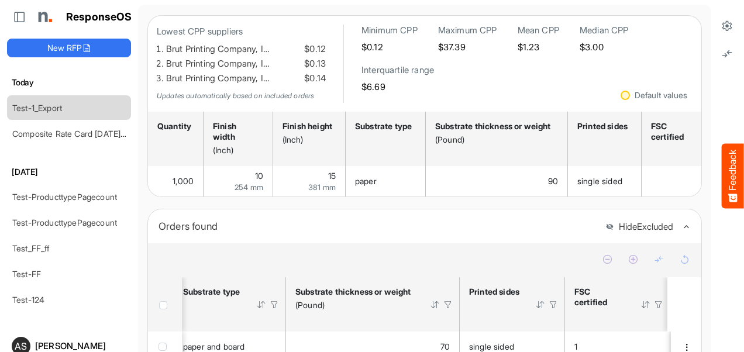
scroll to position [117, 0]
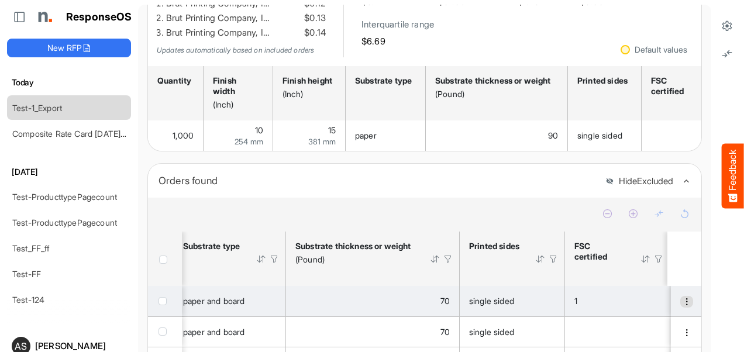
click at [681, 303] on button "dropdownbutton" at bounding box center [687, 302] width 13 height 12
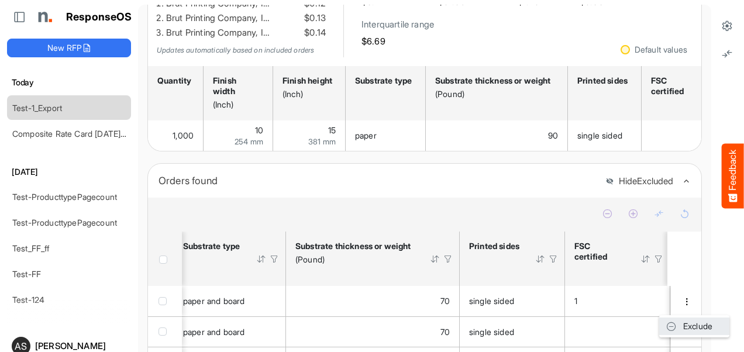
click at [675, 330] on span at bounding box center [672, 327] width 11 height 18
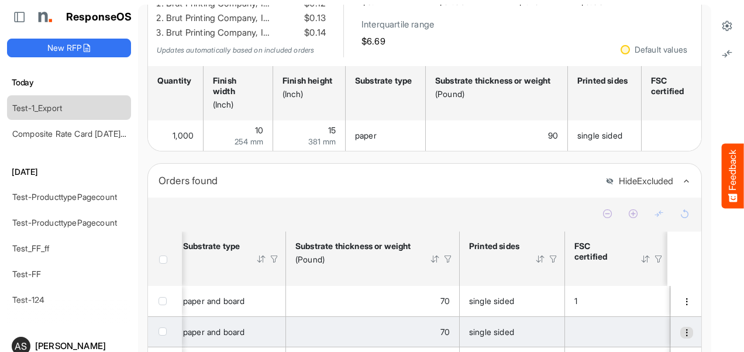
click at [683, 337] on span "dropdownbutton" at bounding box center [687, 333] width 8 height 8
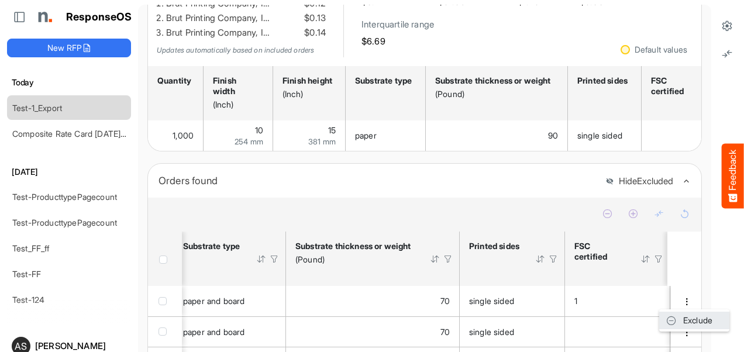
click at [672, 325] on span at bounding box center [672, 321] width 11 height 18
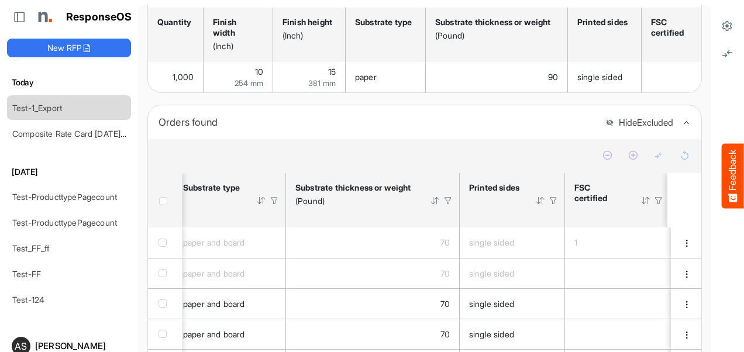
scroll to position [0, 0]
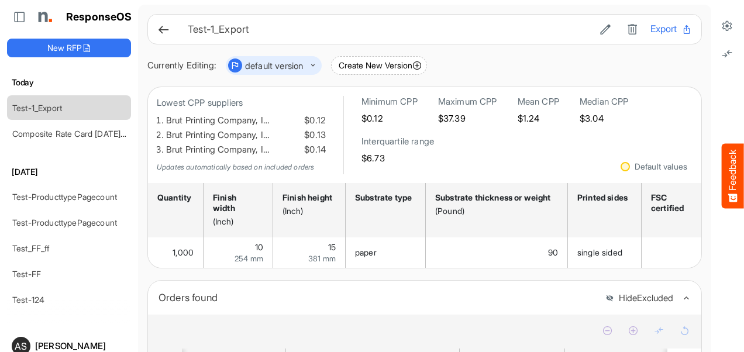
click at [162, 32] on icon at bounding box center [163, 29] width 12 height 12
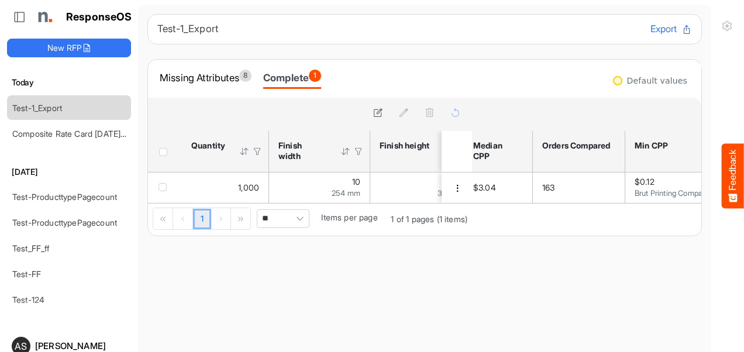
scroll to position [0, 102]
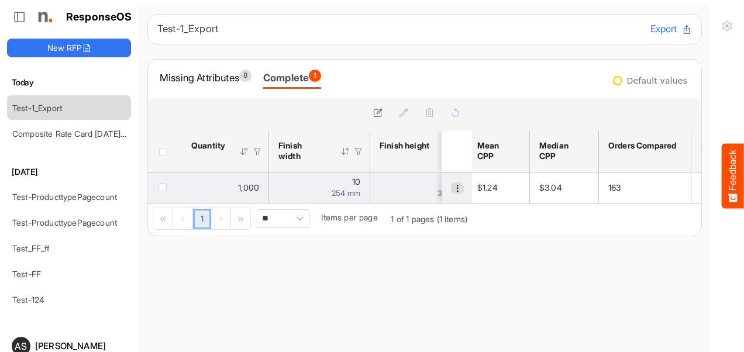
click at [454, 187] on span "dropdownbutton" at bounding box center [458, 188] width 8 height 8
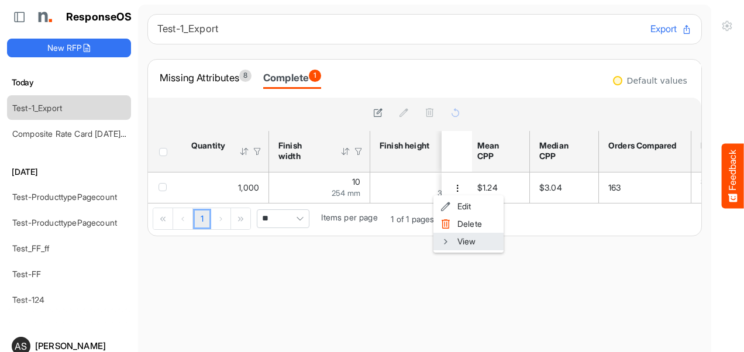
click at [451, 242] on span at bounding box center [446, 242] width 11 height 18
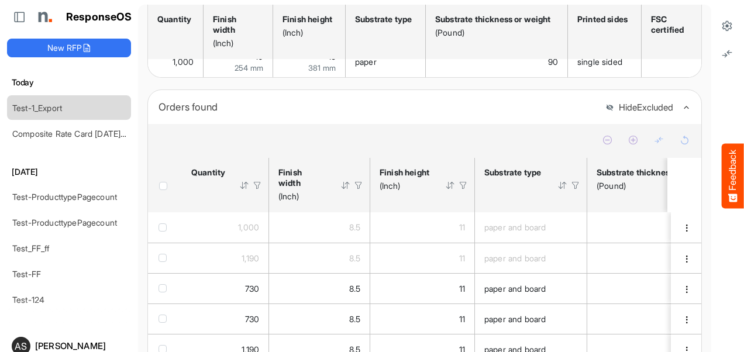
scroll to position [183, 0]
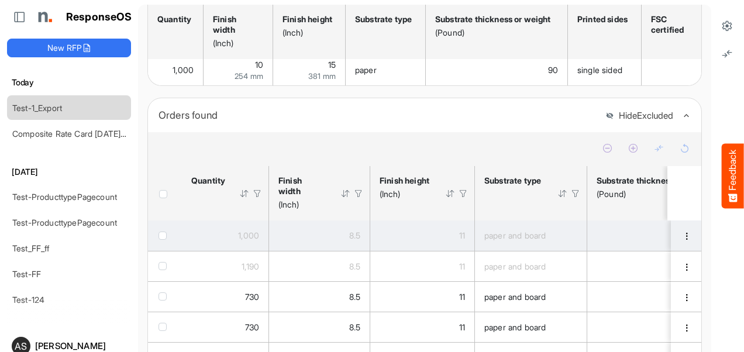
click at [159, 240] on span "checkbox" at bounding box center [163, 236] width 8 height 8
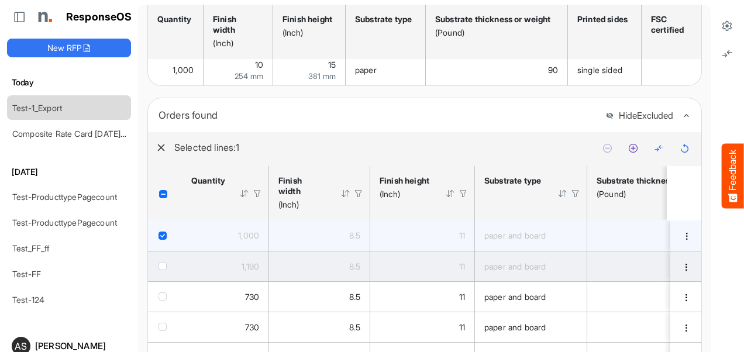
click at [160, 268] on span "checkbox" at bounding box center [163, 266] width 8 height 8
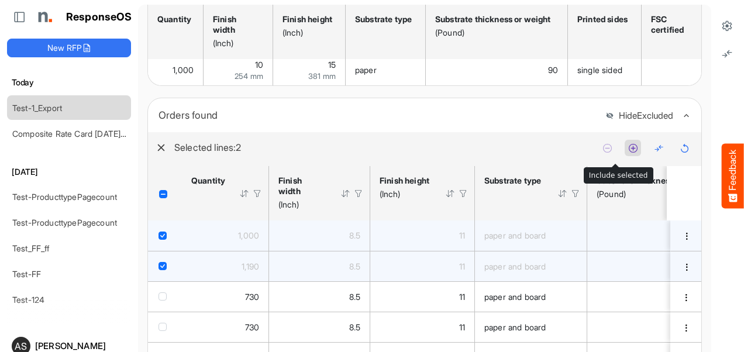
click at [629, 153] on icon at bounding box center [634, 148] width 10 height 10
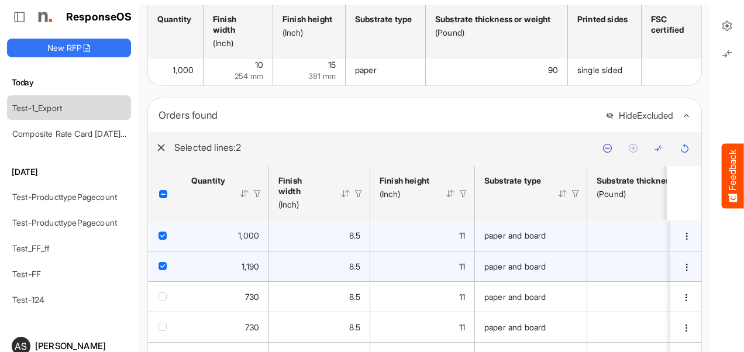
click at [162, 152] on icon "button" at bounding box center [161, 147] width 9 height 9
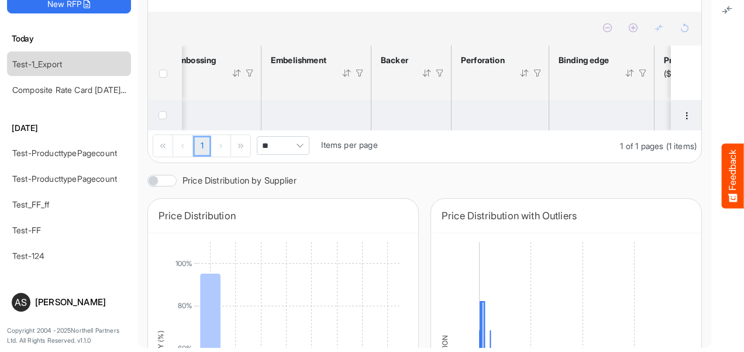
scroll to position [0, 921]
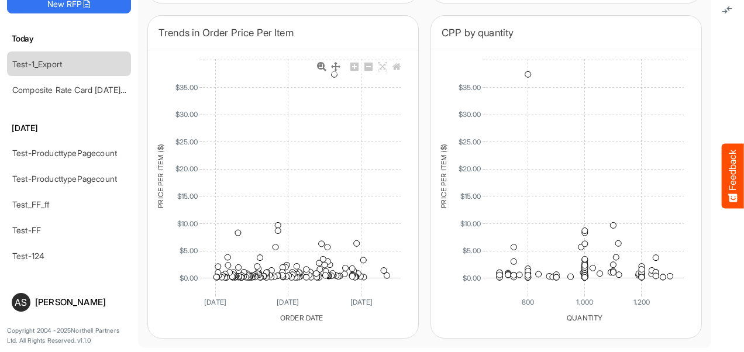
click at [332, 74] on link at bounding box center [336, 66] width 14 height 13
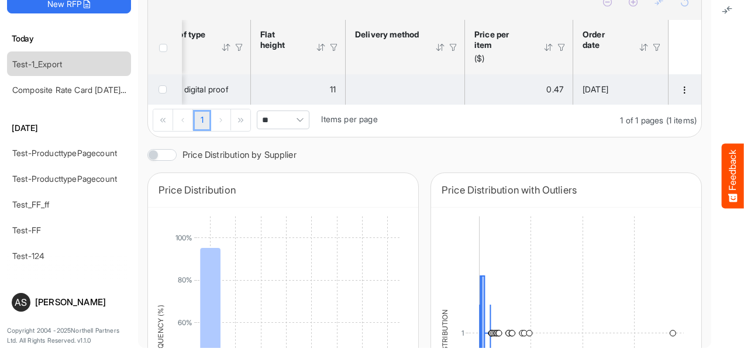
scroll to position [259, 0]
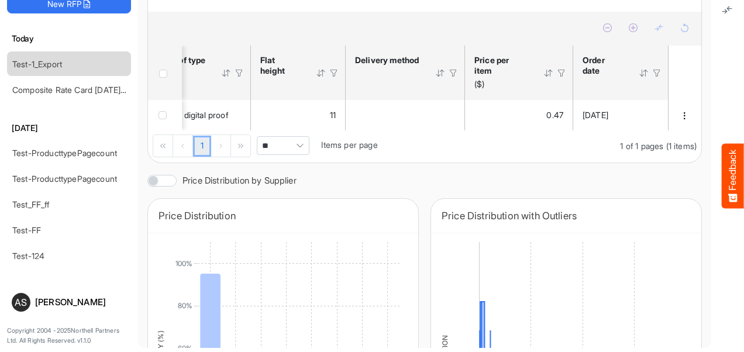
drag, startPoint x: 602, startPoint y: 136, endPoint x: 500, endPoint y: 139, distance: 101.9
click at [500, 131] on div "1,000 8.5 11 gloss 100 single sided 469 USD insert 500 [PERSON_NAME] Biotech, I…" at bounding box center [425, 115] width 554 height 30
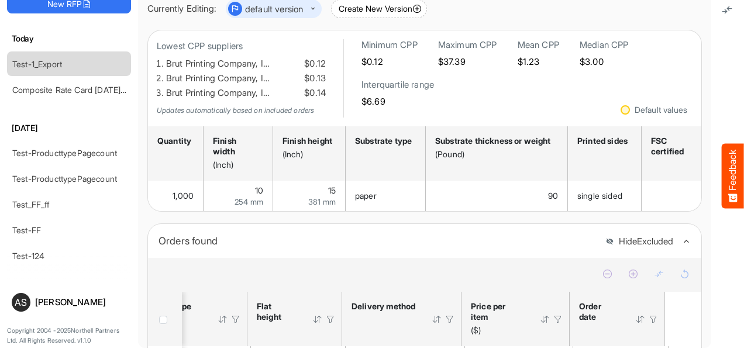
scroll to position [0, 0]
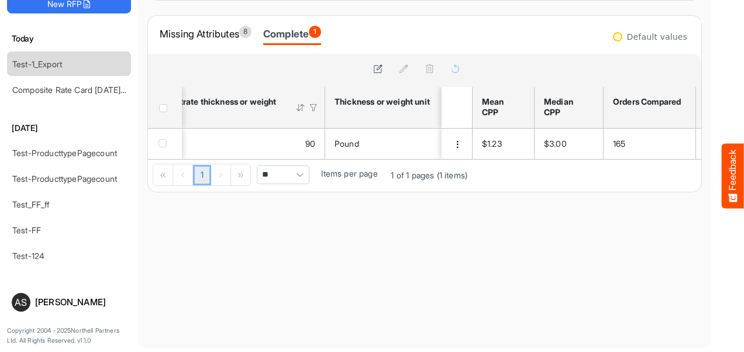
scroll to position [0, 549]
